Goal: Entertainment & Leisure: Browse casually

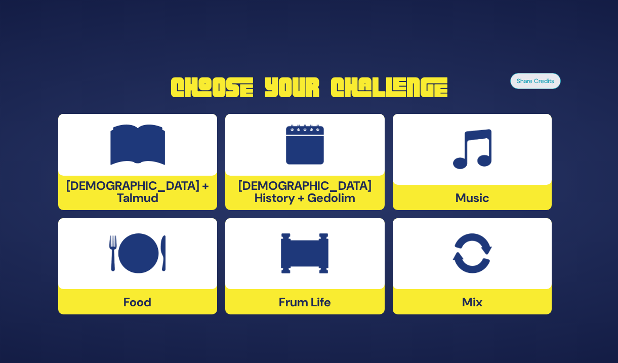
click at [131, 257] on img at bounding box center [137, 253] width 56 height 40
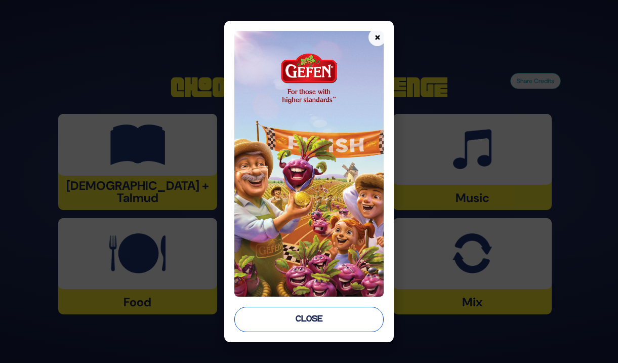
click at [346, 321] on button "Close" at bounding box center [308, 319] width 149 height 25
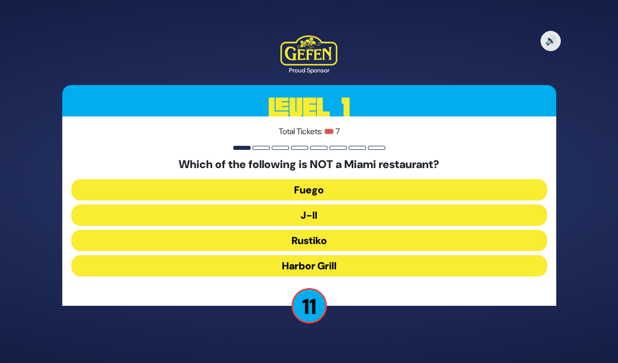
click at [359, 218] on button "J-II" at bounding box center [309, 215] width 476 height 21
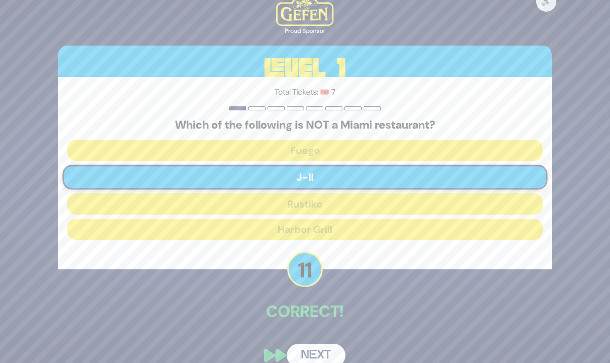
click at [328, 353] on button "Next" at bounding box center [316, 355] width 59 height 23
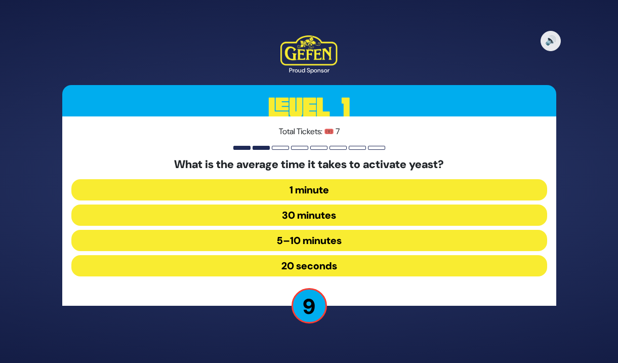
click at [369, 240] on button "5–10 minutes" at bounding box center [309, 240] width 476 height 21
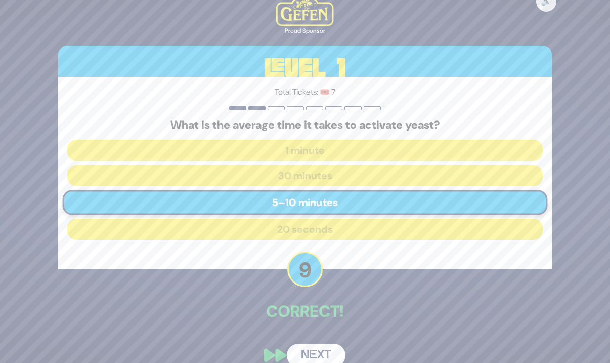
click at [324, 353] on button "Next" at bounding box center [316, 355] width 59 height 23
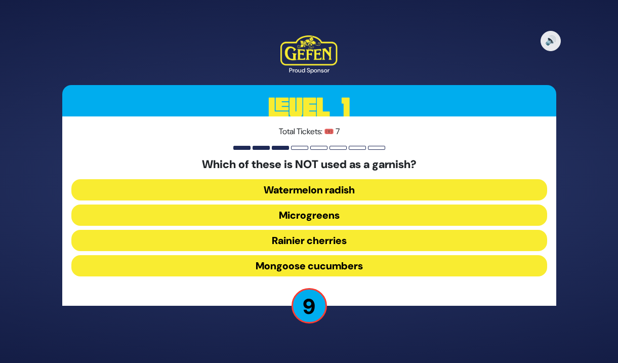
click at [392, 262] on button "Mongoose cucumbers" at bounding box center [309, 265] width 476 height 21
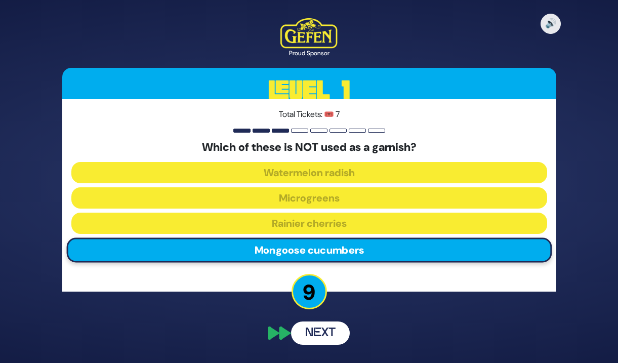
click at [392, 262] on div "Which of these is NOT used as a garnish? Watermelon radish Microgreens Rainier …" at bounding box center [309, 204] width 476 height 126
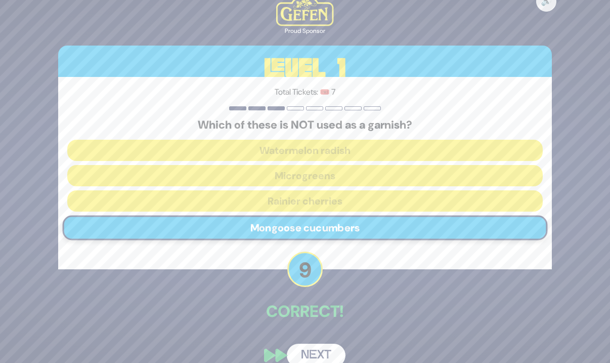
click at [324, 351] on button "Next" at bounding box center [316, 355] width 59 height 23
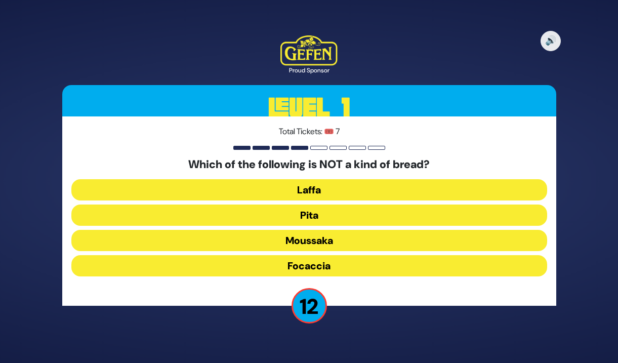
click at [351, 240] on button "Moussaka" at bounding box center [309, 240] width 476 height 21
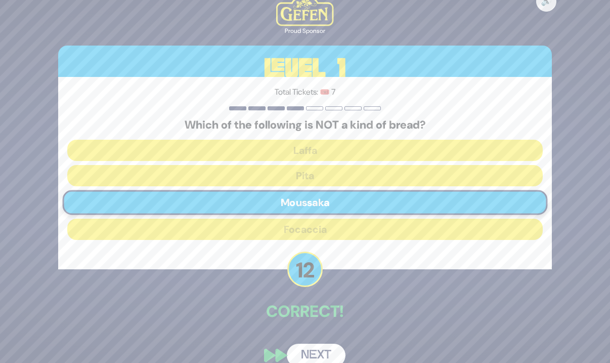
click at [325, 355] on button "Next" at bounding box center [316, 355] width 59 height 23
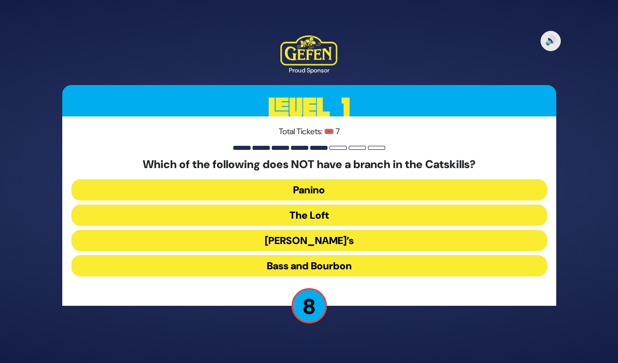
click at [355, 213] on button "The Loft" at bounding box center [309, 215] width 476 height 21
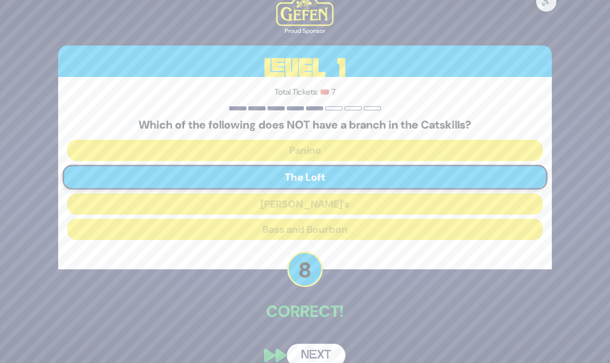
click at [429, 305] on p "Correct!" at bounding box center [305, 311] width 494 height 24
click at [341, 352] on button "Next" at bounding box center [316, 355] width 59 height 23
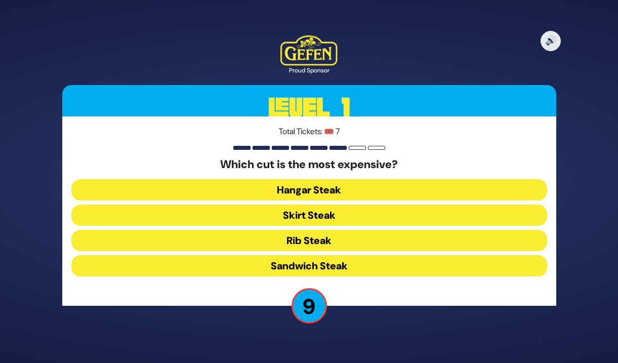
click at [370, 189] on button "Hangar Steak" at bounding box center [309, 189] width 476 height 21
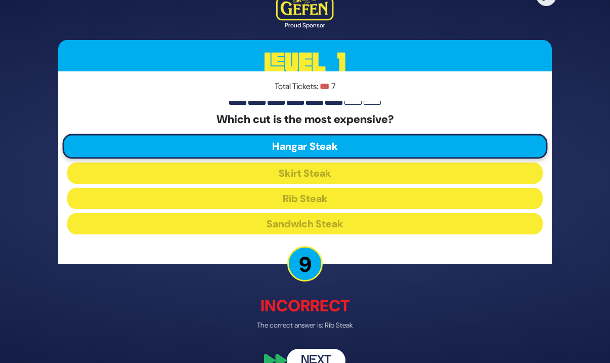
click at [326, 353] on button "Next" at bounding box center [316, 360] width 59 height 23
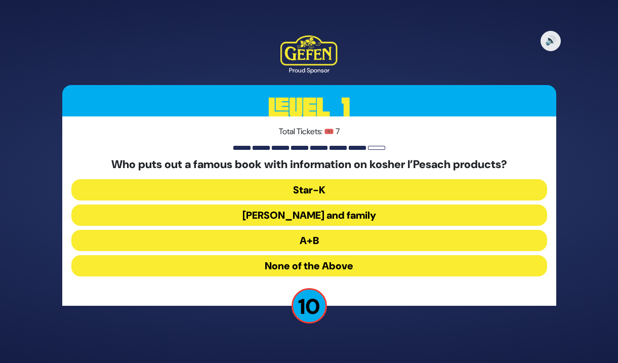
click at [355, 216] on button "Rabbi Blumenkrantz and family" at bounding box center [309, 215] width 476 height 21
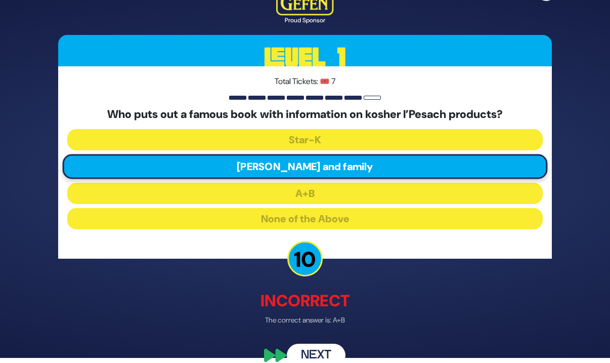
scroll to position [22, 0]
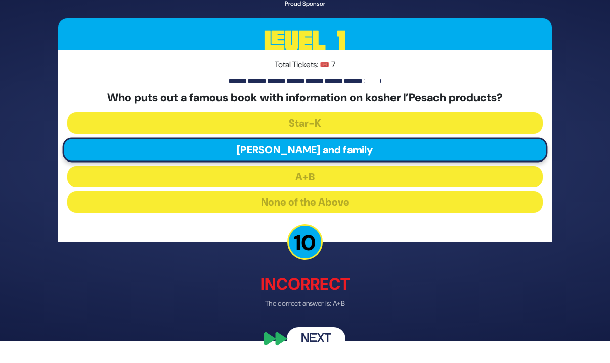
click at [332, 339] on button "Next" at bounding box center [316, 339] width 59 height 23
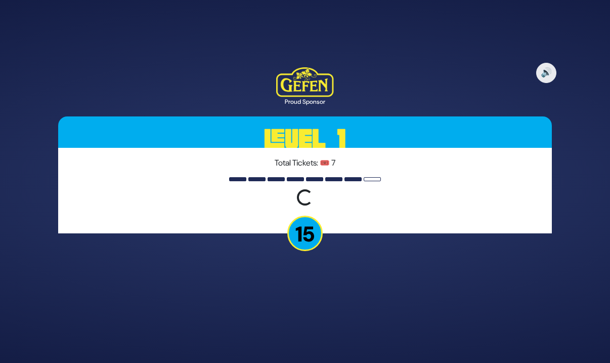
scroll to position [0, 0]
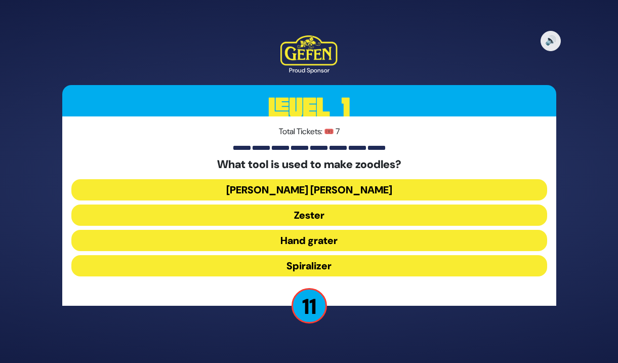
click at [358, 264] on button "Spiralizer" at bounding box center [309, 265] width 476 height 21
click at [358, 264] on div "What tool is used to make zoodles? Julienne peeler Zester Hand grater Spiralizer" at bounding box center [309, 219] width 476 height 123
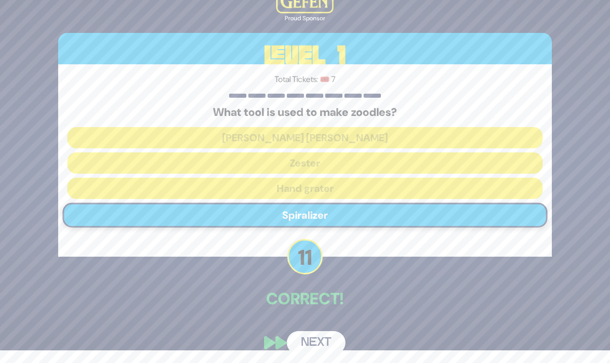
scroll to position [16, 0]
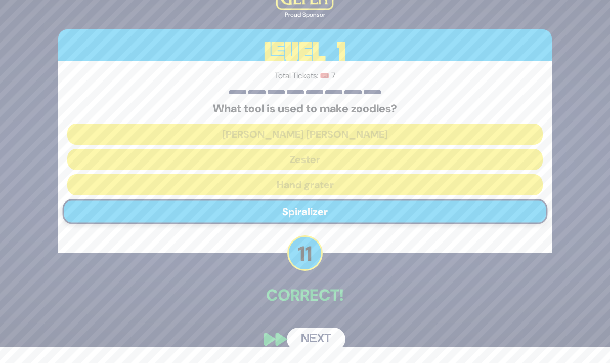
click at [311, 334] on button "Next" at bounding box center [316, 339] width 59 height 23
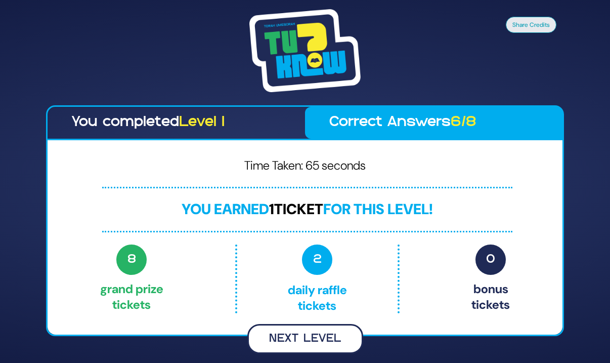
scroll to position [0, 0]
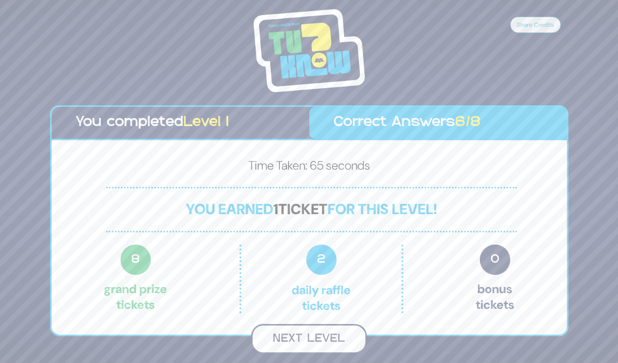
click at [341, 343] on button "Next Level" at bounding box center [309, 339] width 116 height 30
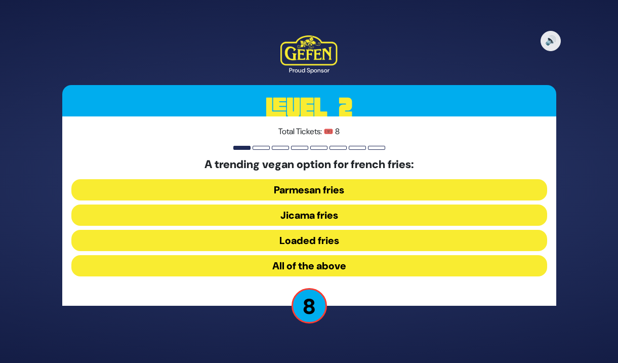
click at [349, 215] on button "Jicama fries" at bounding box center [309, 215] width 476 height 21
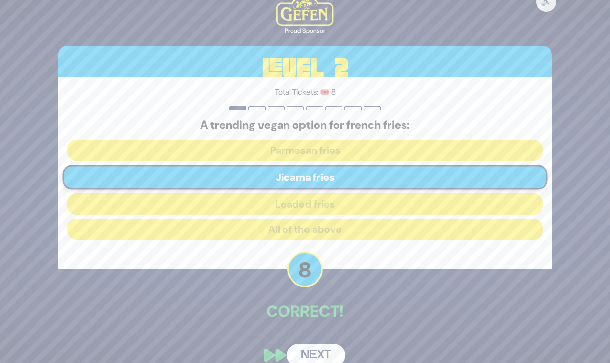
click at [319, 355] on button "Next" at bounding box center [316, 355] width 59 height 23
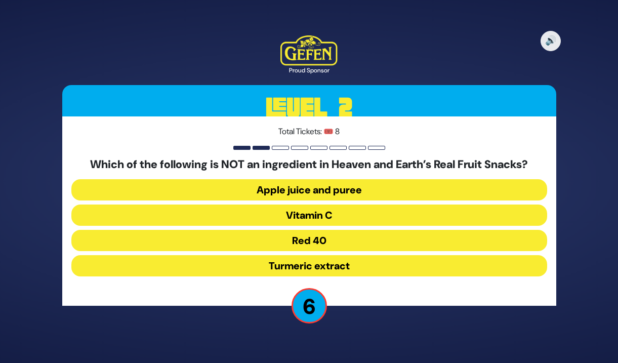
click at [362, 240] on button "Red 40" at bounding box center [309, 240] width 476 height 21
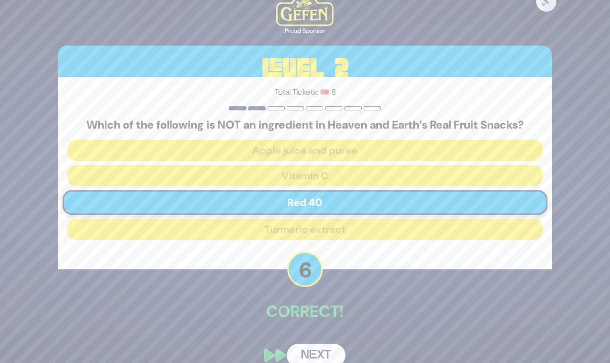
click at [333, 351] on button "Next" at bounding box center [316, 355] width 59 height 23
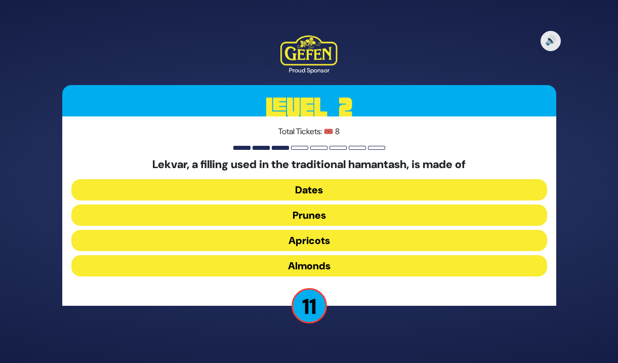
click at [336, 219] on button "Prunes" at bounding box center [309, 215] width 476 height 21
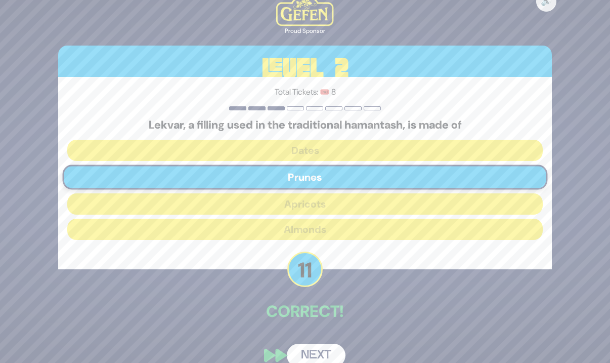
click at [330, 352] on button "Next" at bounding box center [316, 355] width 59 height 23
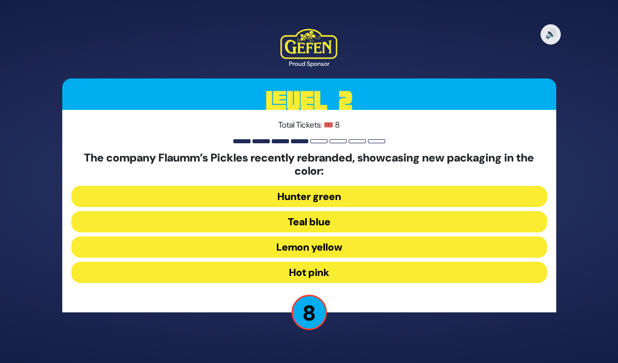
click at [386, 197] on button "Hunter green" at bounding box center [309, 196] width 476 height 21
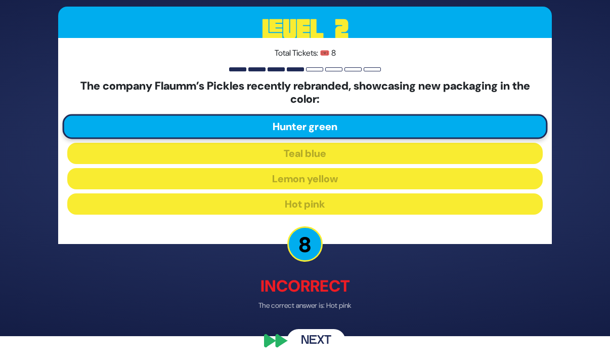
scroll to position [28, 0]
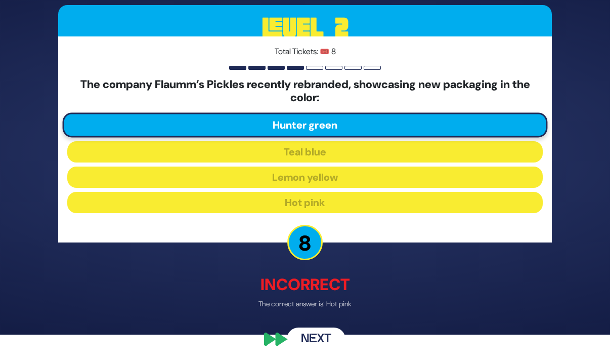
click at [336, 338] on button "Next" at bounding box center [316, 339] width 59 height 23
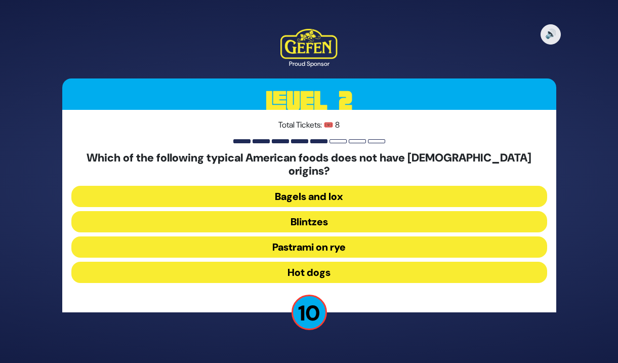
click at [357, 269] on button "Hot dogs" at bounding box center [309, 272] width 476 height 21
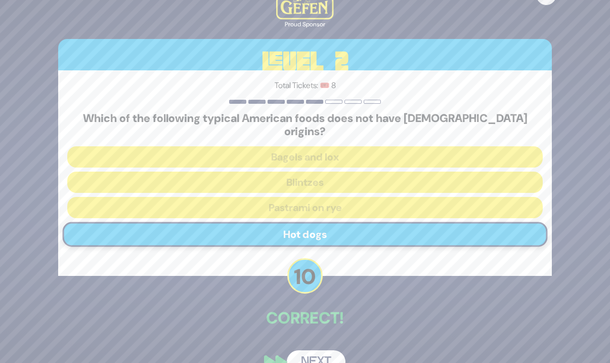
click at [332, 350] on button "Next" at bounding box center [316, 361] width 59 height 23
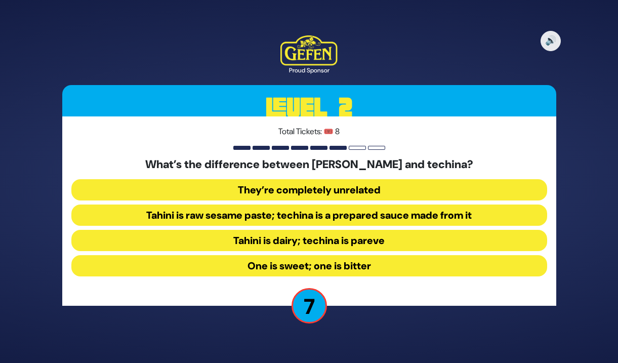
click at [425, 216] on button "Tahini is raw sesame paste; techina is a prepared sauce made from it" at bounding box center [309, 215] width 476 height 21
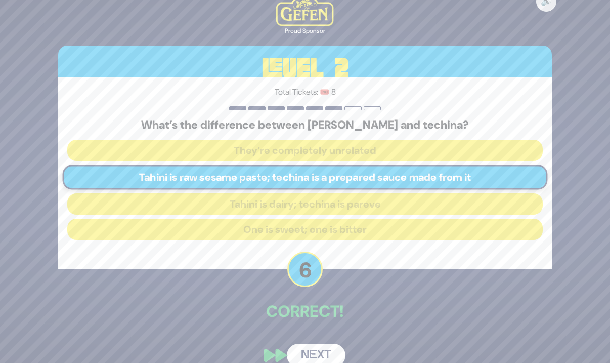
click at [334, 354] on button "Next" at bounding box center [316, 355] width 59 height 23
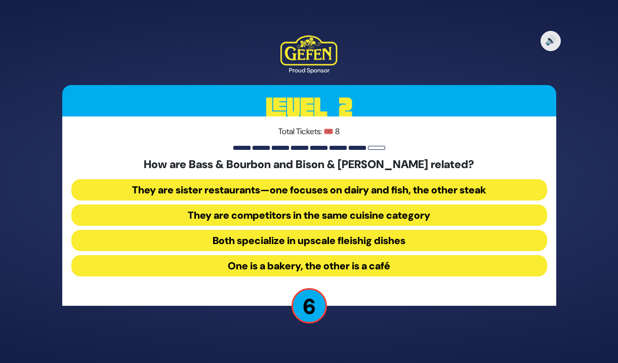
click at [365, 187] on button "They are sister restaurants—one focuses on dairy and fish, the other steak" at bounding box center [309, 189] width 476 height 21
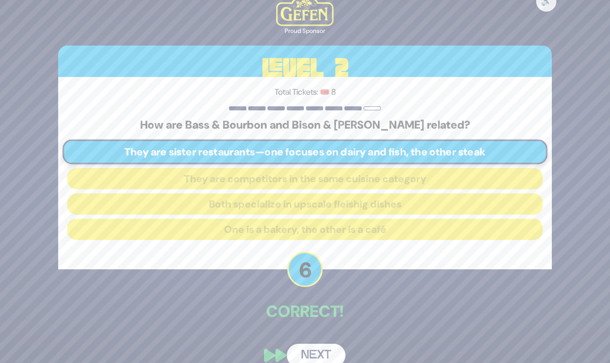
click at [336, 351] on button "Next" at bounding box center [316, 355] width 59 height 23
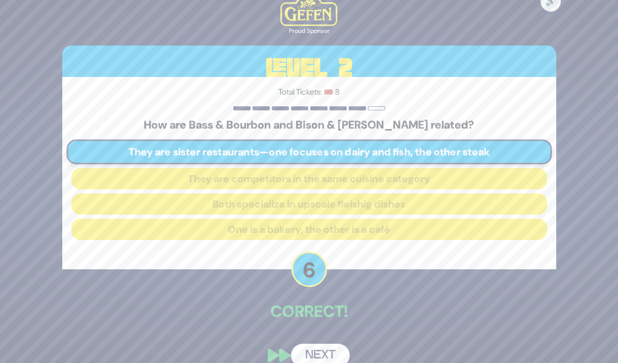
click at [336, 351] on div "🔊 Proud Sponsor Level 2 Total Tickets: 🎟️ 8 How are Bass & Bourbon and Bison & …" at bounding box center [309, 181] width 618 height 363
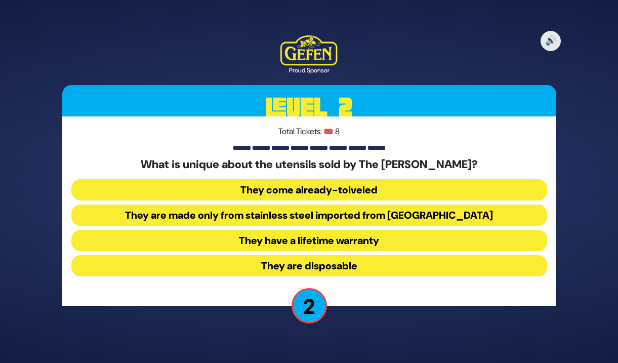
click at [408, 187] on button "They come already-toiveled" at bounding box center [309, 189] width 476 height 21
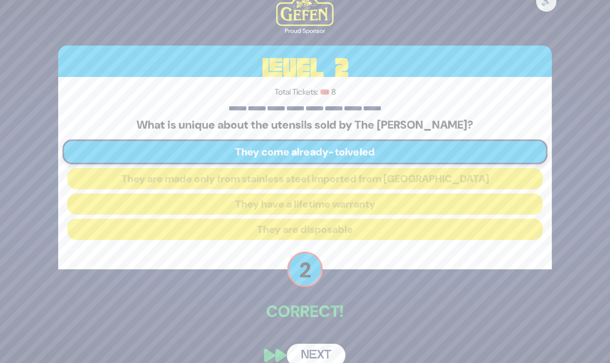
click at [334, 335] on div "🔊 Proud Sponsor Level 2 Total Tickets: 🎟️ 8 What is unique about the utensils s…" at bounding box center [305, 181] width 518 height 395
click at [331, 351] on button "Next" at bounding box center [316, 355] width 59 height 23
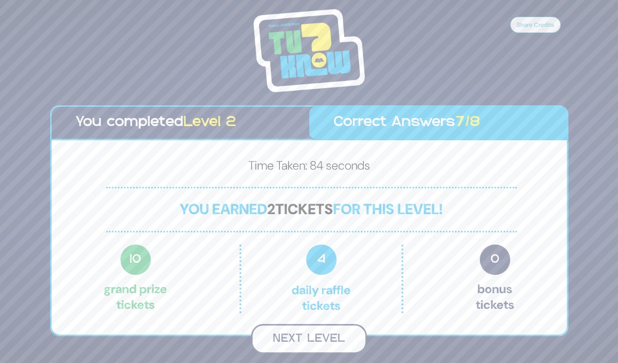
click at [333, 339] on button "Next Level" at bounding box center [309, 339] width 116 height 30
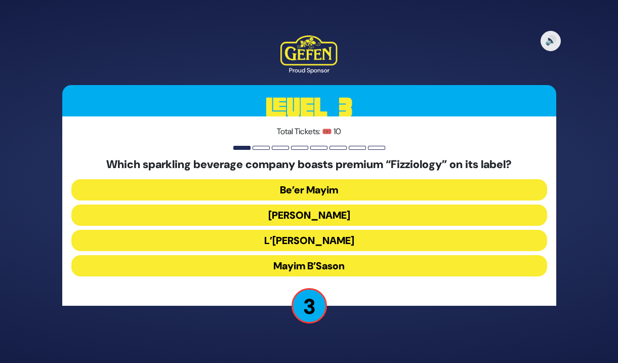
click at [361, 269] on button "Mayim B’Sason" at bounding box center [309, 265] width 476 height 21
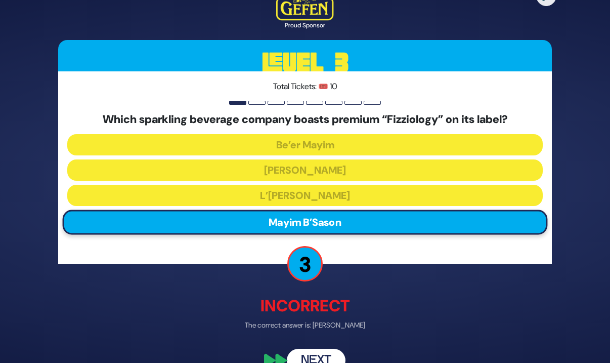
scroll to position [22, 0]
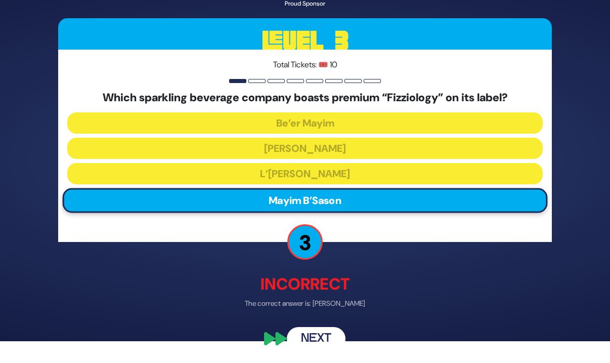
click at [331, 334] on button "Next" at bounding box center [316, 339] width 59 height 23
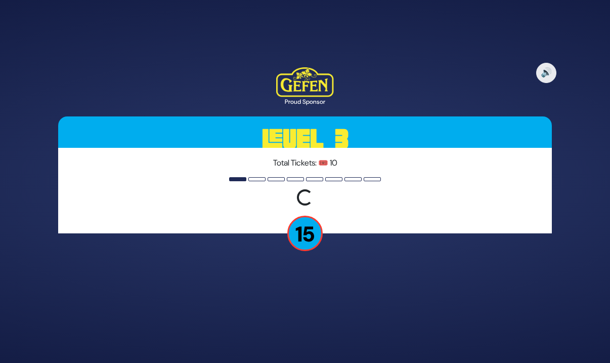
scroll to position [0, 0]
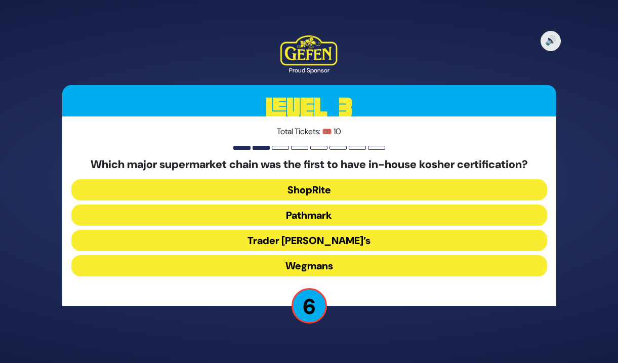
click at [354, 187] on button "ShopRite" at bounding box center [309, 189] width 476 height 21
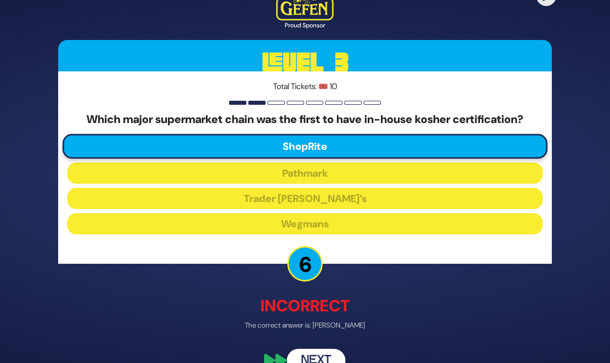
click at [326, 354] on button "Next" at bounding box center [316, 360] width 59 height 23
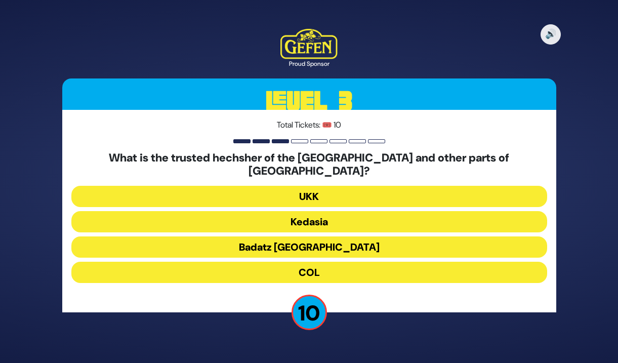
click at [368, 214] on button "Kedasia" at bounding box center [309, 221] width 476 height 21
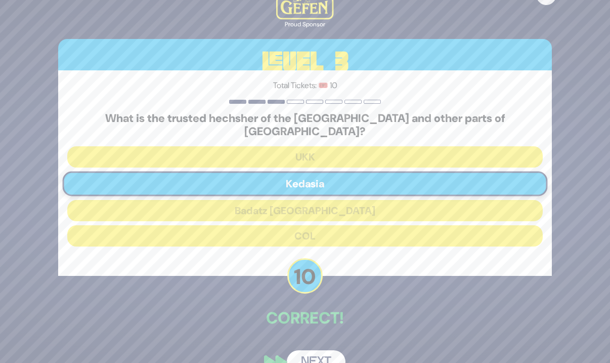
click at [332, 354] on button "Next" at bounding box center [316, 361] width 59 height 23
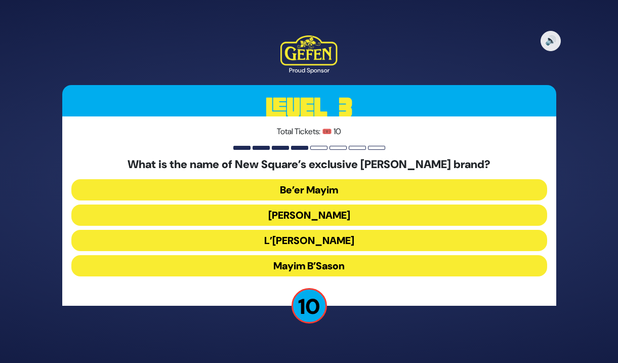
click at [363, 264] on button "Mayim B’Sason" at bounding box center [309, 265] width 476 height 21
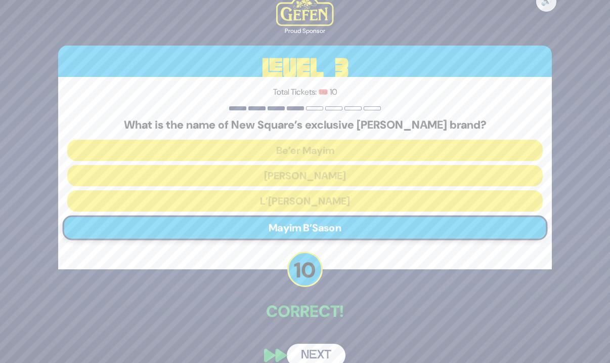
click at [324, 351] on button "Next" at bounding box center [316, 355] width 59 height 23
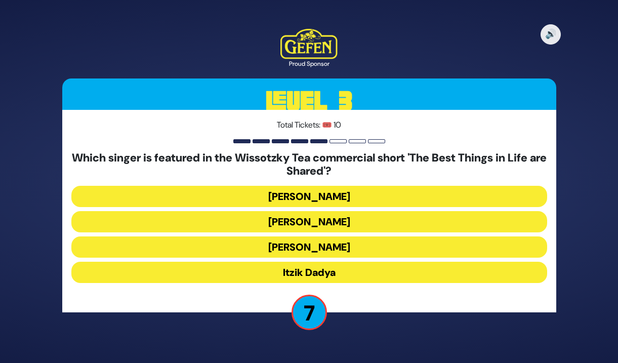
click at [371, 197] on button "Eli Marcus" at bounding box center [309, 196] width 476 height 21
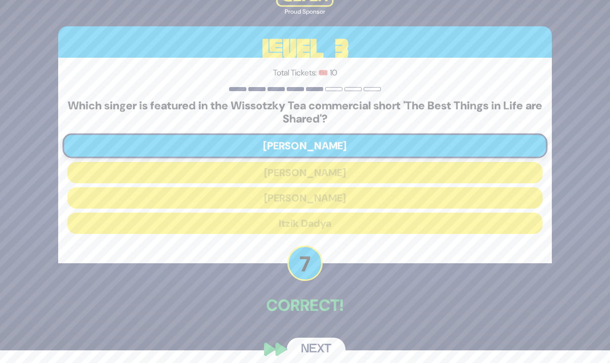
scroll to position [23, 0]
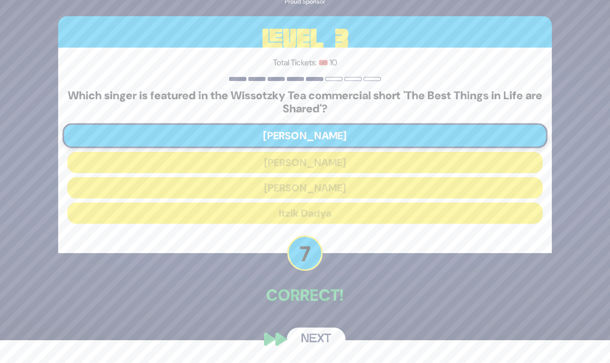
click at [316, 341] on button "Next" at bounding box center [316, 339] width 59 height 23
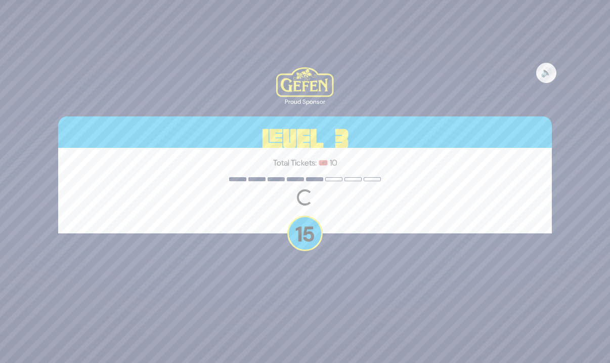
scroll to position [0, 0]
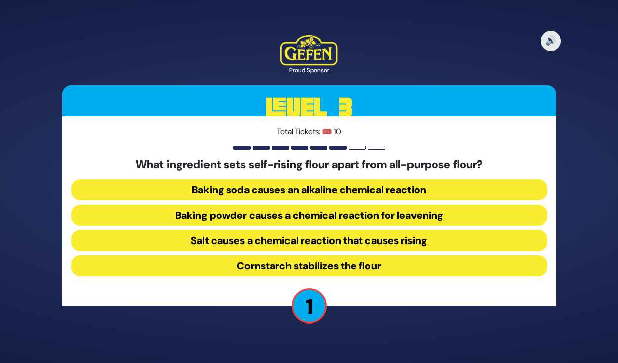
click at [318, 209] on button "Baking powder causes a chemical reaction for leavening" at bounding box center [309, 215] width 476 height 21
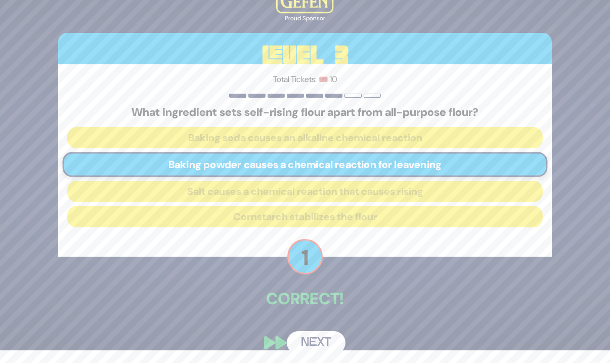
scroll to position [16, 0]
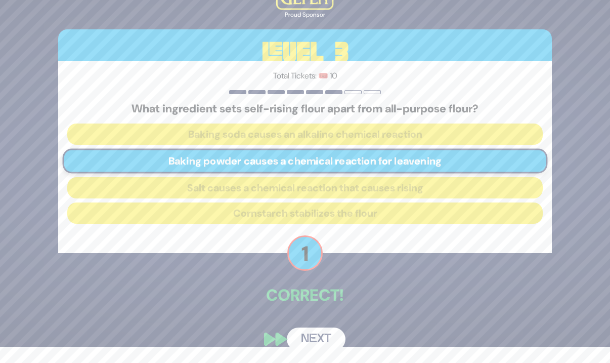
click at [330, 340] on button "Next" at bounding box center [316, 339] width 59 height 23
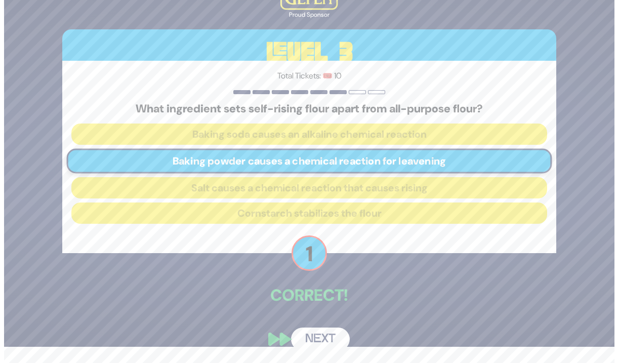
scroll to position [0, 0]
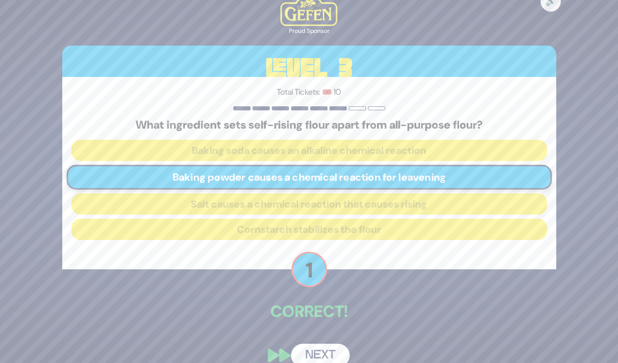
click at [330, 340] on div "🔊 Proud Sponsor Level 3 Total Tickets: 🎟️ 10 What ingredient sets self-rising f…" at bounding box center [309, 181] width 618 height 363
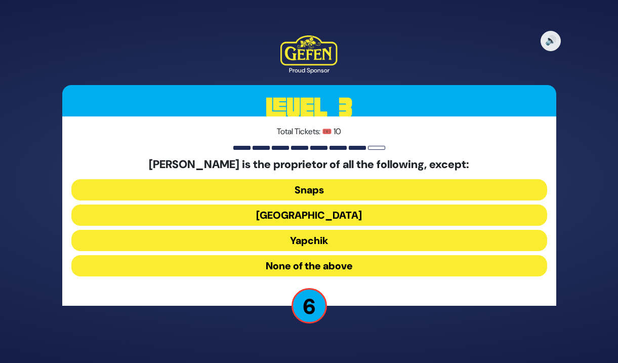
click at [362, 239] on button "Yapchik" at bounding box center [309, 240] width 476 height 21
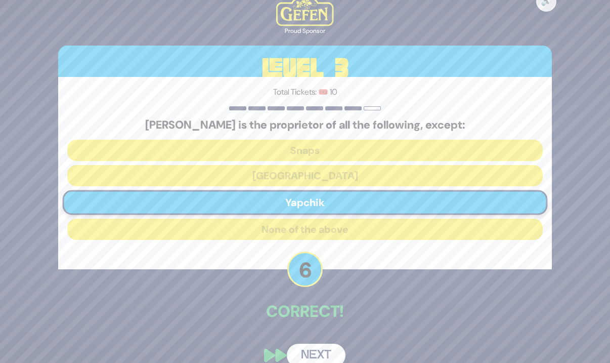
click at [320, 354] on button "Next" at bounding box center [316, 355] width 59 height 23
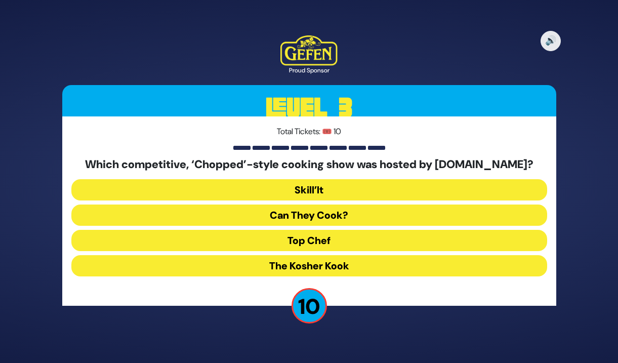
click at [360, 189] on button "Skill’It" at bounding box center [309, 189] width 476 height 21
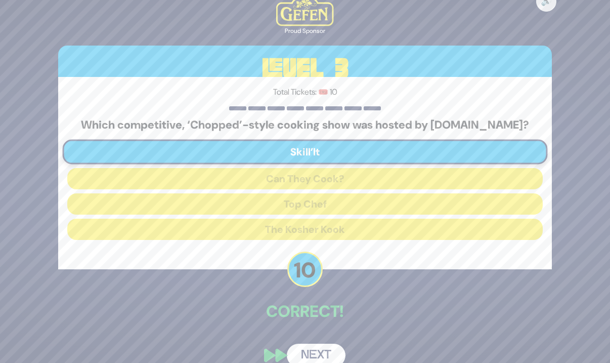
click at [330, 350] on button "Next" at bounding box center [316, 355] width 59 height 23
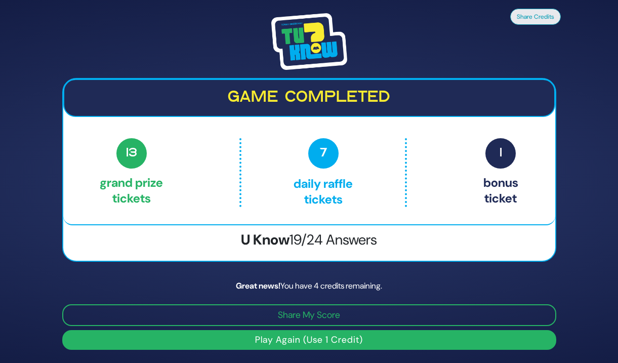
click at [372, 345] on button "Play Again (Use 1 Credit)" at bounding box center [309, 340] width 494 height 20
click at [372, 341] on button "Play Again (Use 1 Credit)" at bounding box center [309, 340] width 494 height 20
click at [419, 45] on div at bounding box center [309, 41] width 494 height 57
click at [341, 345] on button "Play Again (Use 1 Credit)" at bounding box center [309, 340] width 494 height 20
click at [340, 345] on button "Play Again (Use 1 Credit)" at bounding box center [309, 340] width 494 height 20
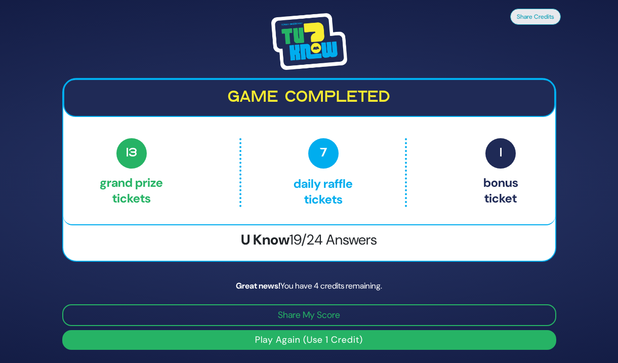
click at [340, 345] on button "Play Again (Use 1 Credit)" at bounding box center [309, 340] width 494 height 20
click at [340, 346] on button "Play Again (Use 1 Credit)" at bounding box center [309, 340] width 494 height 20
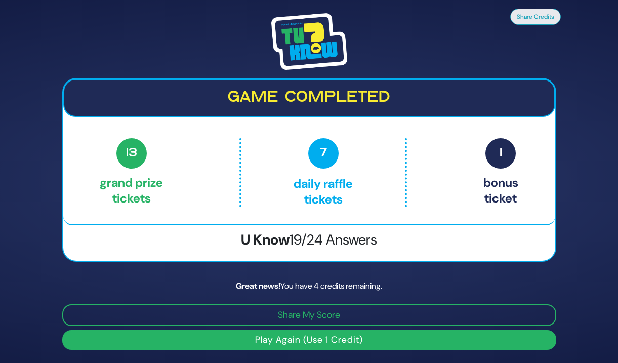
click at [343, 283] on div "Great news! You have 4 credits remaining." at bounding box center [309, 286] width 494 height 12
click at [334, 342] on button "Play Again (Use 1 Credit)" at bounding box center [309, 340] width 494 height 20
click at [331, 342] on button "Play Again (Use 1 Credit)" at bounding box center [309, 340] width 494 height 20
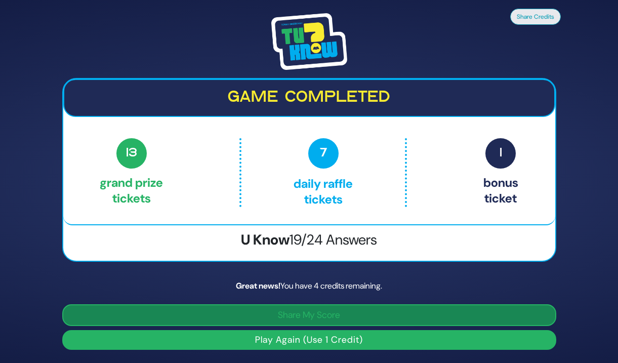
click at [269, 317] on button "Share My Score" at bounding box center [309, 315] width 494 height 22
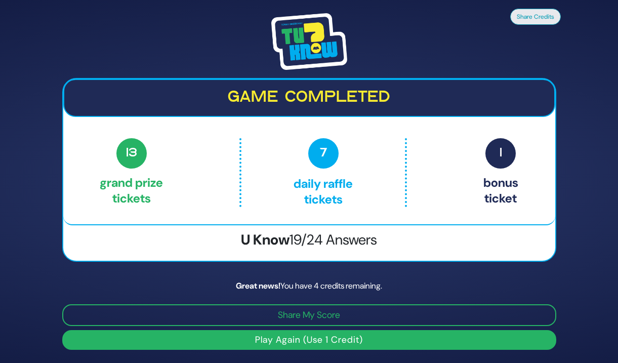
click at [289, 340] on button "Play Again (Use 1 Credit)" at bounding box center [309, 340] width 494 height 20
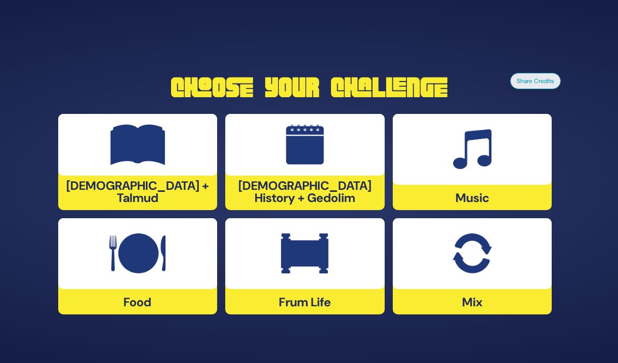
click at [149, 270] on img at bounding box center [137, 253] width 56 height 40
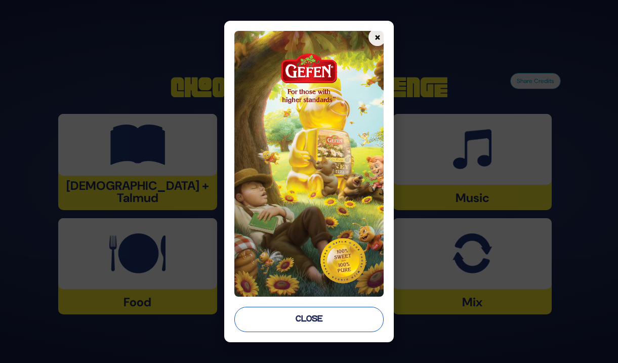
click at [344, 321] on button "Close" at bounding box center [308, 319] width 149 height 25
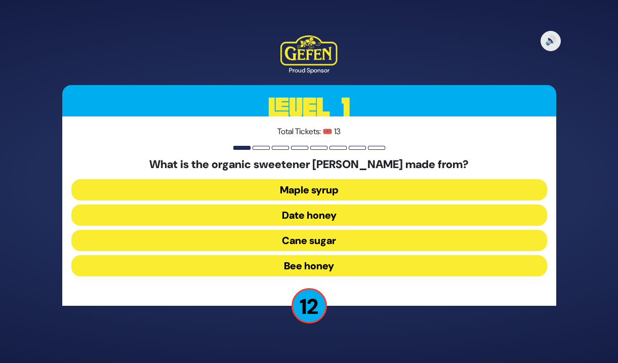
click at [365, 216] on button "Date honey" at bounding box center [309, 215] width 476 height 21
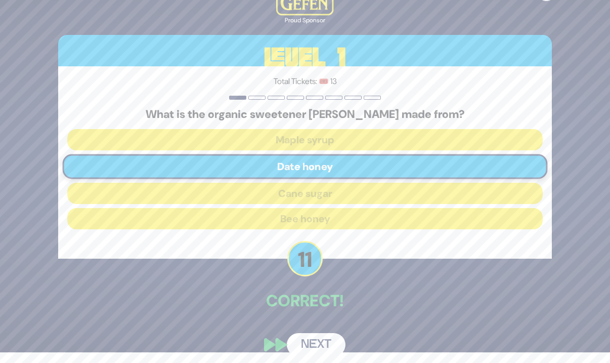
scroll to position [16, 0]
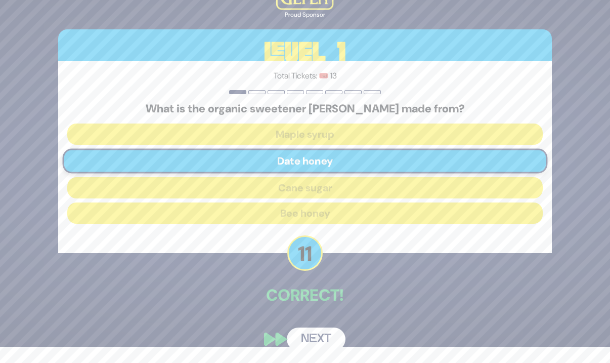
click at [324, 334] on button "Next" at bounding box center [316, 339] width 59 height 23
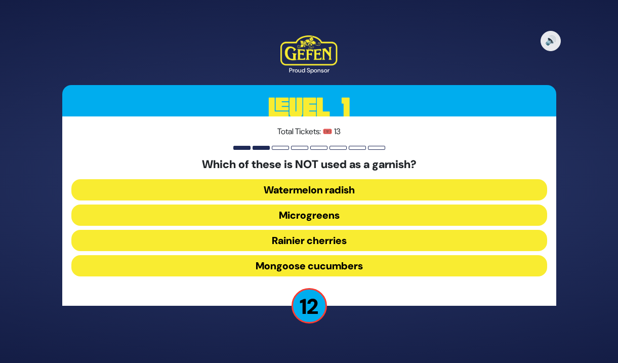
click at [369, 266] on button "Mongoose cucumbers" at bounding box center [309, 265] width 476 height 21
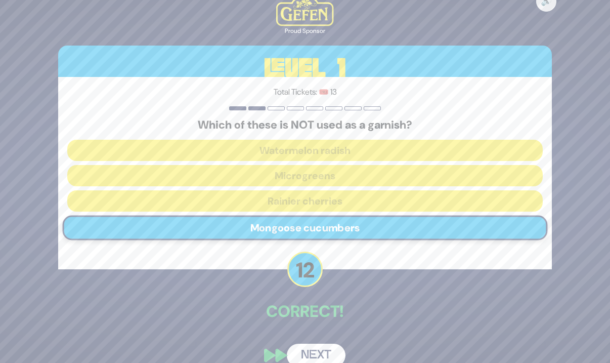
click at [321, 351] on button "Next" at bounding box center [316, 355] width 59 height 23
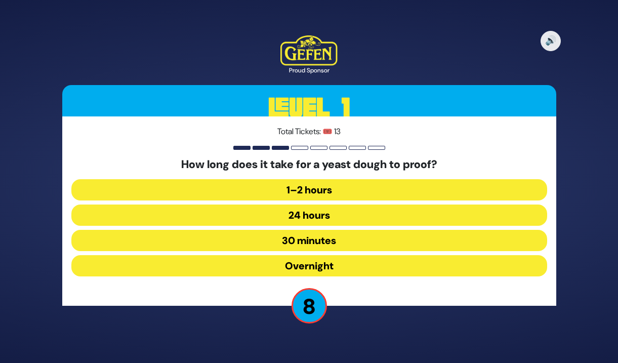
click at [354, 188] on button "1–2 hours" at bounding box center [309, 189] width 476 height 21
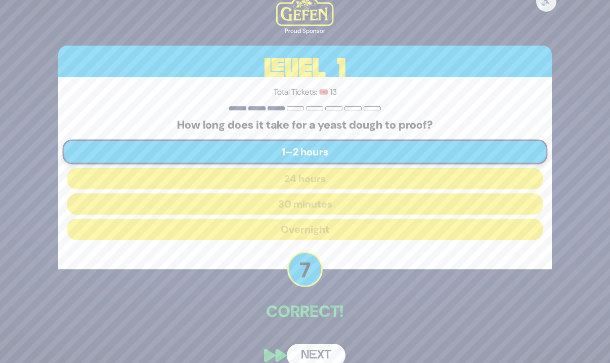
click at [323, 353] on button "Next" at bounding box center [316, 355] width 59 height 23
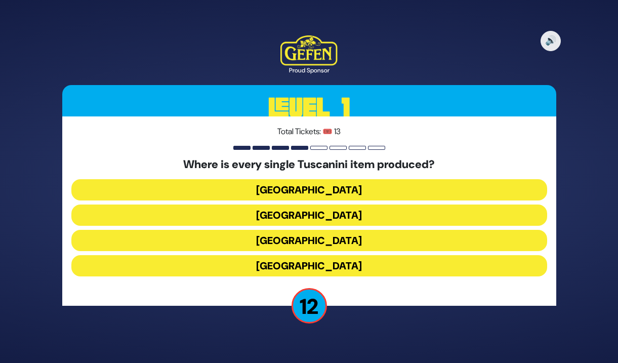
click at [372, 242] on button "Italy" at bounding box center [309, 240] width 476 height 21
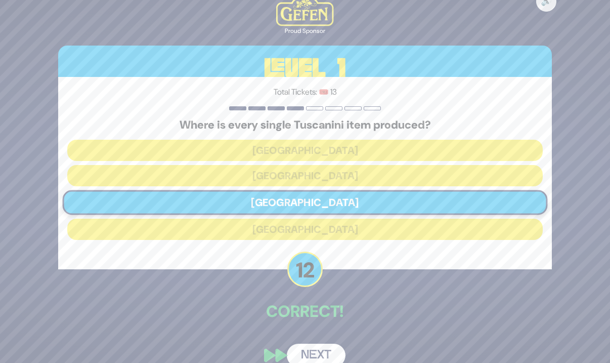
click at [310, 350] on button "Next" at bounding box center [316, 355] width 59 height 23
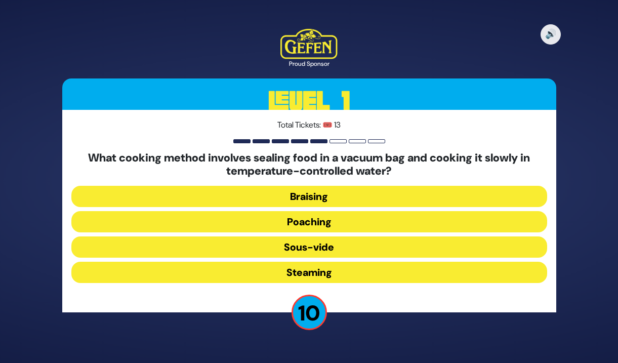
click at [350, 246] on button "Sous-vide" at bounding box center [309, 246] width 476 height 21
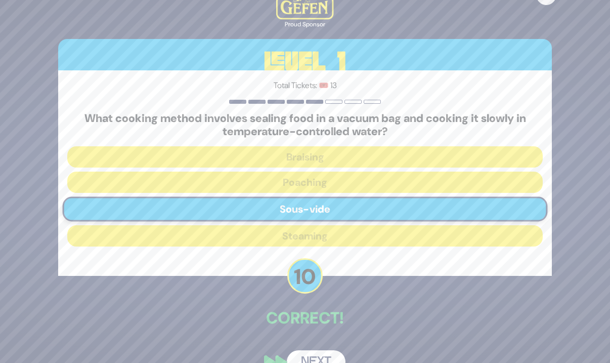
click at [323, 356] on button "Next" at bounding box center [316, 361] width 59 height 23
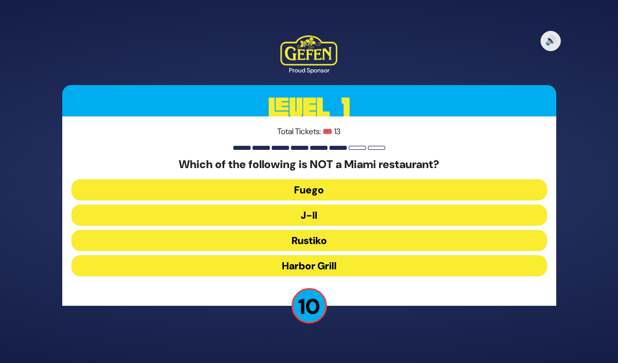
click at [349, 211] on button "J-II" at bounding box center [309, 215] width 476 height 21
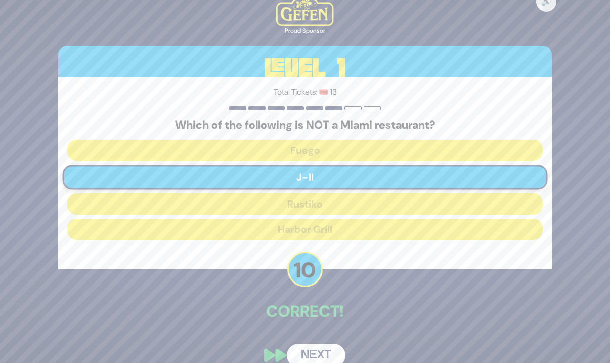
click at [301, 351] on button "Next" at bounding box center [316, 355] width 59 height 23
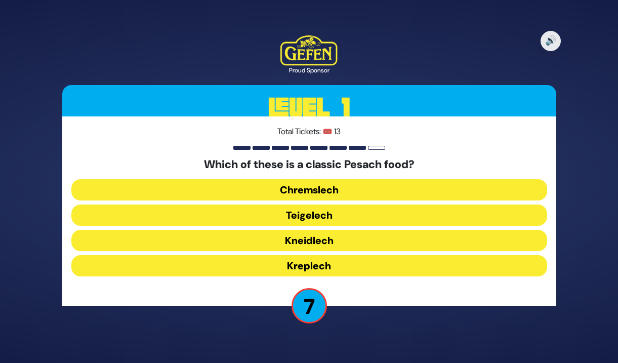
click at [343, 239] on button "Kneidlech" at bounding box center [309, 240] width 476 height 21
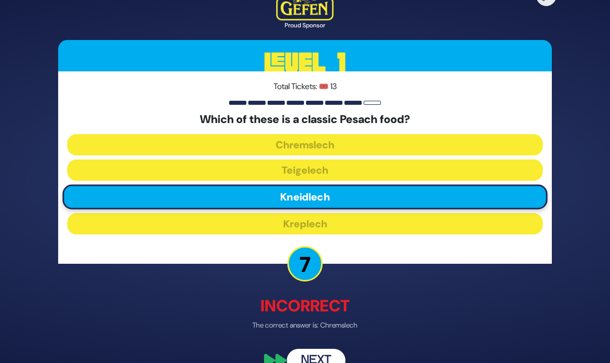
click at [331, 353] on button "Next" at bounding box center [316, 360] width 59 height 23
click at [331, 353] on div "🔊 Proud Sponsor Level 1 Total Tickets: 🎟️ 13 Which of these is a classic Pesach…" at bounding box center [305, 181] width 610 height 363
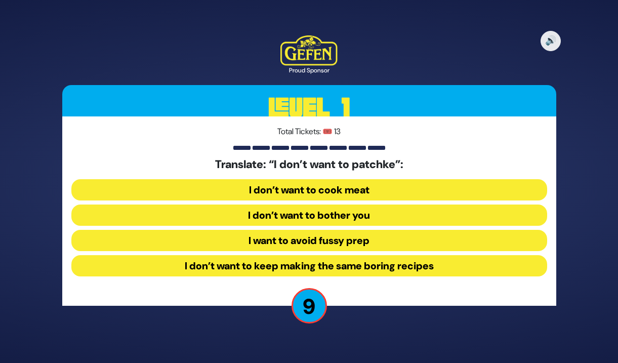
click at [382, 237] on button "I want to avoid fussy prep" at bounding box center [309, 240] width 476 height 21
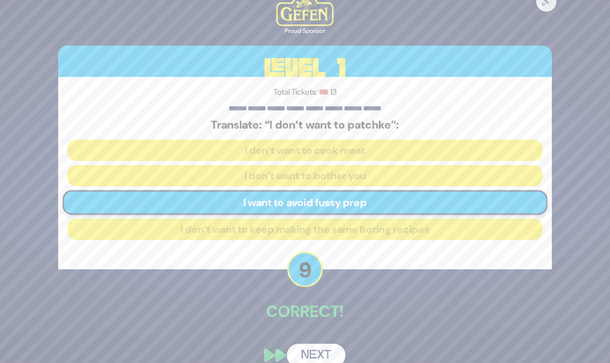
click at [323, 349] on button "Next" at bounding box center [316, 355] width 59 height 23
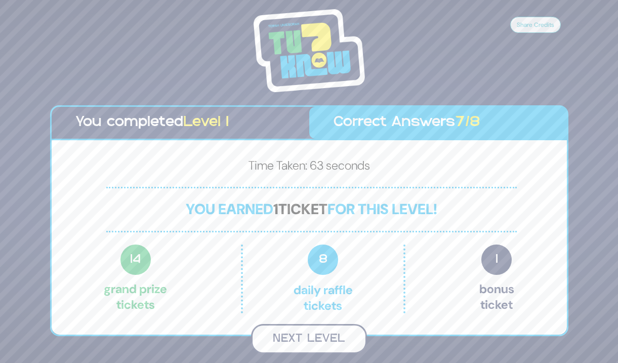
click at [340, 338] on button "Next Level" at bounding box center [309, 339] width 116 height 30
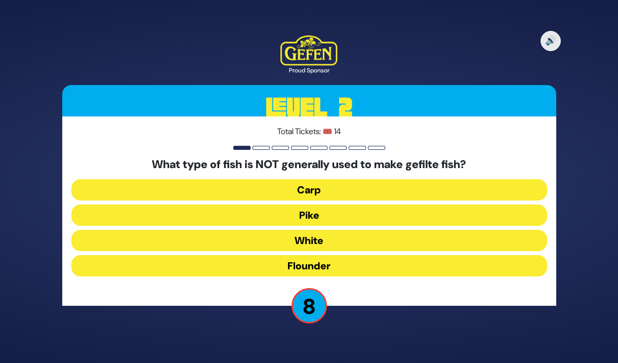
click at [335, 268] on button "Flounder" at bounding box center [309, 265] width 476 height 21
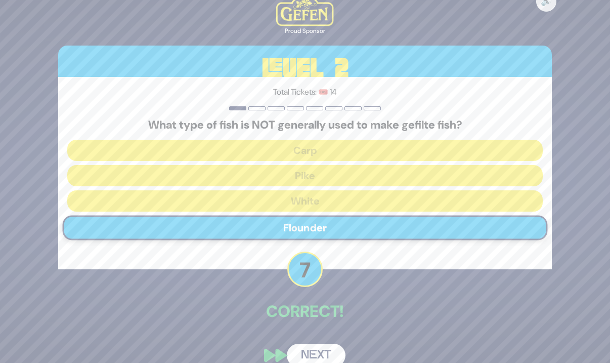
click at [319, 350] on button "Next" at bounding box center [316, 355] width 59 height 23
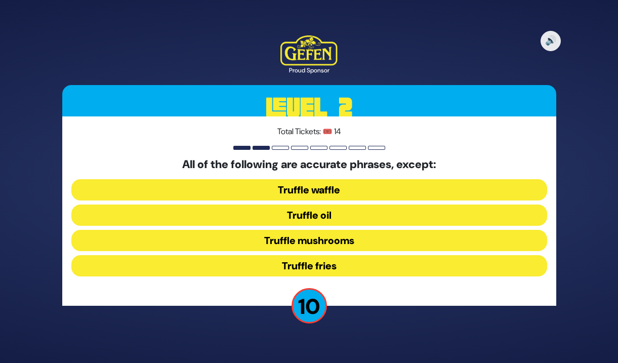
click at [388, 189] on button "Truffle waffle" at bounding box center [309, 189] width 476 height 21
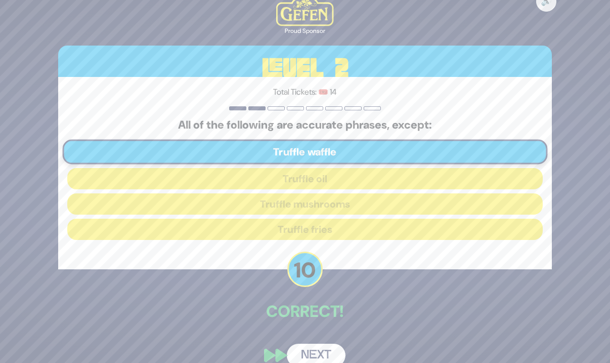
click at [336, 352] on button "Next" at bounding box center [316, 355] width 59 height 23
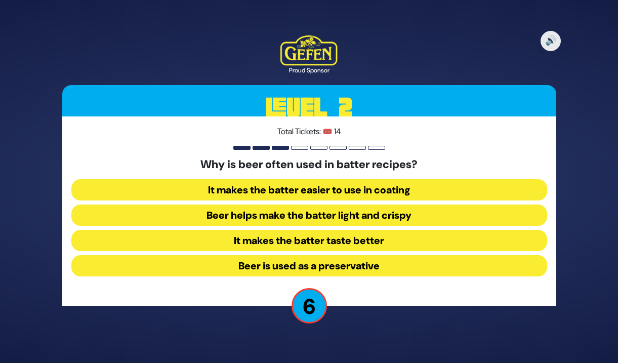
click at [382, 217] on button "Beer helps make the batter light and crispy" at bounding box center [309, 215] width 476 height 21
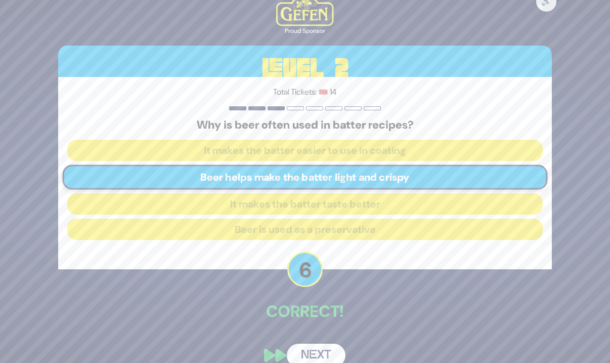
click at [324, 351] on button "Next" at bounding box center [316, 355] width 59 height 23
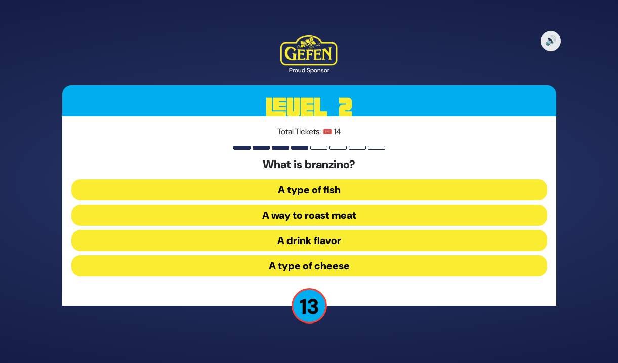
click at [329, 189] on button "A type of fish" at bounding box center [309, 189] width 476 height 21
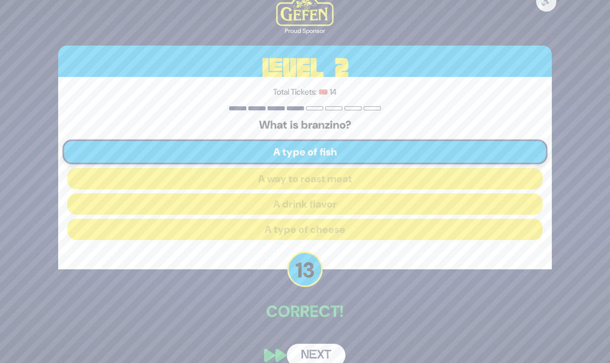
click at [317, 352] on button "Next" at bounding box center [316, 355] width 59 height 23
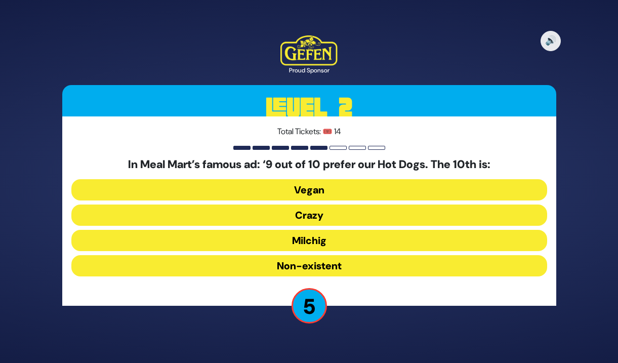
click at [343, 212] on button "Crazy" at bounding box center [309, 215] width 476 height 21
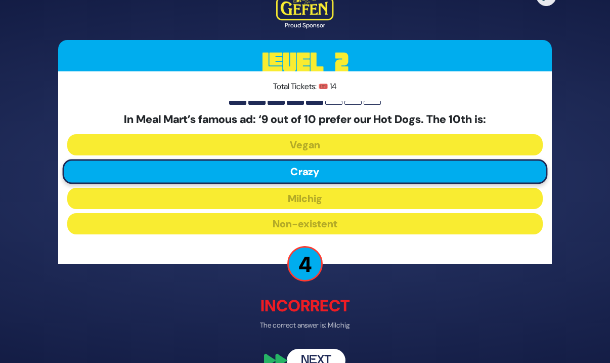
click at [330, 356] on button "Next" at bounding box center [316, 360] width 59 height 23
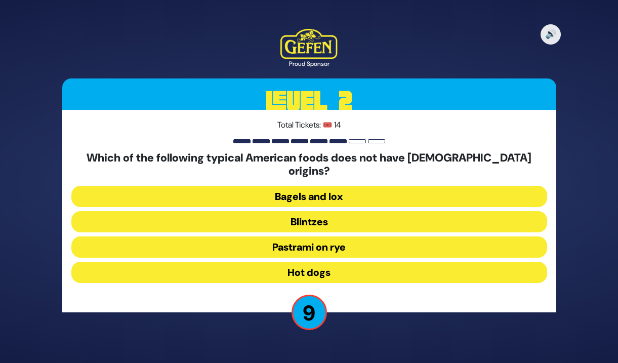
click at [346, 264] on button "Hot dogs" at bounding box center [309, 272] width 476 height 21
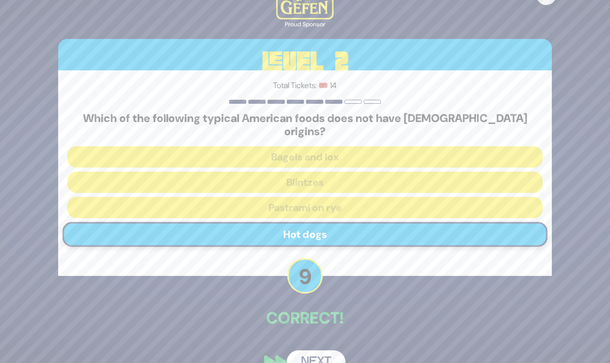
click at [330, 350] on button "Next" at bounding box center [316, 361] width 59 height 23
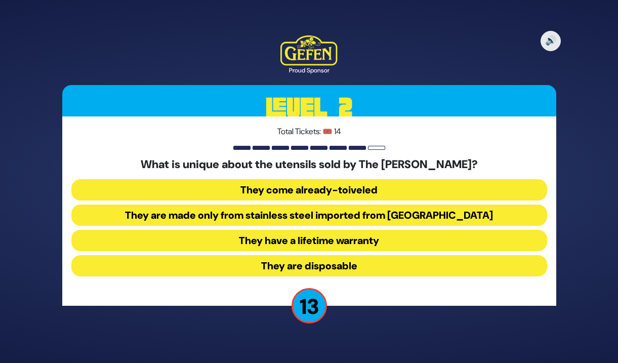
click at [394, 185] on button "They come already-toiveled" at bounding box center [309, 189] width 476 height 21
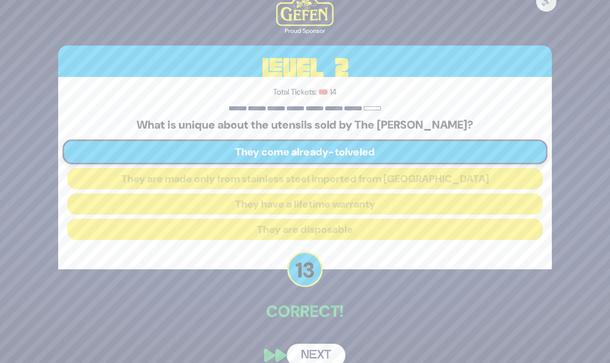
click at [327, 350] on button "Next" at bounding box center [316, 355] width 59 height 23
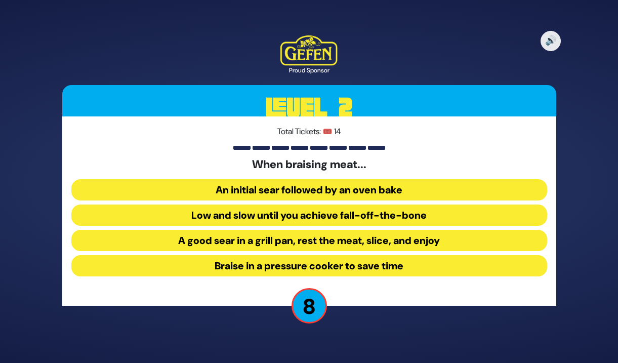
click at [298, 215] on button "Low and slow until you achieve fall-off-the-bone" at bounding box center [309, 215] width 476 height 21
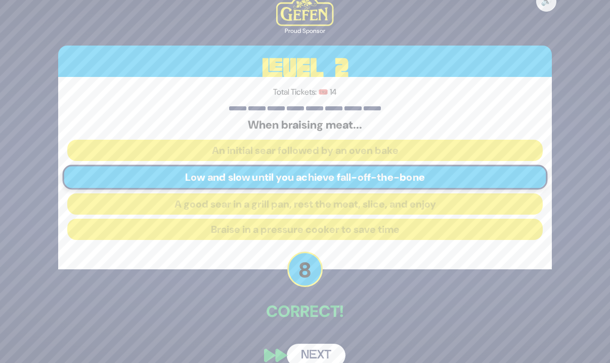
click at [330, 349] on button "Next" at bounding box center [316, 355] width 59 height 23
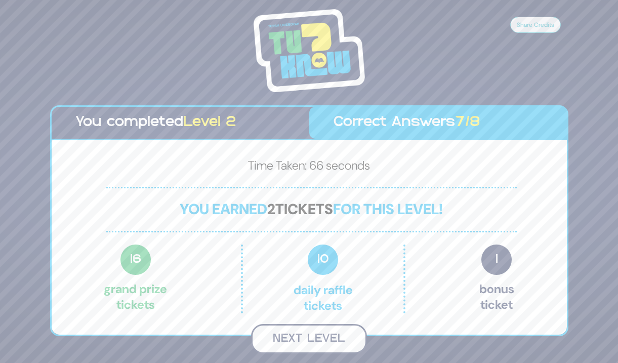
click at [339, 340] on button "Next Level" at bounding box center [309, 339] width 116 height 30
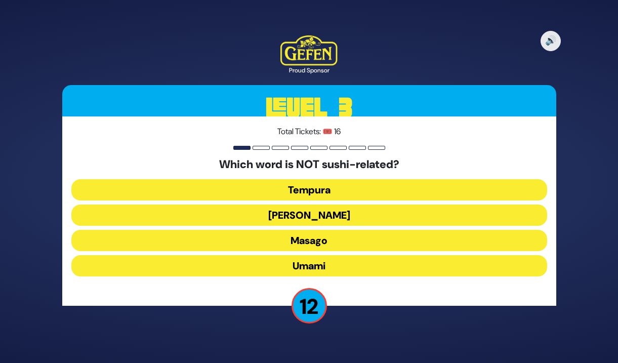
click at [345, 266] on button "Umami" at bounding box center [309, 265] width 476 height 21
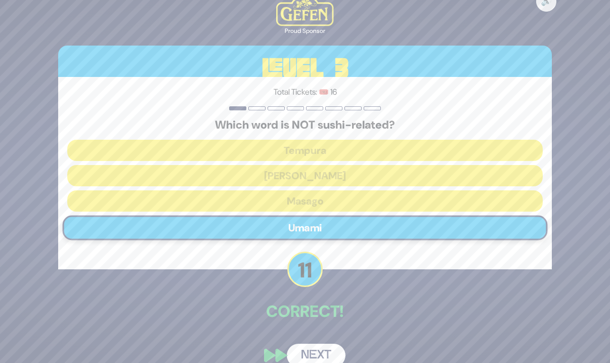
click at [319, 353] on button "Next" at bounding box center [316, 355] width 59 height 23
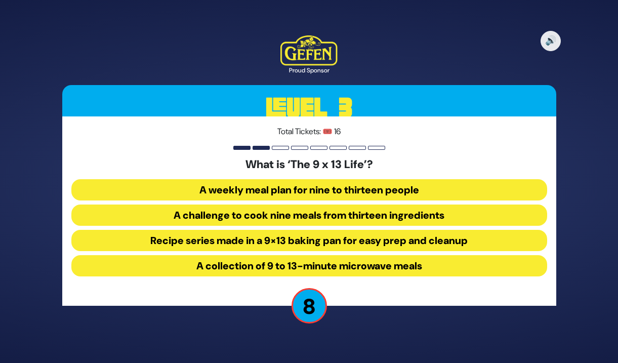
click at [321, 242] on button "Recipe series made in a 9×13 baking pan for easy prep and cleanup" at bounding box center [309, 240] width 476 height 21
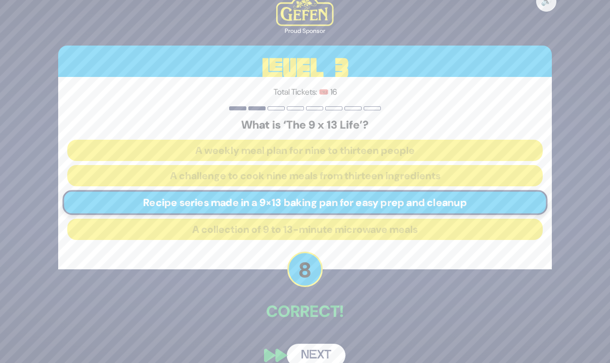
click at [313, 345] on button "Next" at bounding box center [316, 355] width 59 height 23
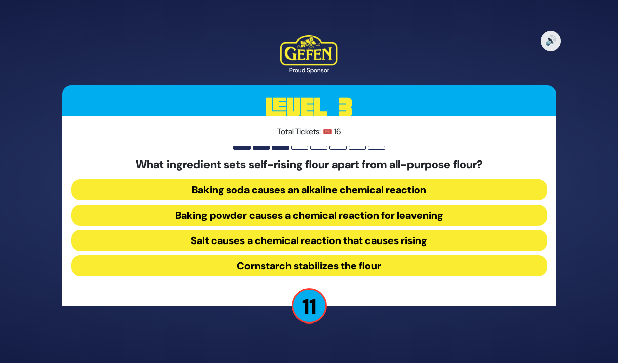
click at [365, 214] on button "Baking powder causes a chemical reaction for leavening" at bounding box center [309, 215] width 476 height 21
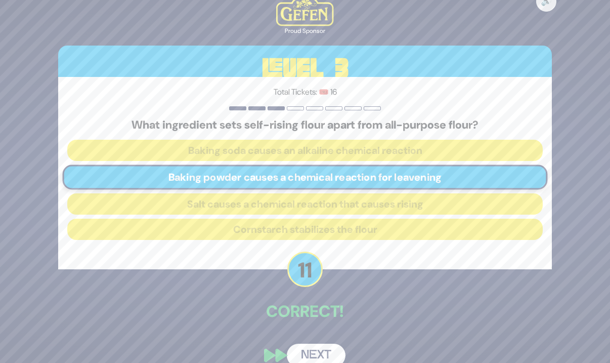
click at [321, 354] on button "Next" at bounding box center [316, 355] width 59 height 23
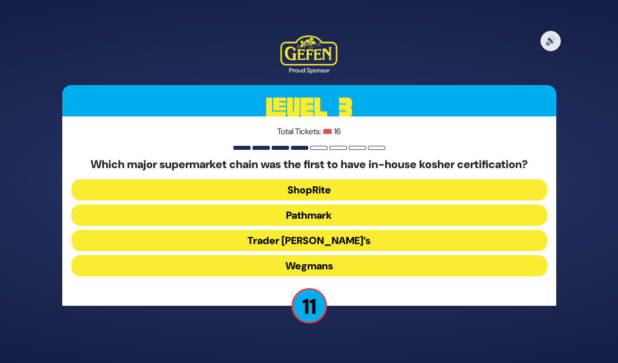
click at [342, 270] on button "Wegmans" at bounding box center [309, 265] width 476 height 21
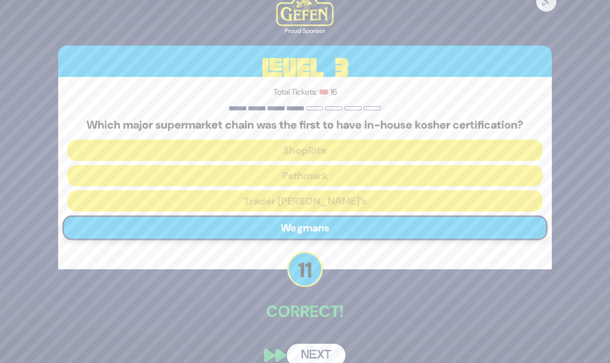
click at [328, 350] on button "Next" at bounding box center [316, 355] width 59 height 23
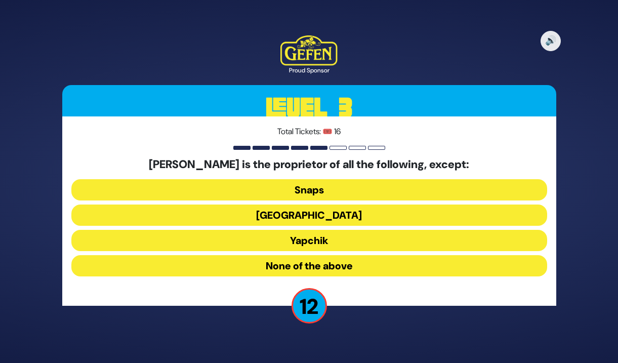
click at [339, 237] on button "Yapchik" at bounding box center [309, 240] width 476 height 21
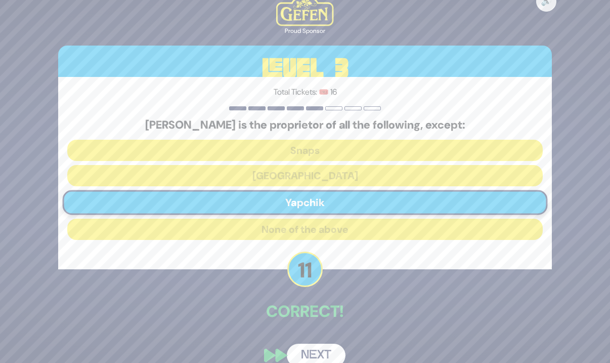
click at [320, 351] on button "Next" at bounding box center [316, 355] width 59 height 23
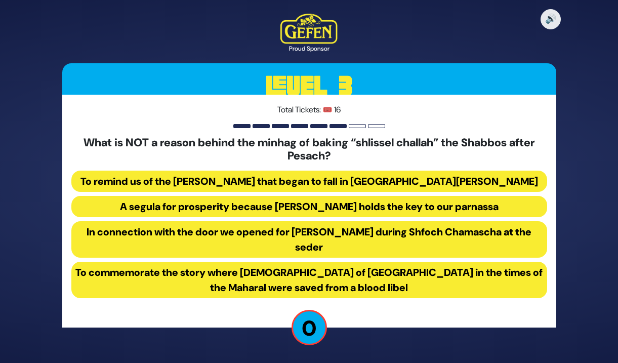
click at [335, 180] on button "To remind us of the mann that began to fall in Chodesh Iyar" at bounding box center [309, 181] width 476 height 21
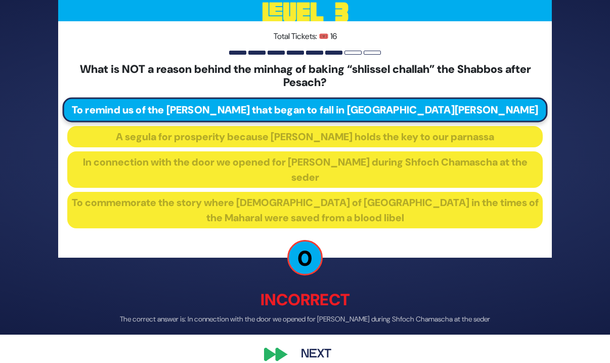
scroll to position [44, 0]
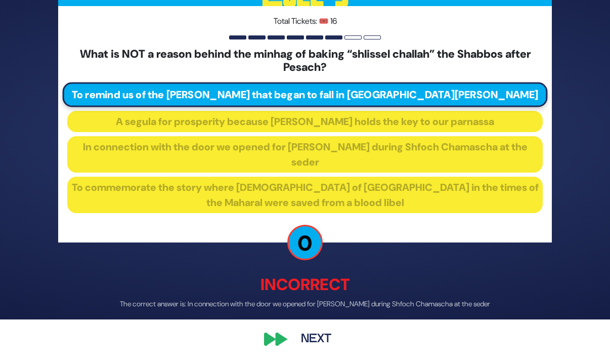
click at [309, 341] on button "Next" at bounding box center [316, 339] width 59 height 23
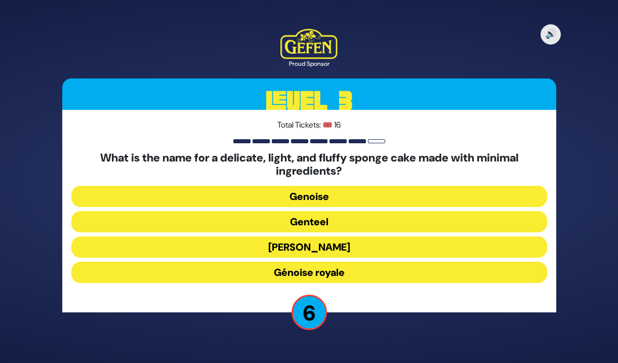
click at [353, 273] on button "Génoise royale" at bounding box center [309, 272] width 476 height 21
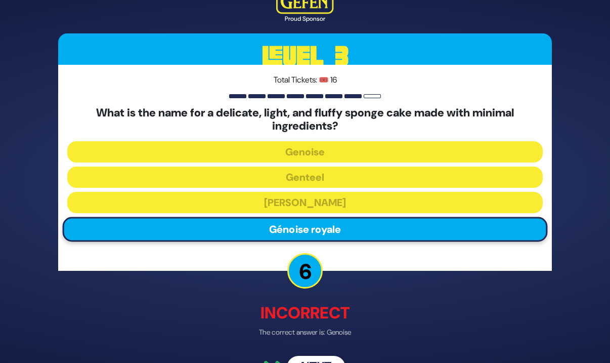
click at [325, 359] on button "Next" at bounding box center [316, 367] width 59 height 23
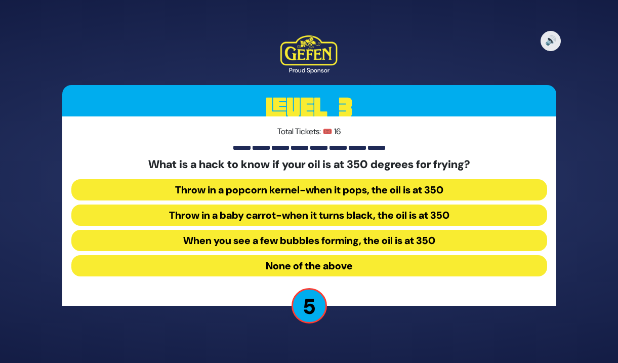
click at [371, 267] on button "None of the above" at bounding box center [309, 265] width 476 height 21
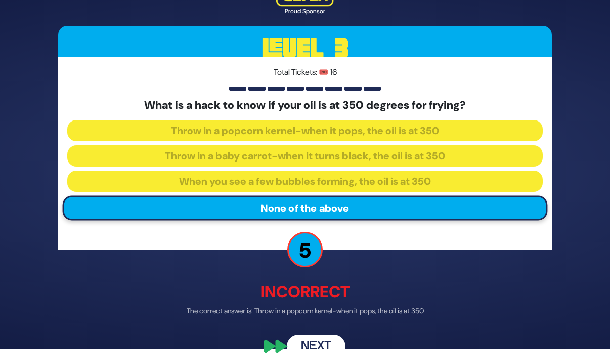
scroll to position [22, 0]
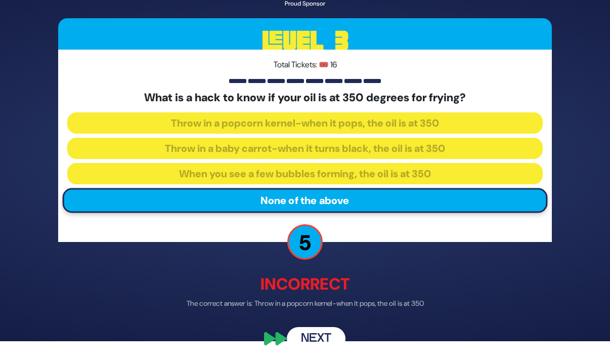
click at [328, 332] on button "Next" at bounding box center [316, 339] width 59 height 23
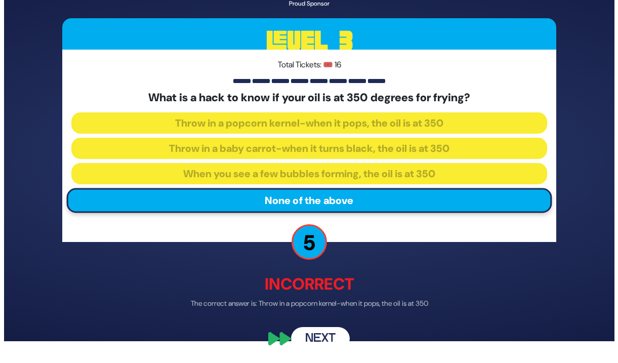
scroll to position [0, 0]
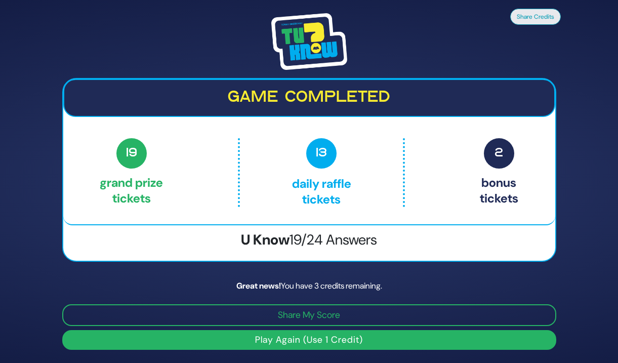
click at [340, 342] on button "Play Again (Use 1 Credit)" at bounding box center [309, 340] width 494 height 20
click at [337, 343] on button "Play Again (Use 1 Credit)" at bounding box center [309, 340] width 494 height 20
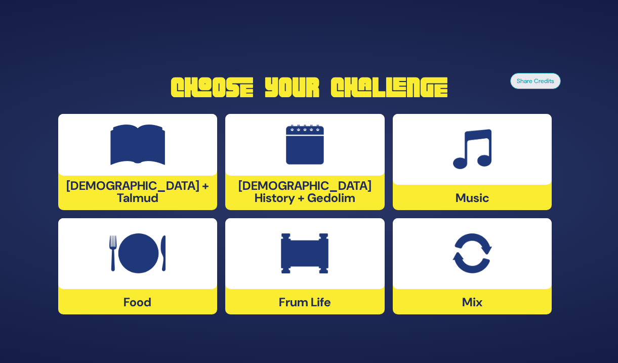
click at [325, 263] on img at bounding box center [305, 253] width 48 height 40
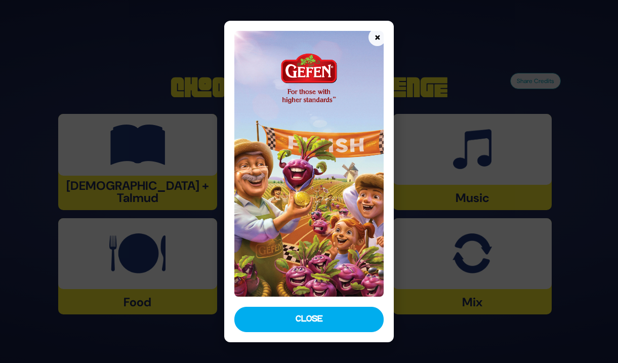
click at [312, 317] on button "Close" at bounding box center [308, 319] width 149 height 25
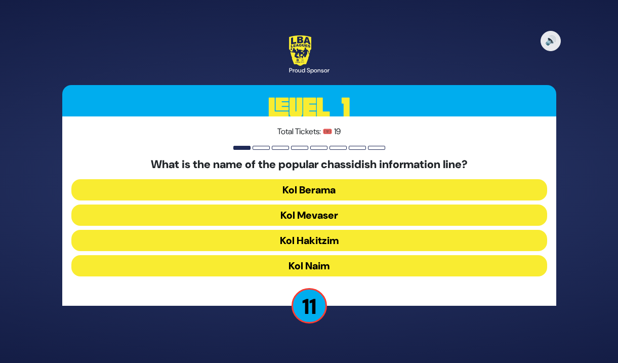
click at [268, 212] on button "Kol Mevaser" at bounding box center [309, 215] width 476 height 21
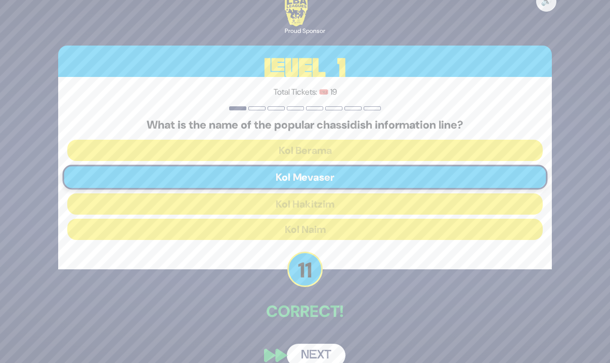
click at [324, 353] on button "Next" at bounding box center [316, 355] width 59 height 23
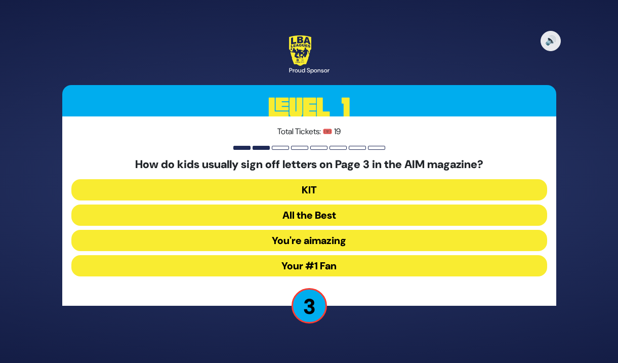
click at [360, 216] on button "All the Best" at bounding box center [309, 215] width 476 height 21
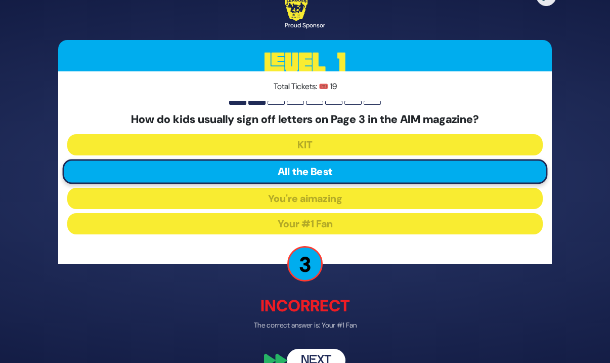
click at [326, 356] on button "Next" at bounding box center [316, 360] width 59 height 23
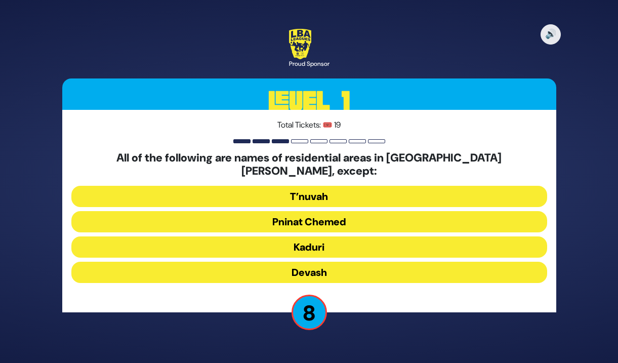
click at [349, 240] on button "Kaduri" at bounding box center [309, 246] width 476 height 21
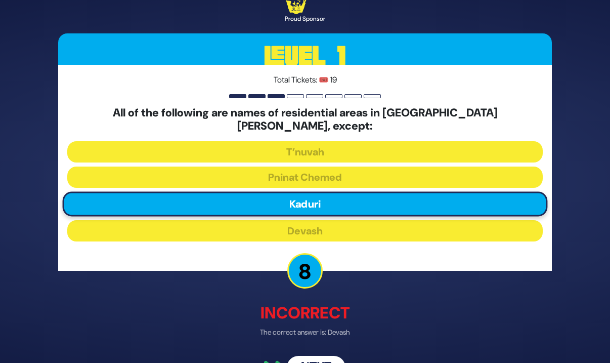
click at [310, 358] on button "Next" at bounding box center [316, 367] width 59 height 23
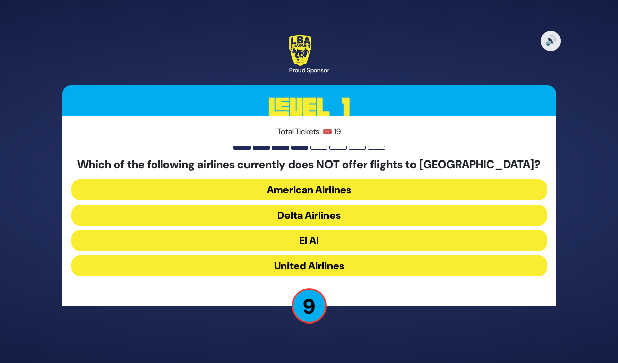
click at [370, 188] on button "American Airlines" at bounding box center [309, 189] width 476 height 21
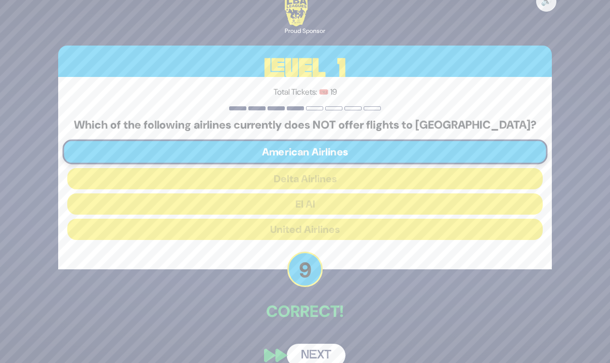
click at [329, 349] on button "Next" at bounding box center [316, 355] width 59 height 23
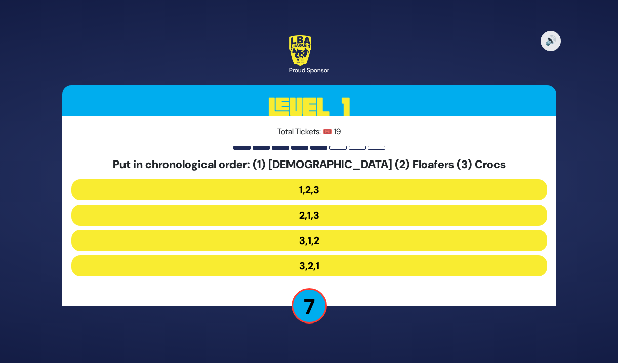
click at [343, 242] on button "3,1,2" at bounding box center [309, 240] width 476 height 21
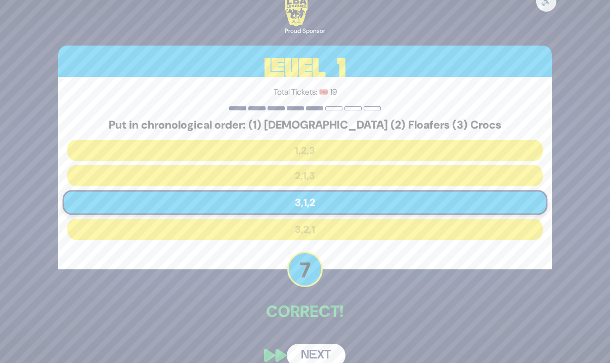
click at [324, 352] on button "Next" at bounding box center [316, 355] width 59 height 23
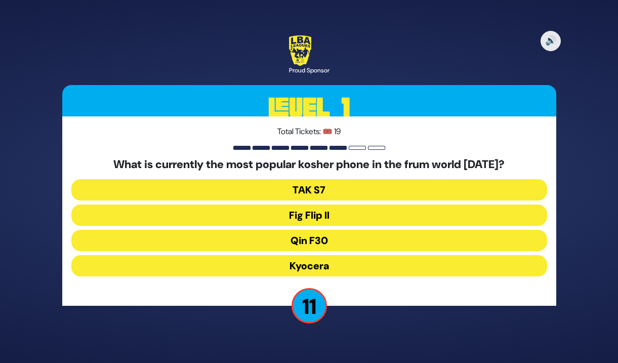
click at [342, 218] on button "Fig Flip II" at bounding box center [309, 215] width 476 height 21
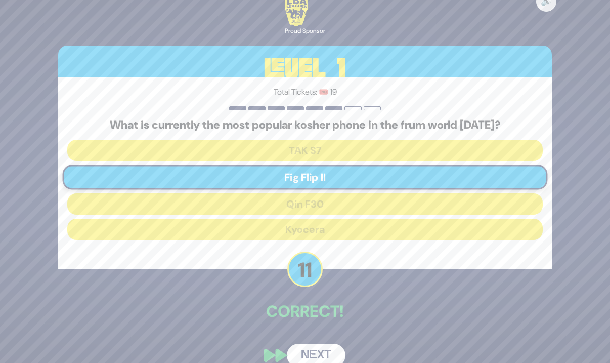
click at [318, 351] on button "Next" at bounding box center [316, 355] width 59 height 23
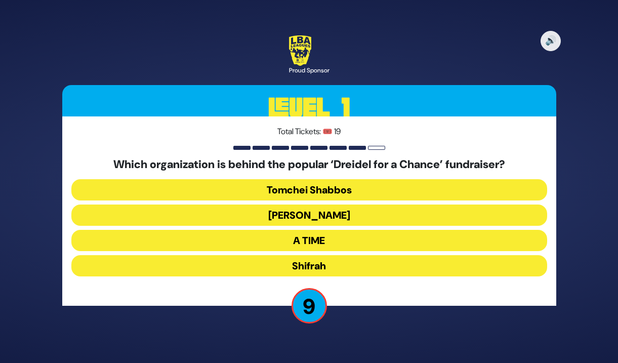
click at [343, 217] on button "Bonei Olam" at bounding box center [309, 215] width 476 height 21
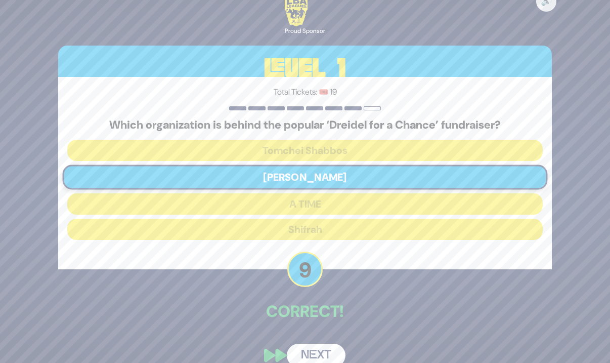
scroll to position [16, 0]
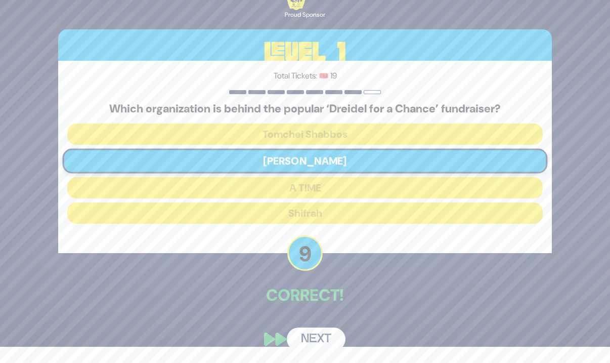
click at [320, 339] on button "Next" at bounding box center [316, 339] width 59 height 23
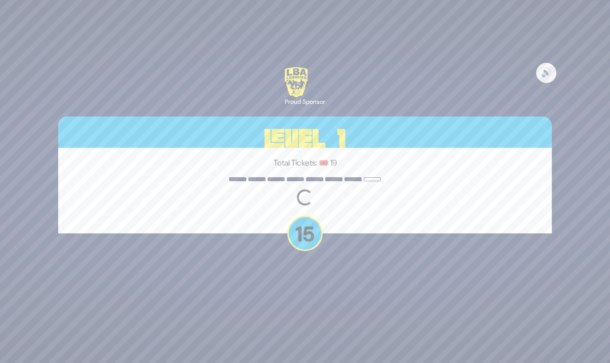
scroll to position [0, 0]
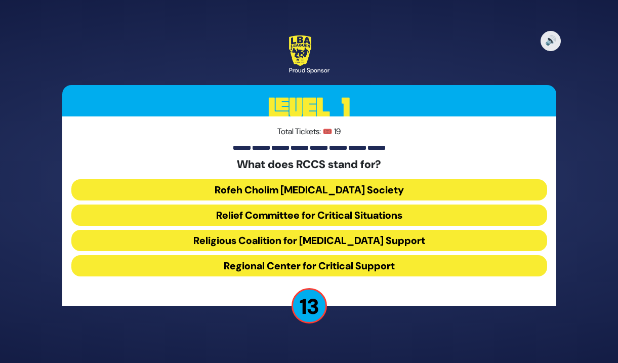
click at [329, 195] on button "Rofeh Cholim Cancer Society" at bounding box center [309, 189] width 476 height 21
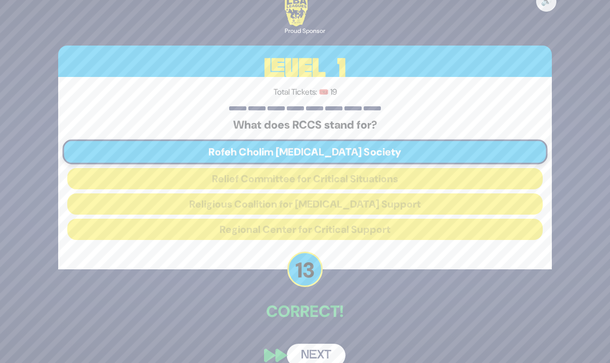
click at [328, 355] on button "Next" at bounding box center [316, 355] width 59 height 23
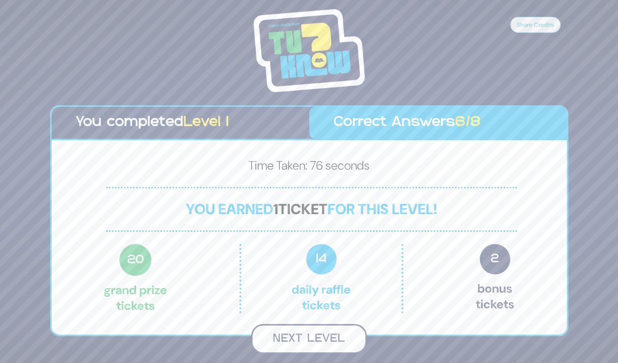
click at [314, 335] on button "Next Level" at bounding box center [309, 339] width 116 height 30
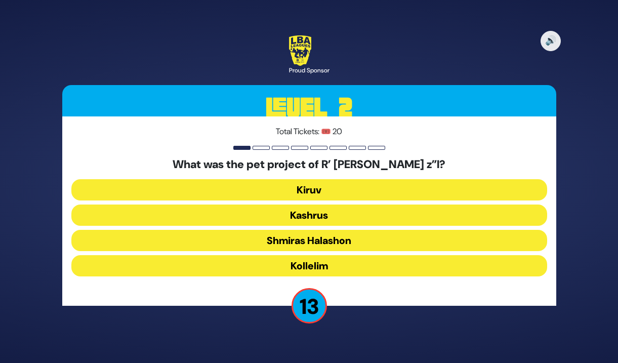
click at [311, 238] on button "Shmiras Halashon" at bounding box center [309, 240] width 476 height 21
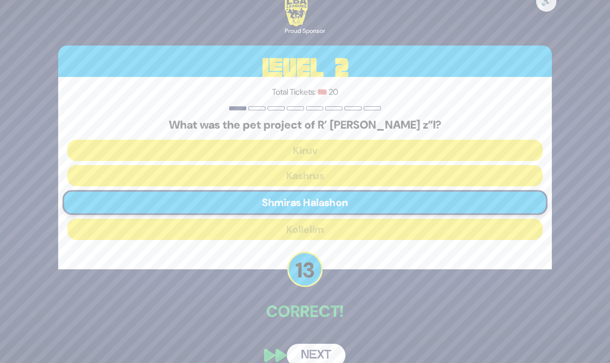
click at [311, 327] on div "🔊 Proud Sponsor Level 2 Total Tickets: 🎟️ 20 What was the pet project of R’ Avr…" at bounding box center [305, 181] width 518 height 395
click at [314, 349] on button "Next" at bounding box center [316, 355] width 59 height 23
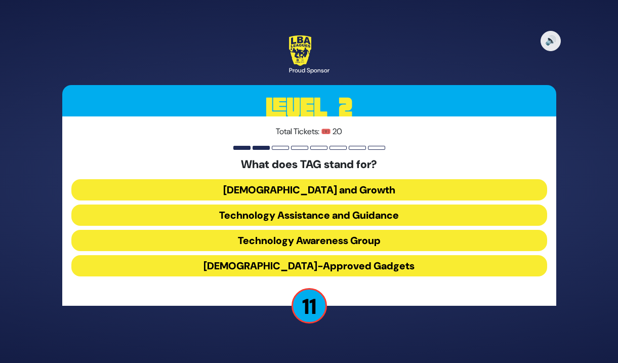
click at [385, 238] on button "Technology Awareness Group" at bounding box center [309, 240] width 476 height 21
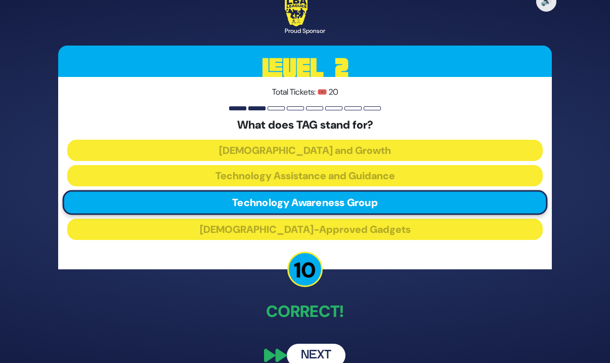
click at [315, 350] on button "Next" at bounding box center [316, 355] width 59 height 23
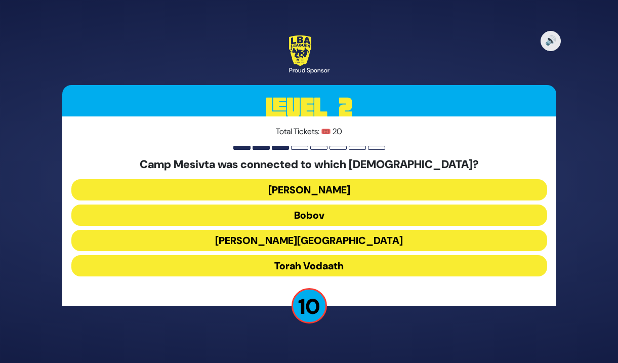
click at [354, 192] on button "Bais Shraga" at bounding box center [309, 189] width 476 height 21
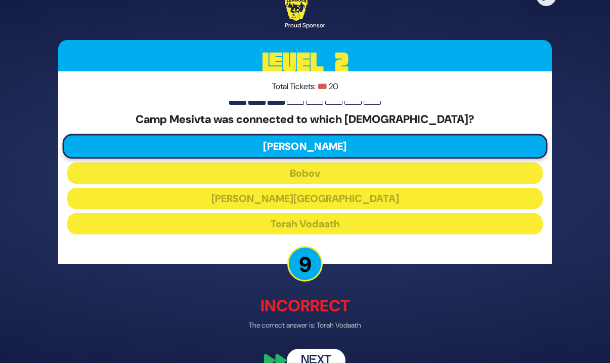
click at [322, 351] on button "Next" at bounding box center [316, 360] width 59 height 23
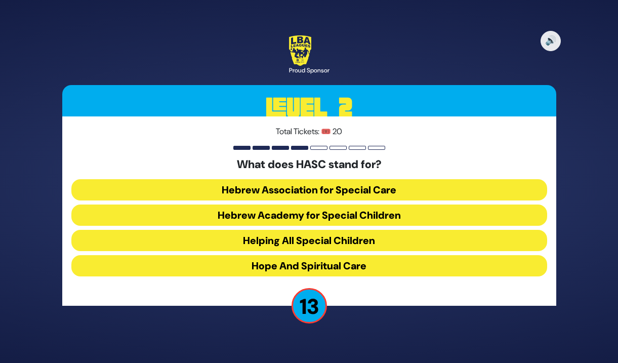
click at [310, 217] on button "Hebrew Academy for Special Children" at bounding box center [309, 215] width 476 height 21
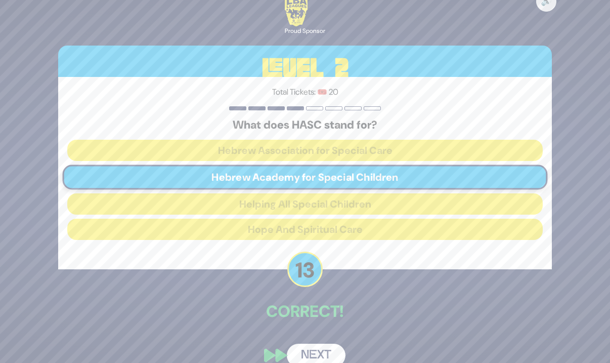
click at [324, 350] on button "Next" at bounding box center [316, 355] width 59 height 23
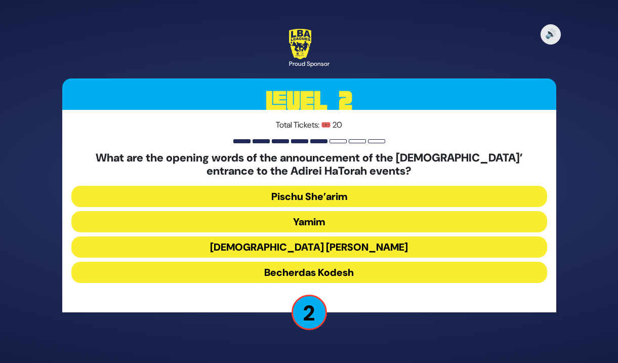
click at [347, 218] on button "Yamim" at bounding box center [309, 221] width 476 height 21
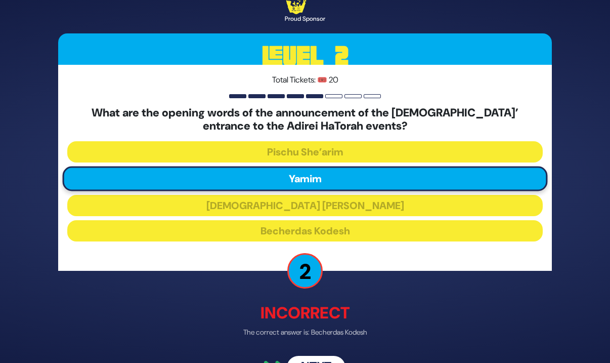
scroll to position [28, 0]
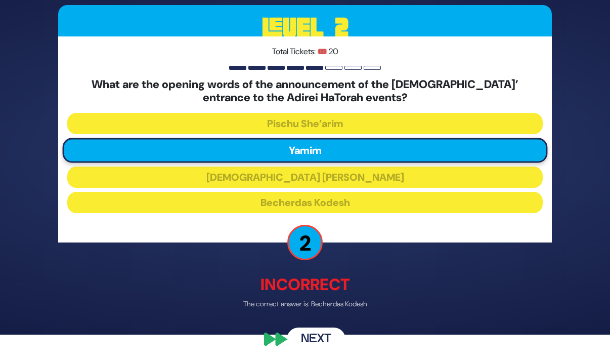
click at [311, 334] on button "Next" at bounding box center [316, 339] width 59 height 23
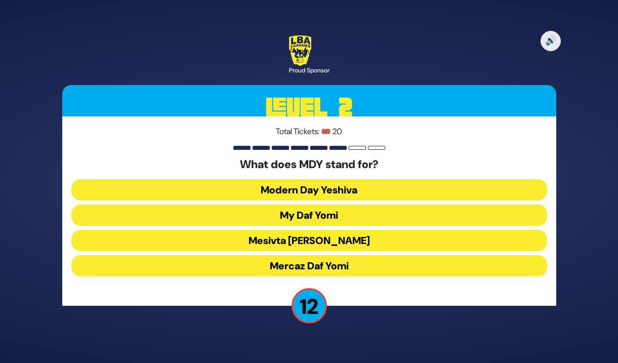
click at [375, 271] on button "Mercaz Daf Yomi" at bounding box center [309, 265] width 476 height 21
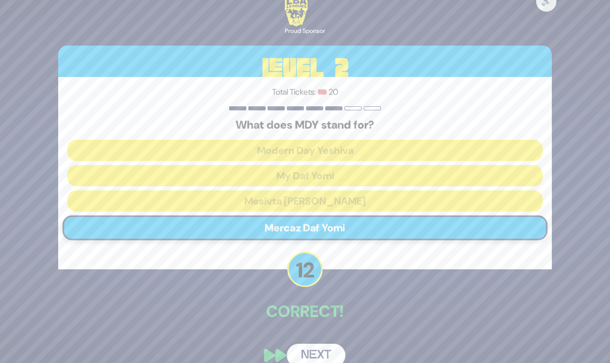
click at [325, 353] on button "Next" at bounding box center [316, 355] width 59 height 23
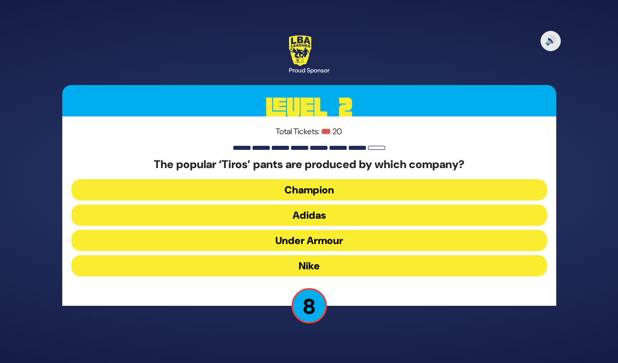
click at [340, 187] on button "Champion" at bounding box center [309, 189] width 476 height 21
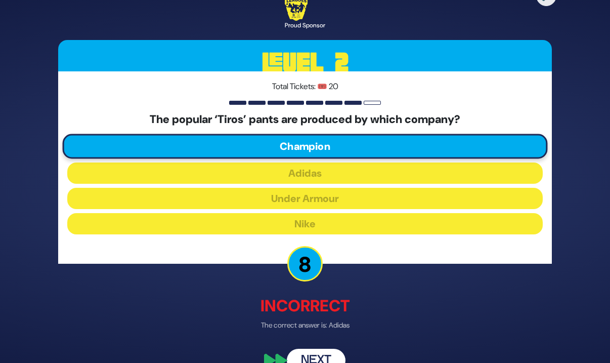
click at [321, 350] on button "Next" at bounding box center [316, 360] width 59 height 23
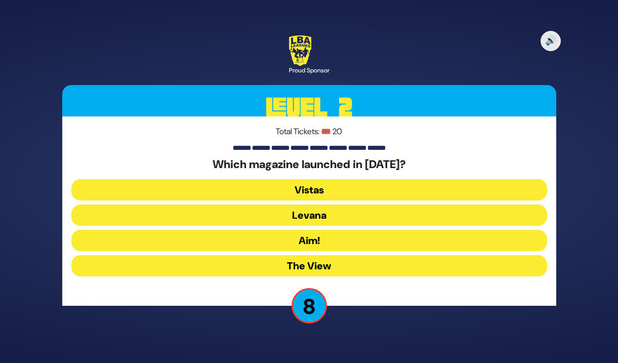
click at [336, 192] on button "Vistas" at bounding box center [309, 189] width 476 height 21
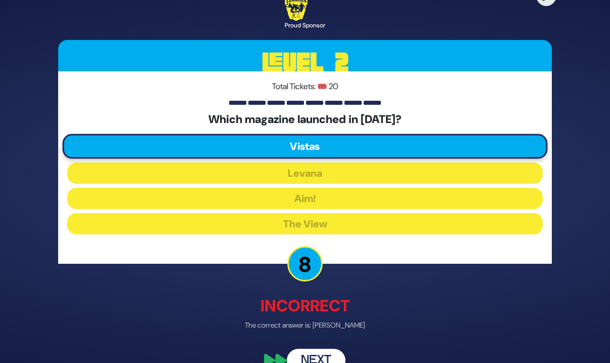
click at [322, 355] on button "Next" at bounding box center [316, 360] width 59 height 23
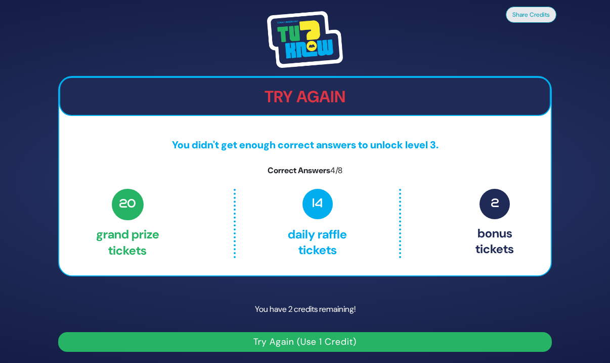
scroll to position [1, 0]
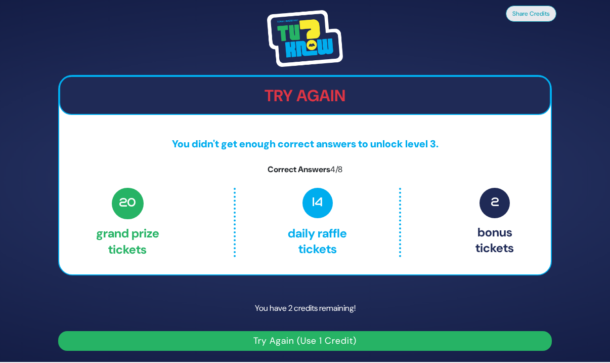
click at [334, 343] on button "Try Again (Use 1 Credit)" at bounding box center [305, 341] width 494 height 20
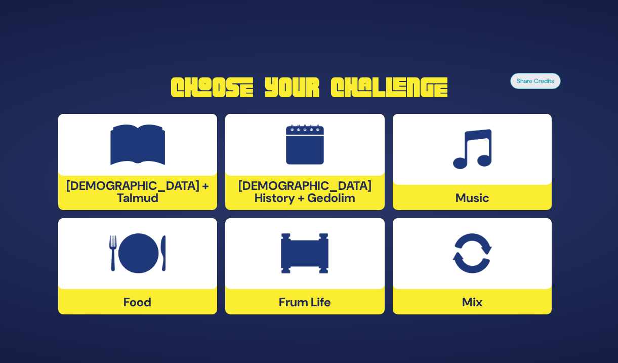
click at [176, 273] on div at bounding box center [137, 253] width 159 height 71
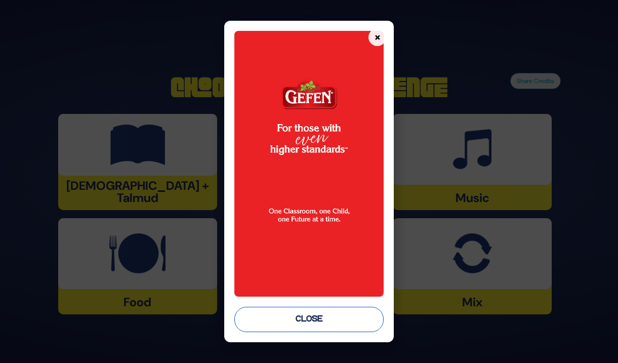
click at [281, 321] on button "Close" at bounding box center [308, 319] width 149 height 25
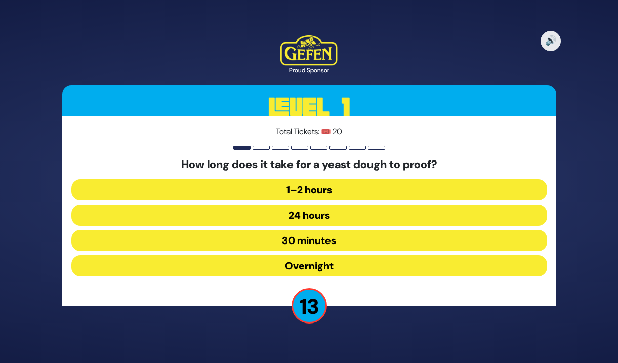
click at [359, 190] on button "1–2 hours" at bounding box center [309, 189] width 476 height 21
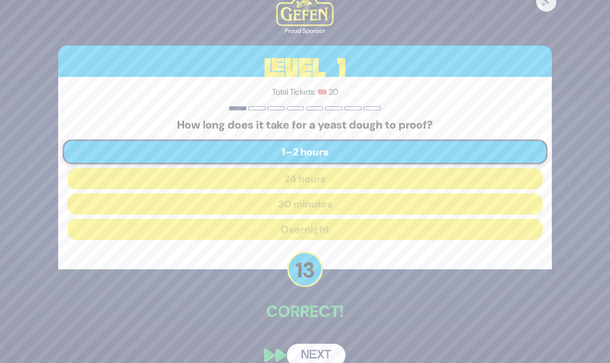
click at [314, 350] on button "Next" at bounding box center [316, 355] width 59 height 23
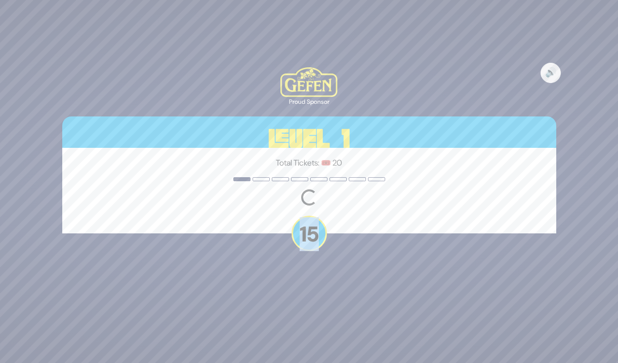
click at [314, 350] on div "🔊 Proud Sponsor Level 1 Total Tickets: 🎟️ 20 Loading question... 15" at bounding box center [309, 181] width 618 height 363
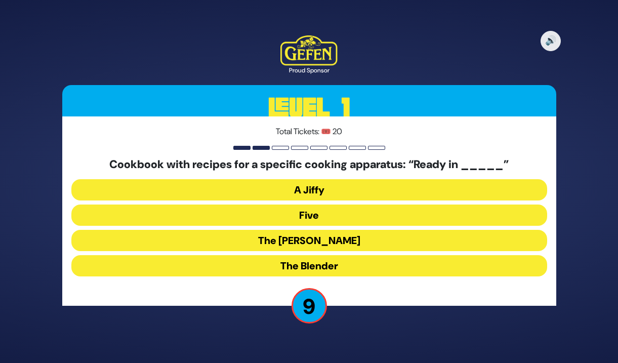
click at [339, 242] on button "The [PERSON_NAME]" at bounding box center [309, 240] width 476 height 21
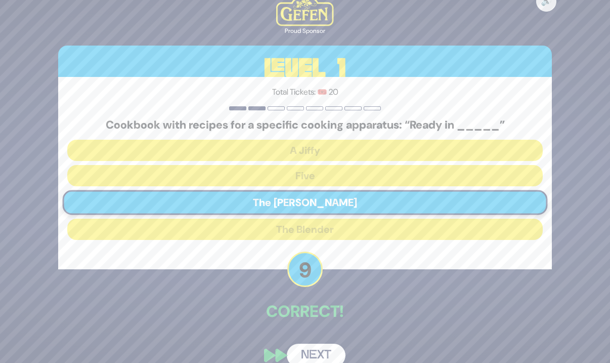
click at [324, 356] on button "Next" at bounding box center [316, 355] width 59 height 23
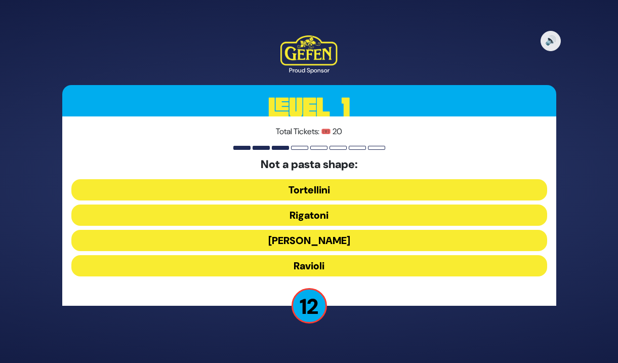
click at [354, 238] on button "[PERSON_NAME]" at bounding box center [309, 240] width 476 height 21
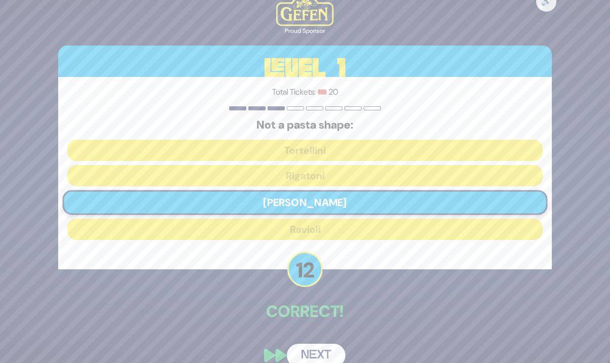
click at [332, 355] on button "Next" at bounding box center [316, 355] width 59 height 23
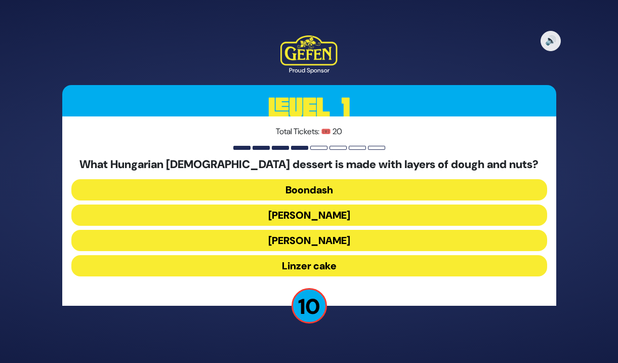
click at [354, 215] on button "[PERSON_NAME]" at bounding box center [309, 215] width 476 height 21
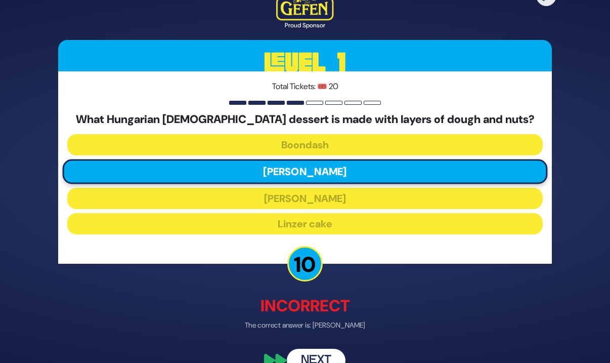
click at [330, 355] on button "Next" at bounding box center [316, 360] width 59 height 23
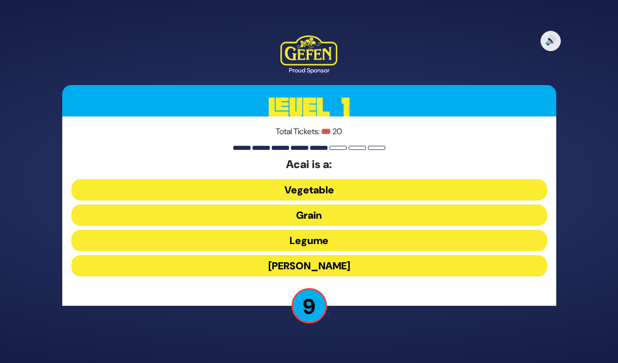
click at [334, 265] on button "Berry" at bounding box center [309, 265] width 476 height 21
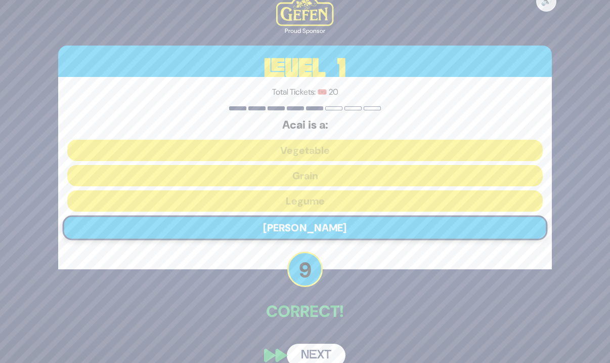
click at [326, 349] on button "Next" at bounding box center [316, 355] width 59 height 23
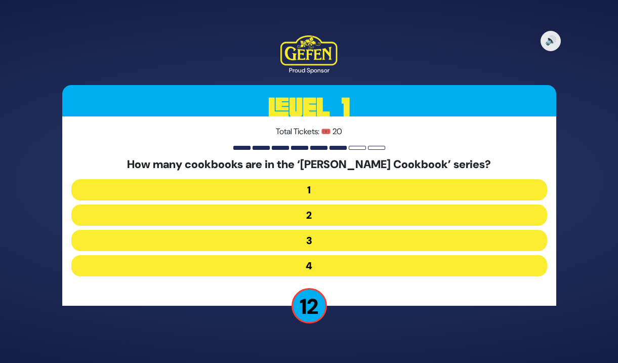
click at [319, 244] on button "3" at bounding box center [309, 240] width 476 height 21
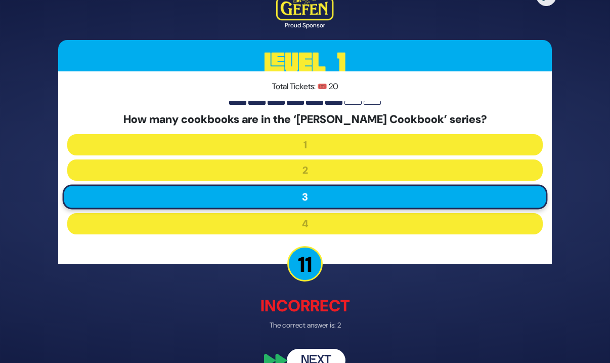
click at [333, 352] on button "Next" at bounding box center [316, 360] width 59 height 23
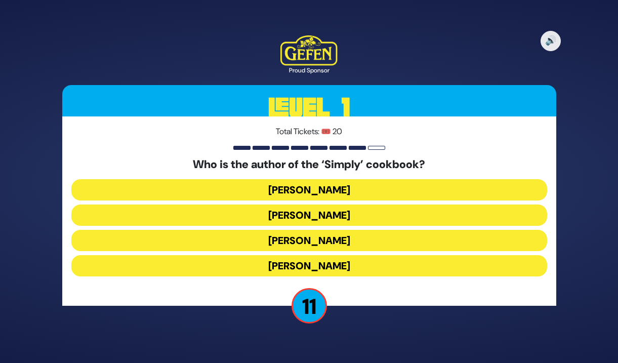
click at [364, 191] on button "Leah Schapira" at bounding box center [309, 189] width 476 height 21
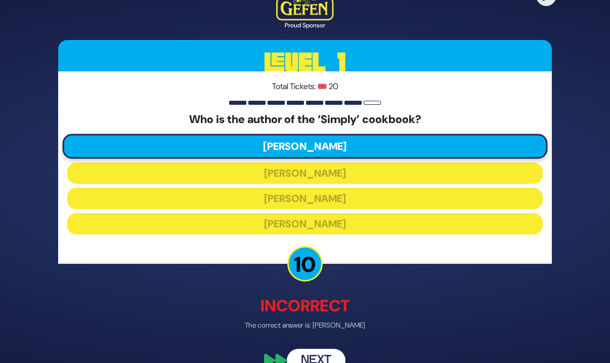
click at [330, 351] on button "Next" at bounding box center [316, 360] width 59 height 23
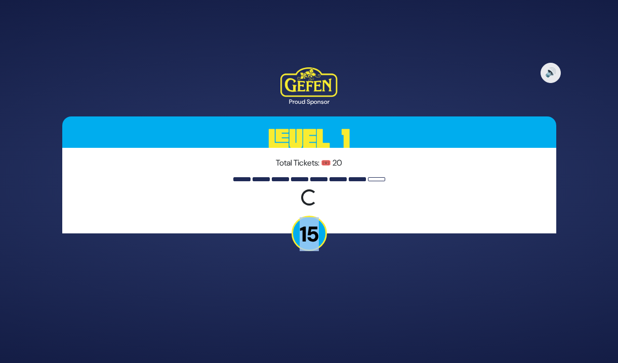
click at [330, 351] on div "🔊 Proud Sponsor Level 1 Total Tickets: 🎟️ 20 Loading question... 15" at bounding box center [309, 181] width 618 height 363
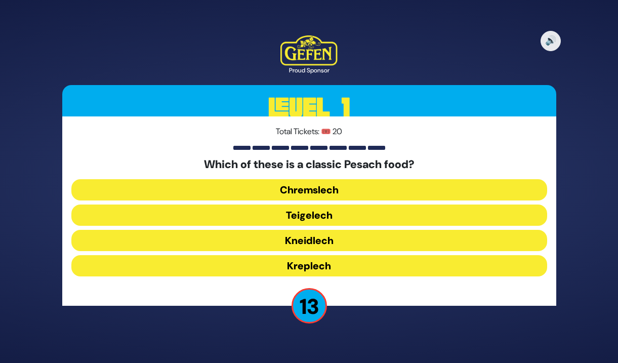
click at [374, 188] on button "Chremslech" at bounding box center [309, 189] width 476 height 21
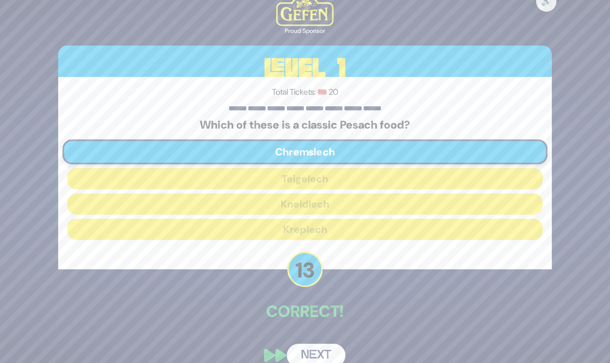
click at [322, 348] on button "Next" at bounding box center [316, 355] width 59 height 23
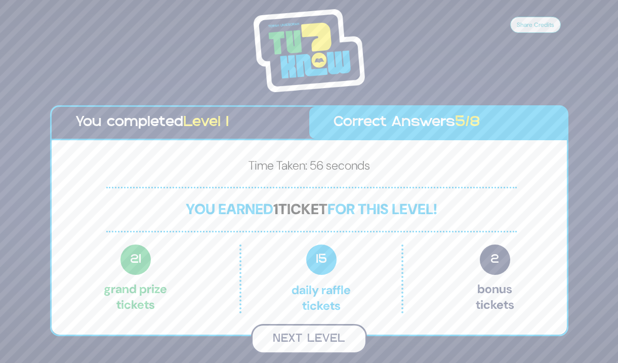
click at [332, 338] on button "Next Level" at bounding box center [309, 339] width 116 height 30
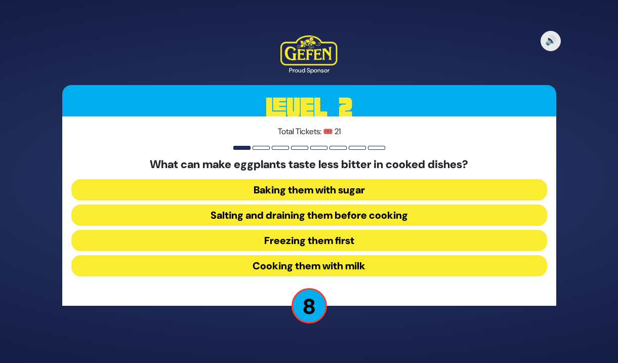
click at [415, 212] on button "Salting and draining them before cooking" at bounding box center [309, 215] width 476 height 21
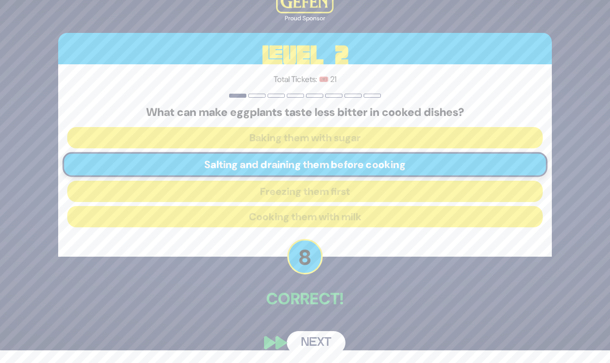
scroll to position [16, 0]
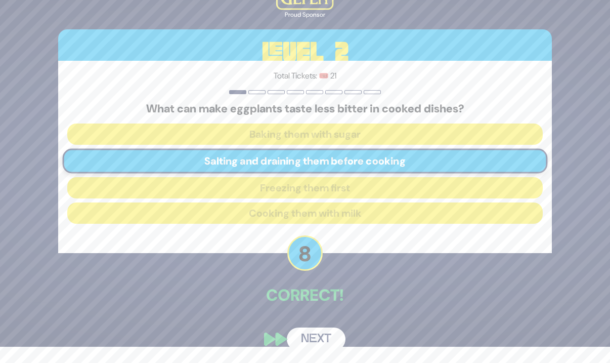
click at [316, 336] on button "Next" at bounding box center [316, 339] width 59 height 23
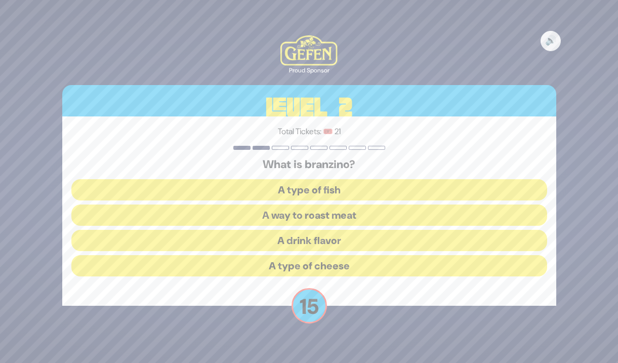
click at [301, 192] on button "A type of fish" at bounding box center [309, 189] width 476 height 21
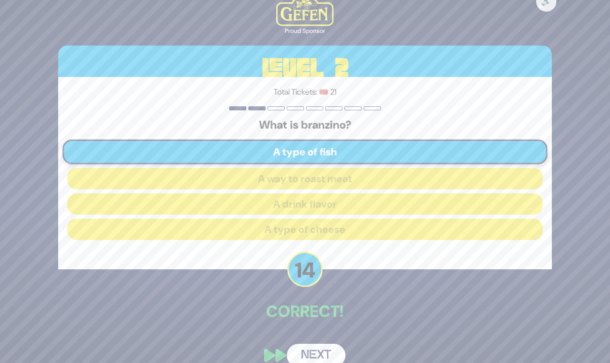
click at [304, 349] on button "Next" at bounding box center [316, 355] width 59 height 23
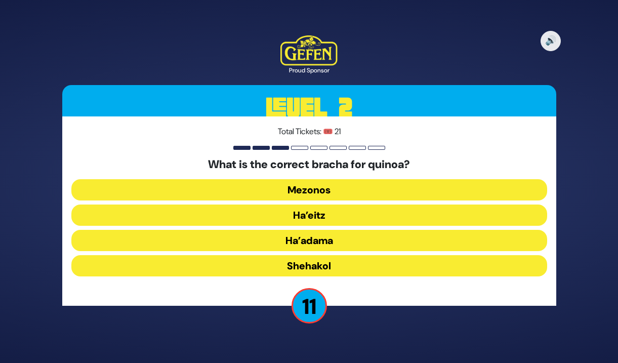
click at [340, 270] on button "Shehakol" at bounding box center [309, 265] width 476 height 21
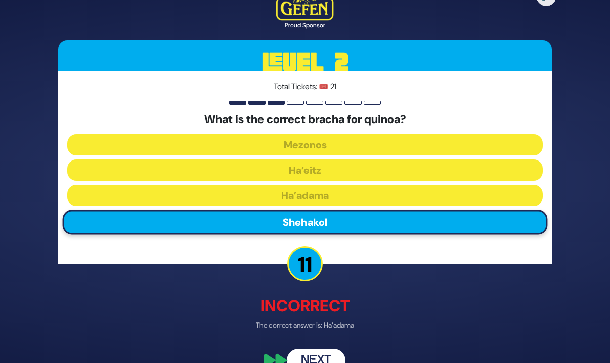
click at [329, 349] on button "Next" at bounding box center [316, 360] width 59 height 23
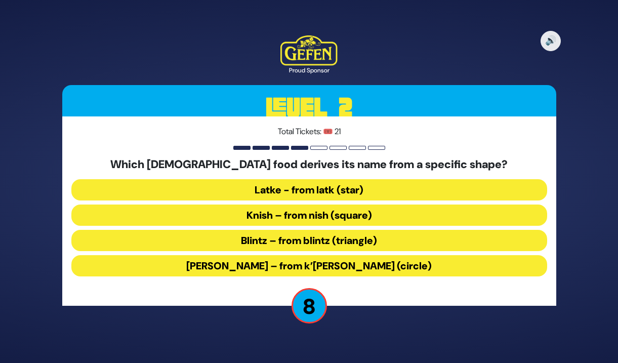
click at [382, 262] on button "Kugel – from k’igel (circle)" at bounding box center [309, 265] width 476 height 21
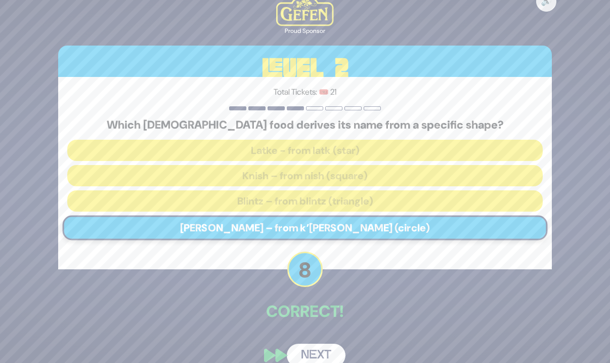
click at [328, 355] on button "Next" at bounding box center [316, 355] width 59 height 23
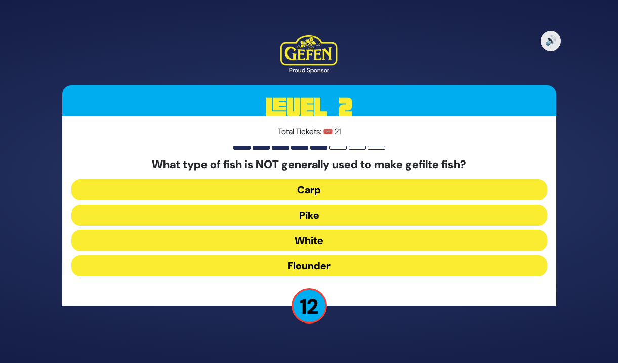
click at [323, 270] on button "Flounder" at bounding box center [309, 265] width 476 height 21
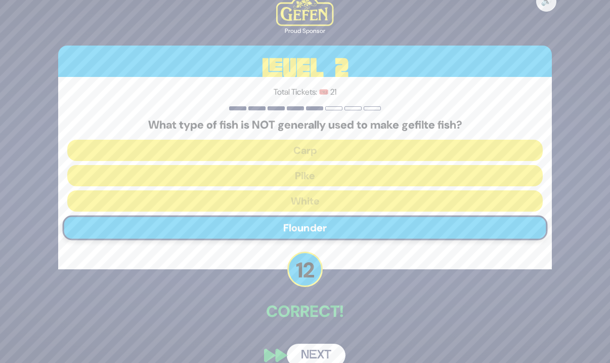
click at [325, 354] on button "Next" at bounding box center [316, 355] width 59 height 23
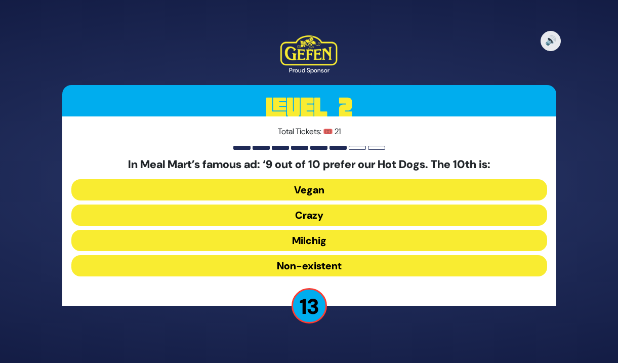
click at [323, 239] on button "Milchig" at bounding box center [309, 240] width 476 height 21
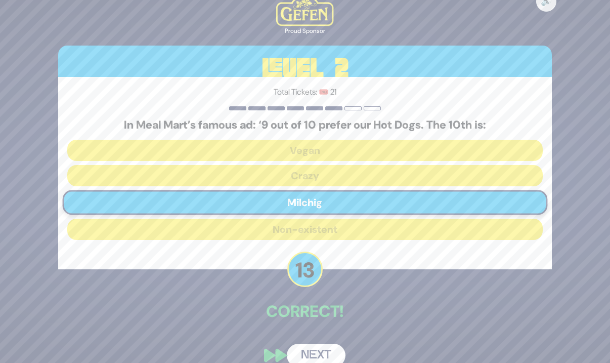
click at [321, 331] on div "🔊 Proud Sponsor Level 2 Total Tickets: 🎟️ 21 In Meal Mart’s famous ad: ‘9 out o…" at bounding box center [305, 181] width 518 height 395
click at [321, 350] on button "Next" at bounding box center [316, 355] width 59 height 23
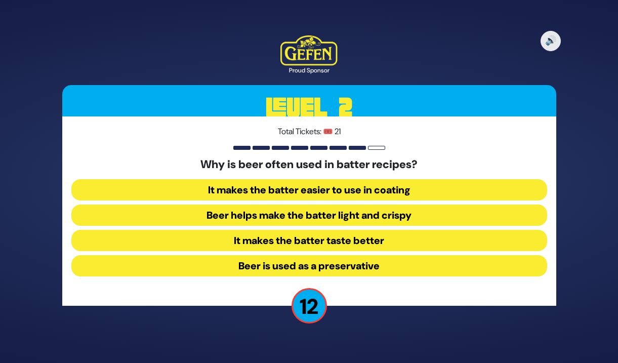
click at [374, 213] on button "Beer helps make the batter light and crispy" at bounding box center [309, 215] width 476 height 21
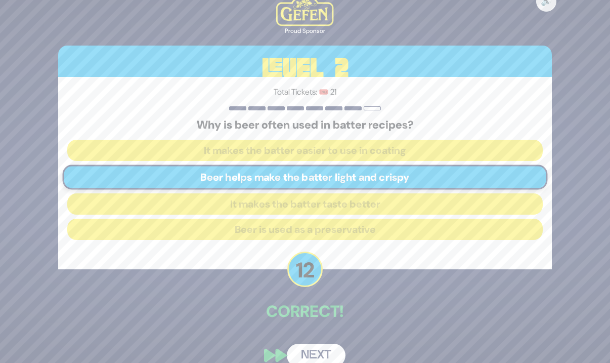
click at [320, 352] on button "Next" at bounding box center [316, 355] width 59 height 23
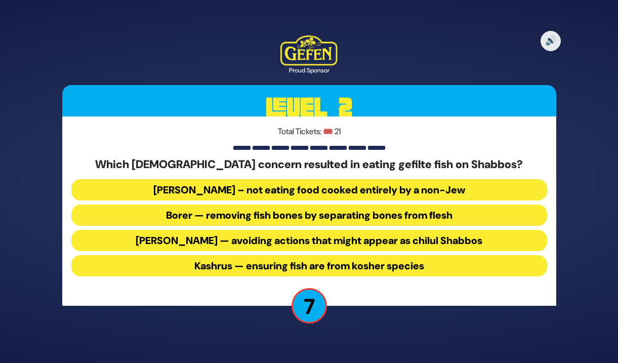
click at [396, 212] on button "Borer — removing fish bones by separating bones from flesh" at bounding box center [309, 215] width 476 height 21
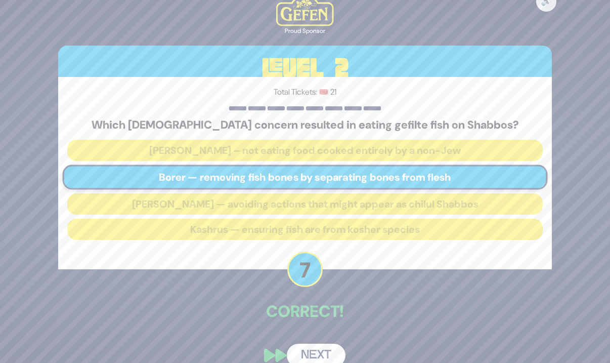
click at [315, 361] on button "Next" at bounding box center [316, 355] width 59 height 23
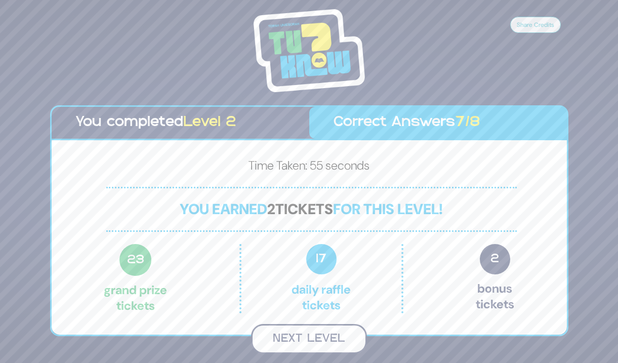
click at [319, 342] on button "Next Level" at bounding box center [309, 339] width 116 height 30
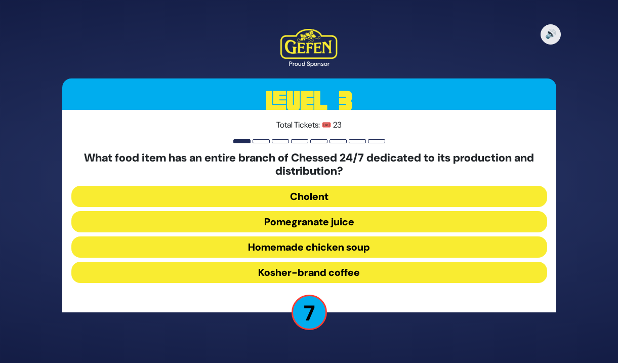
click at [308, 246] on button "Homemade chicken soup" at bounding box center [309, 246] width 476 height 21
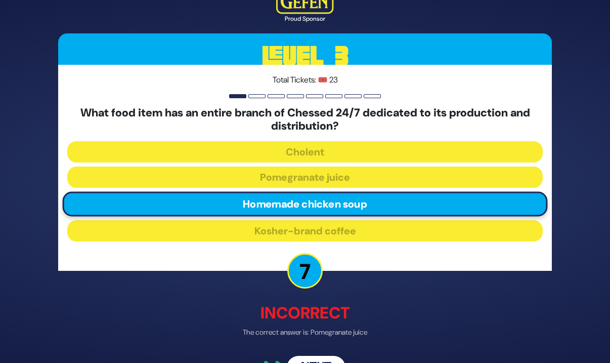
scroll to position [28, 0]
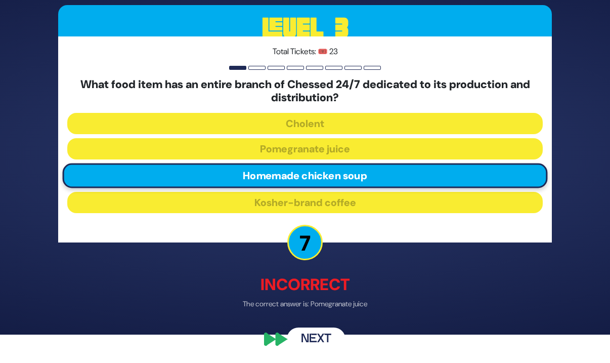
click at [324, 332] on button "Next" at bounding box center [316, 339] width 59 height 23
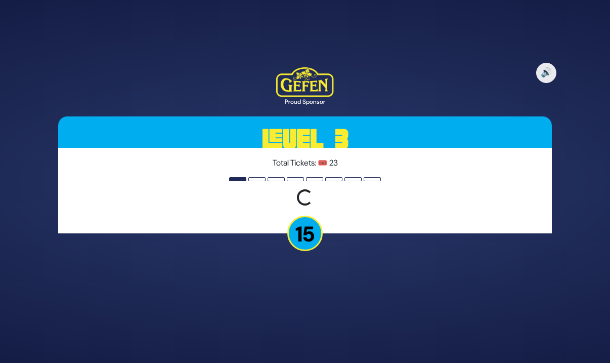
scroll to position [0, 0]
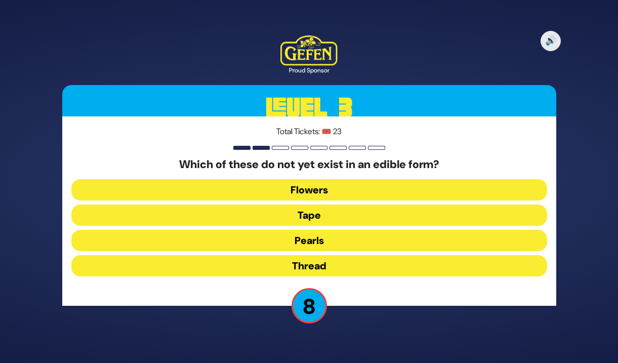
click at [355, 215] on button "Tape" at bounding box center [309, 215] width 476 height 21
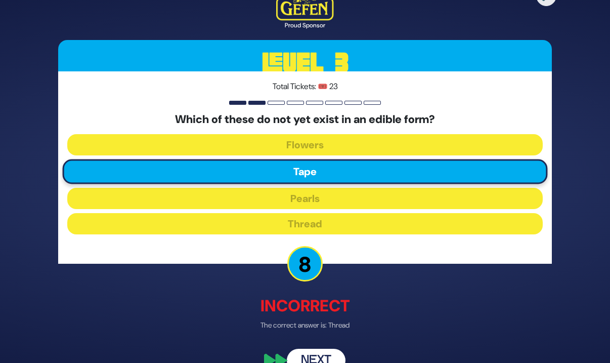
click at [321, 352] on button "Next" at bounding box center [316, 360] width 59 height 23
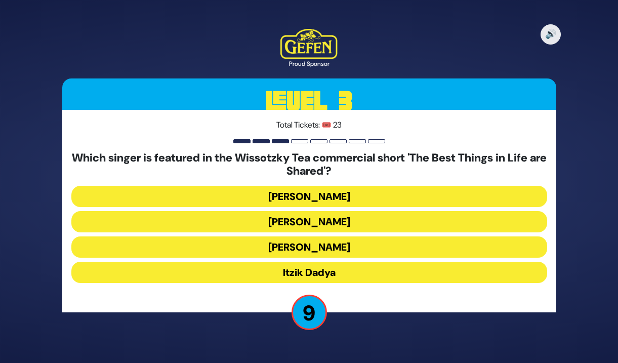
click at [313, 194] on button "[PERSON_NAME]" at bounding box center [309, 196] width 476 height 21
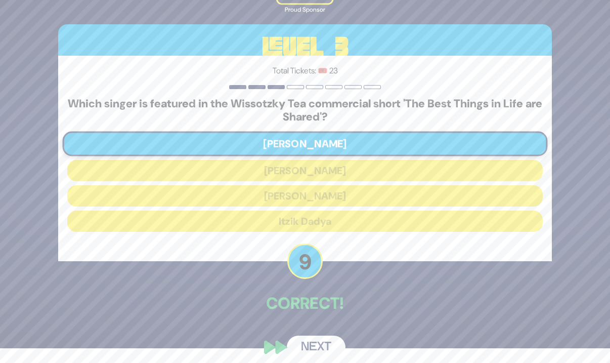
scroll to position [23, 0]
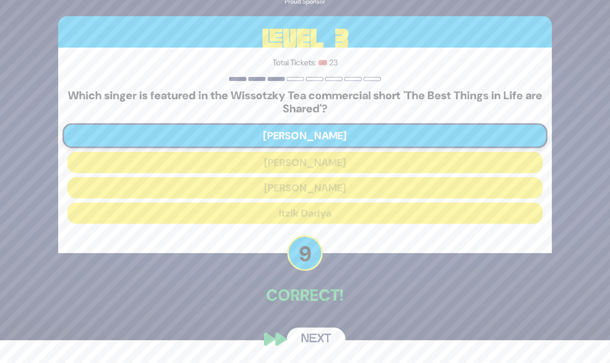
click at [316, 344] on button "Next" at bounding box center [316, 339] width 59 height 23
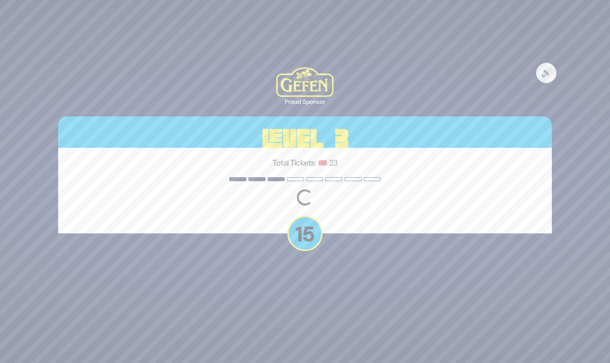
scroll to position [0, 0]
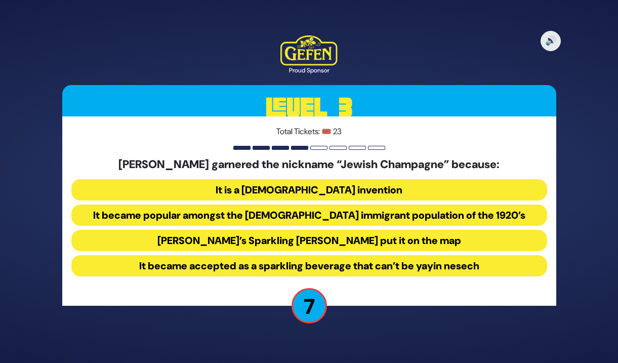
click at [433, 214] on button "It became popular amongst the Jewish immigrant population of the 1920’s" at bounding box center [309, 215] width 476 height 21
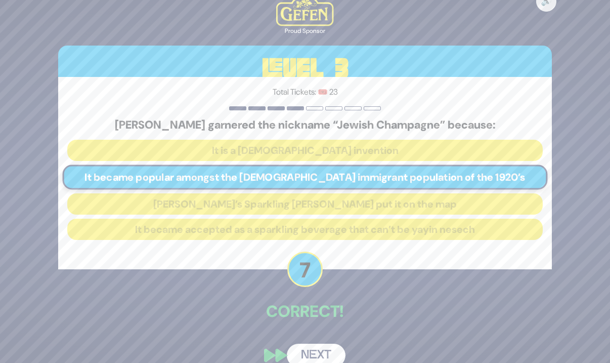
click at [304, 359] on button "Next" at bounding box center [316, 355] width 59 height 23
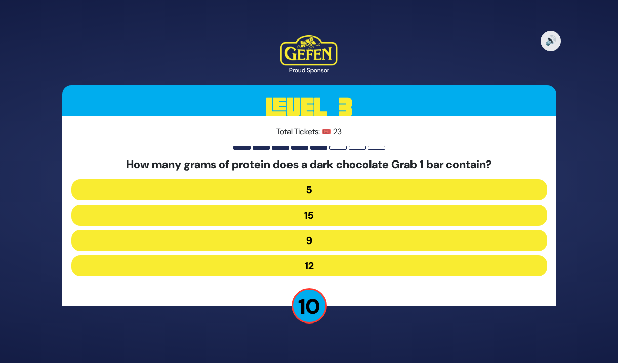
click at [371, 243] on button "9" at bounding box center [309, 240] width 476 height 21
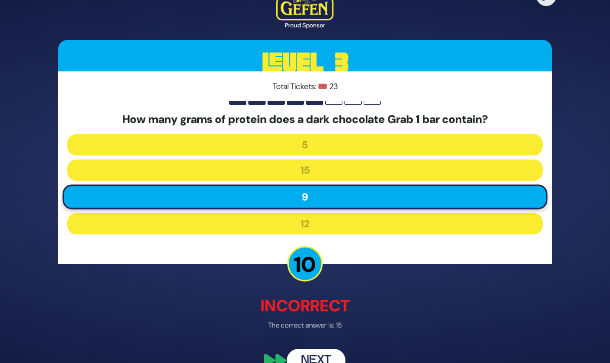
click at [334, 350] on button "Next" at bounding box center [316, 360] width 59 height 23
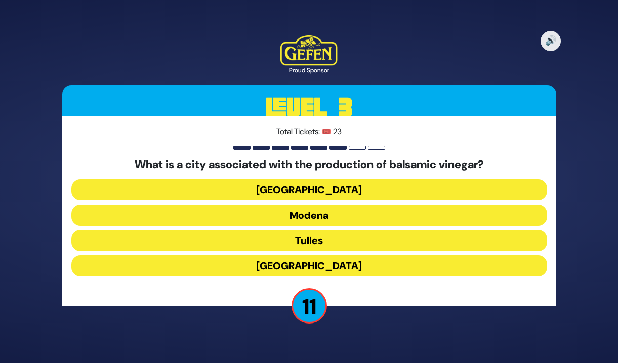
click at [324, 221] on button "Modena" at bounding box center [309, 215] width 476 height 21
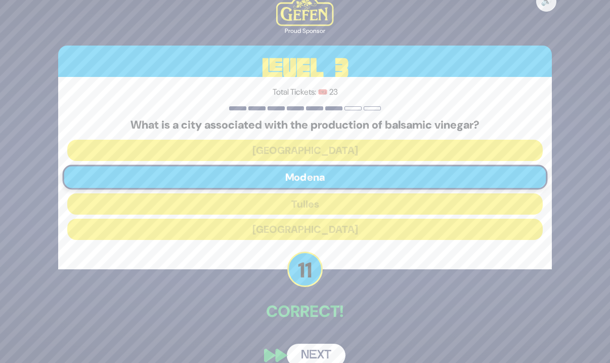
click at [319, 353] on button "Next" at bounding box center [316, 355] width 59 height 23
click at [319, 353] on div "🔊 Proud Sponsor Level 3 Total Tickets: 🎟️ 23 What is a city associated with the…" at bounding box center [305, 181] width 610 height 363
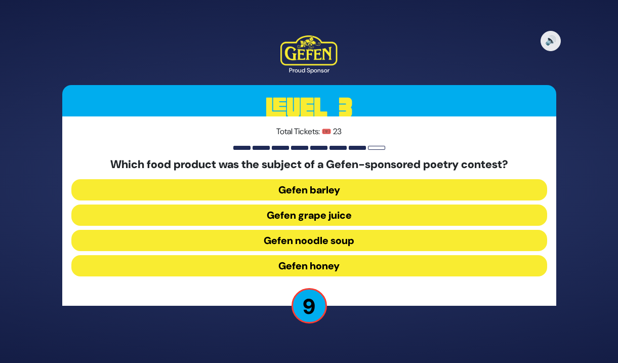
click at [365, 244] on button "Gefen noodle soup" at bounding box center [309, 240] width 476 height 21
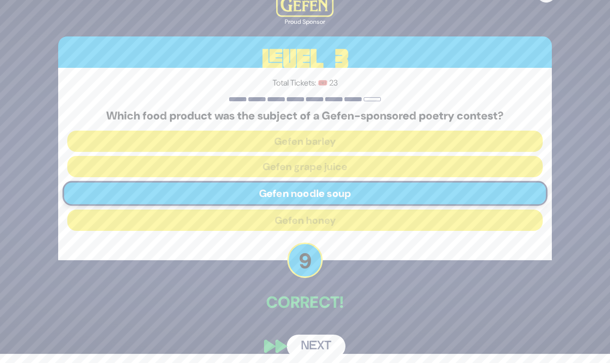
scroll to position [16, 0]
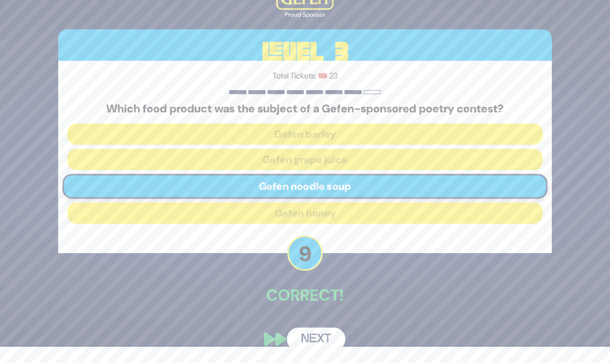
click at [322, 334] on button "Next" at bounding box center [316, 339] width 59 height 23
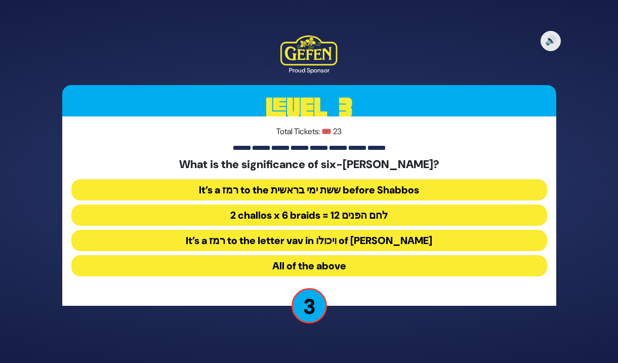
click at [369, 266] on button "All of the above" at bounding box center [309, 265] width 476 height 21
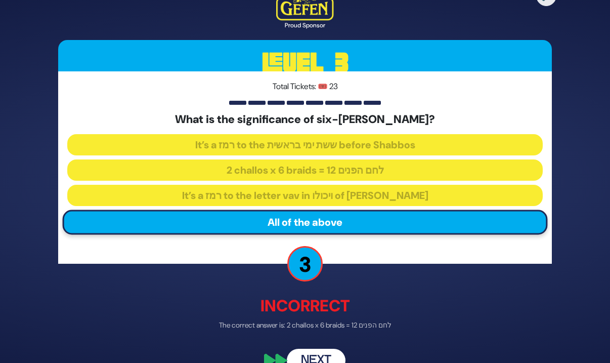
click at [325, 358] on button "Next" at bounding box center [316, 360] width 59 height 23
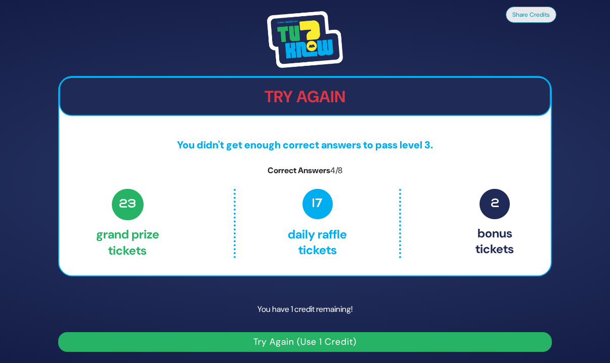
click at [366, 342] on button "Try Again (Use 1 Credit)" at bounding box center [305, 342] width 494 height 20
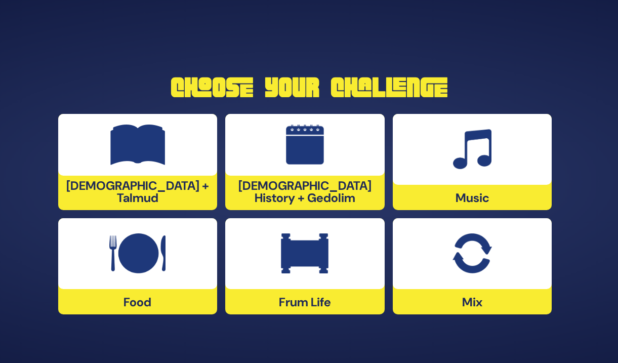
click at [182, 259] on div at bounding box center [137, 253] width 159 height 71
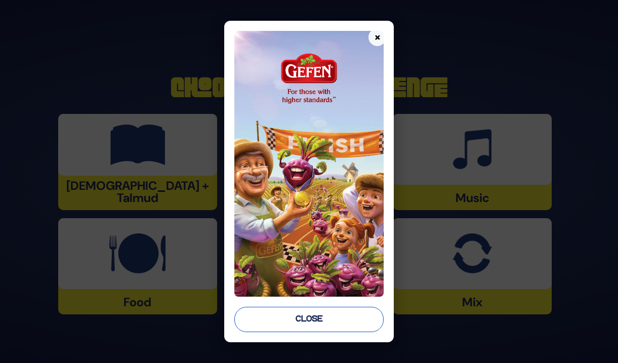
click at [337, 317] on button "Close" at bounding box center [308, 319] width 149 height 25
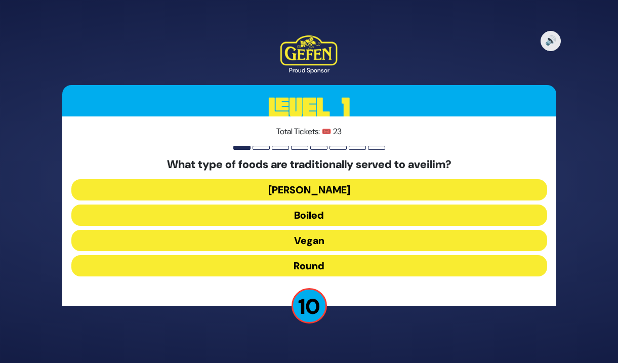
click at [341, 264] on button "Round" at bounding box center [309, 265] width 476 height 21
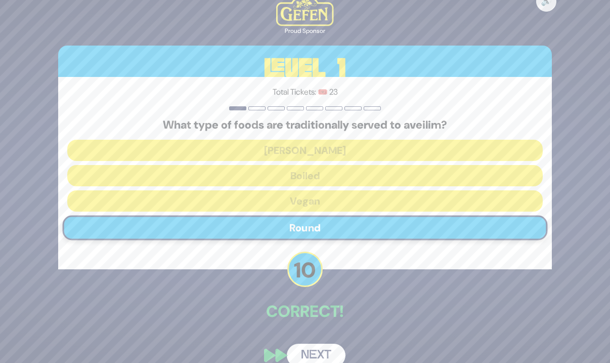
click at [324, 348] on button "Next" at bounding box center [316, 355] width 59 height 23
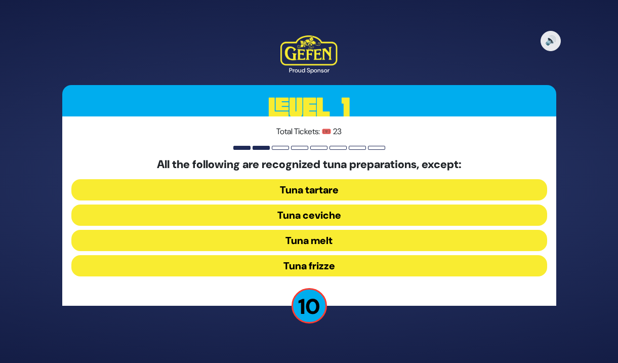
click at [356, 262] on button "Tuna frizze" at bounding box center [309, 265] width 476 height 21
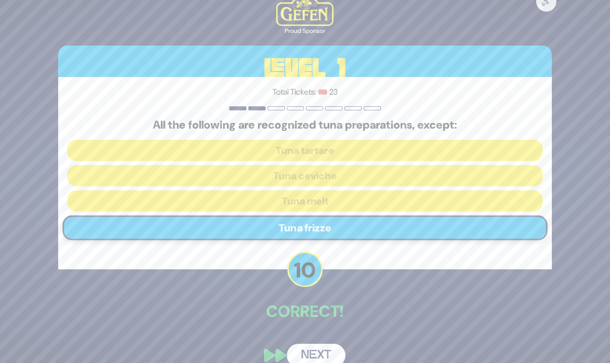
click at [315, 347] on button "Next" at bounding box center [316, 355] width 59 height 23
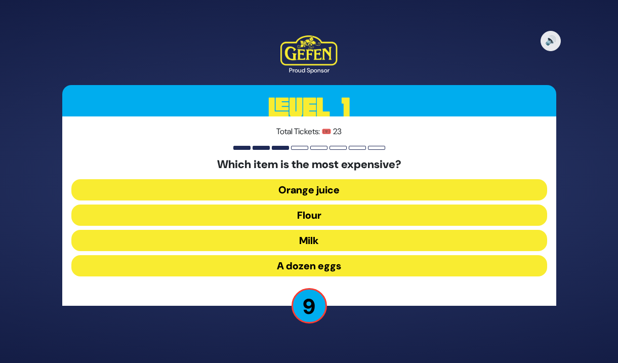
click at [361, 265] on button "A dozen eggs" at bounding box center [309, 265] width 476 height 21
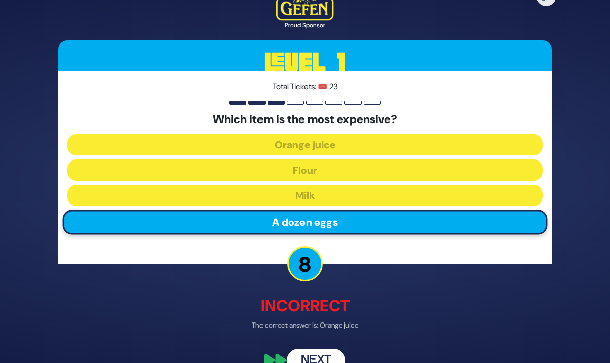
click at [332, 354] on button "Next" at bounding box center [316, 360] width 59 height 23
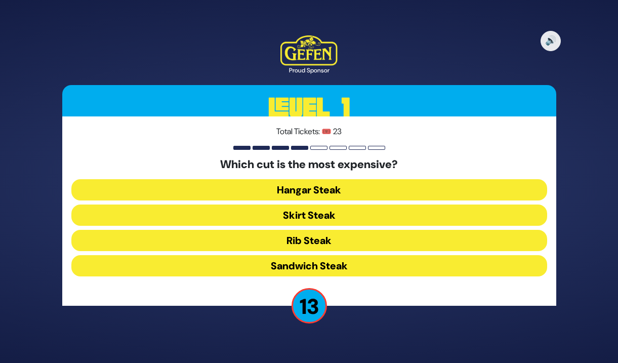
click at [361, 240] on button "Rib Steak" at bounding box center [309, 240] width 476 height 21
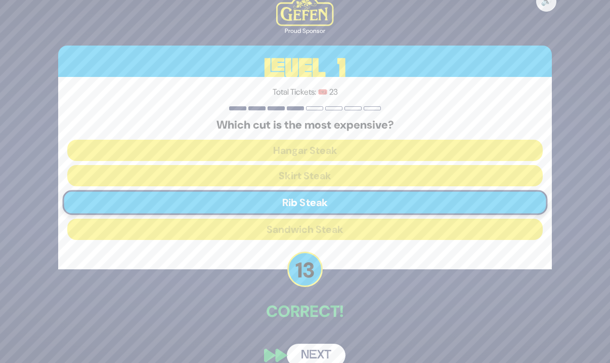
click at [314, 350] on button "Next" at bounding box center [316, 355] width 59 height 23
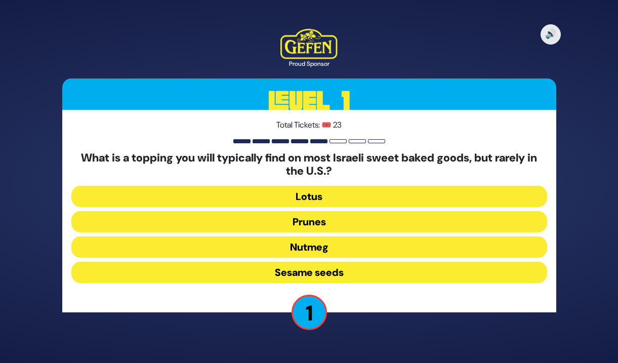
click at [347, 270] on button "Sesame seeds" at bounding box center [309, 272] width 476 height 21
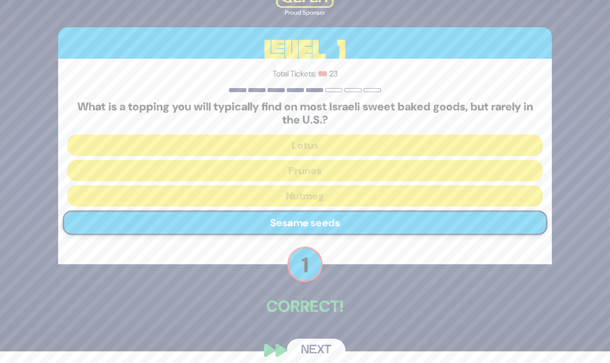
scroll to position [23, 0]
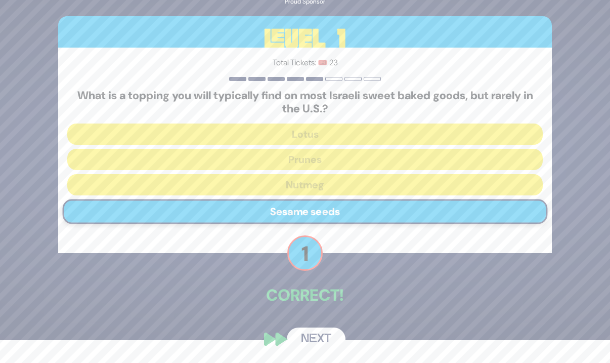
click at [317, 336] on button "Next" at bounding box center [316, 339] width 59 height 23
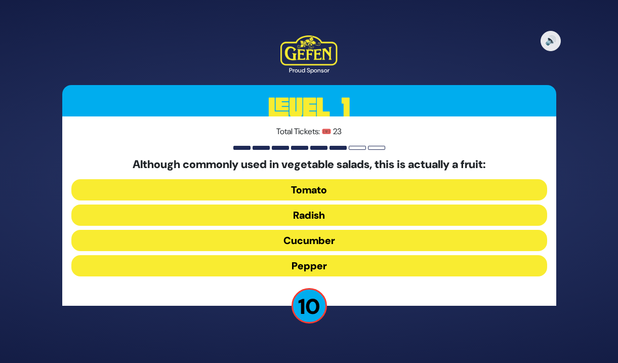
click at [351, 193] on button "Tomato" at bounding box center [309, 189] width 476 height 21
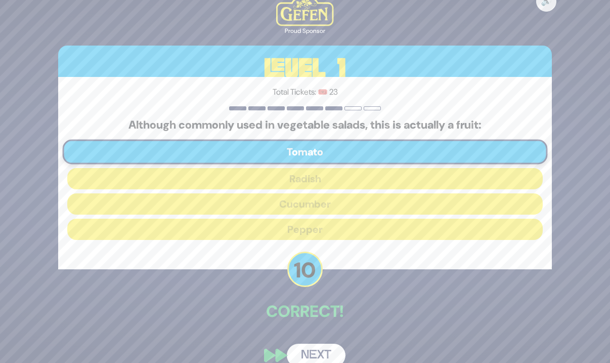
click at [329, 345] on button "Next" at bounding box center [316, 355] width 59 height 23
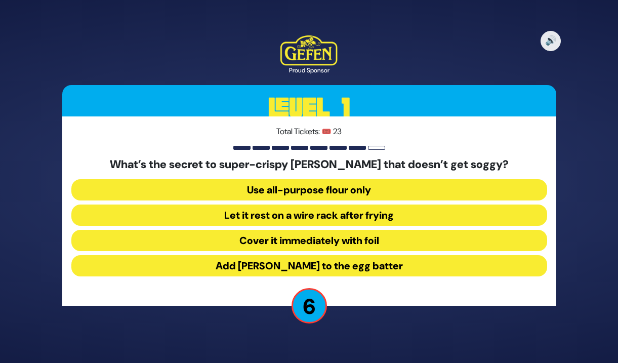
click at [281, 262] on button "Add seltzer to the egg batter" at bounding box center [309, 265] width 476 height 21
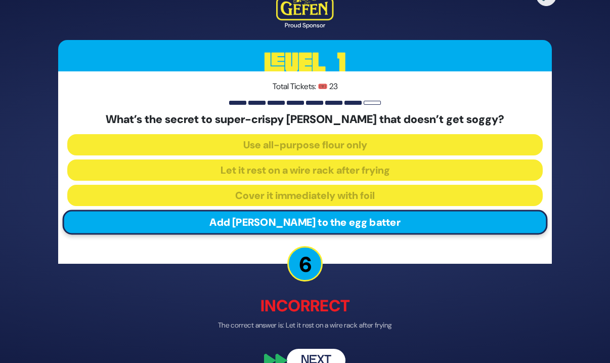
click at [324, 349] on button "Next" at bounding box center [316, 360] width 59 height 23
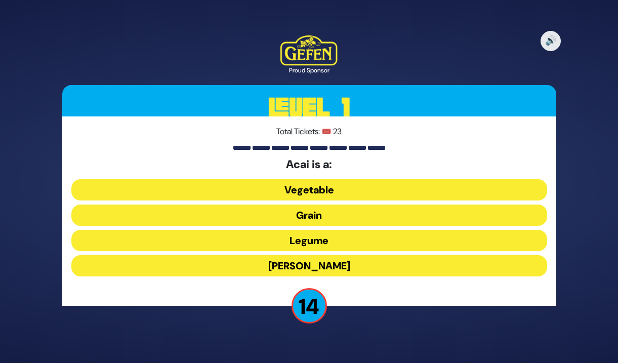
click at [332, 267] on button "Berry" at bounding box center [309, 265] width 476 height 21
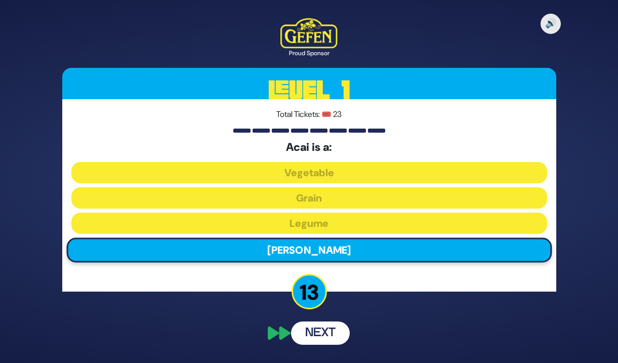
click at [323, 338] on button "Next" at bounding box center [320, 332] width 59 height 23
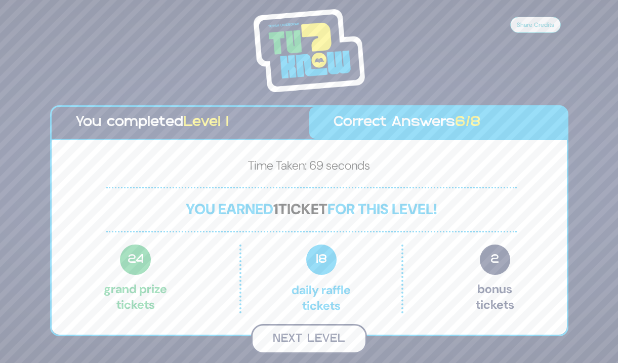
click at [356, 338] on button "Next Level" at bounding box center [309, 339] width 116 height 30
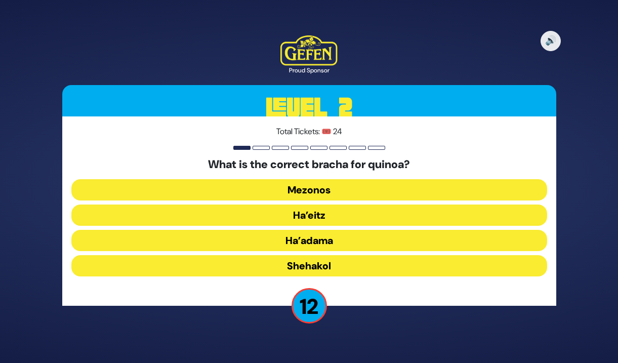
click at [306, 242] on button "Ha’adama" at bounding box center [309, 240] width 476 height 21
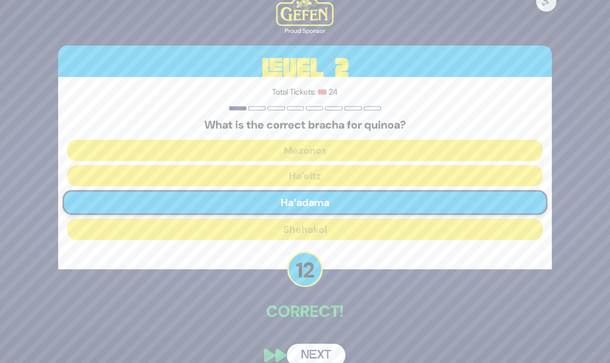
click at [321, 345] on button "Next" at bounding box center [316, 355] width 59 height 23
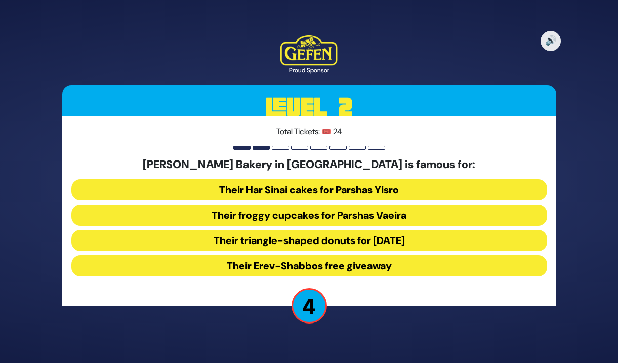
click at [329, 214] on button "Their froggy cupcakes for Parshas Vaeira" at bounding box center [309, 215] width 476 height 21
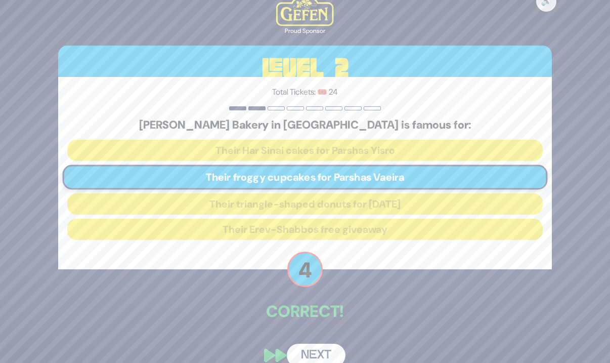
click at [320, 354] on button "Next" at bounding box center [316, 355] width 59 height 23
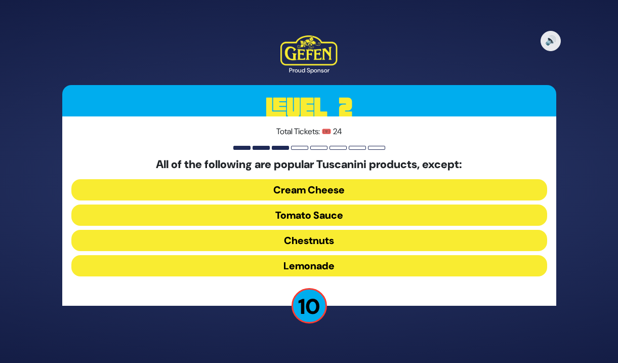
click at [260, 188] on button "Cream Cheese" at bounding box center [309, 189] width 476 height 21
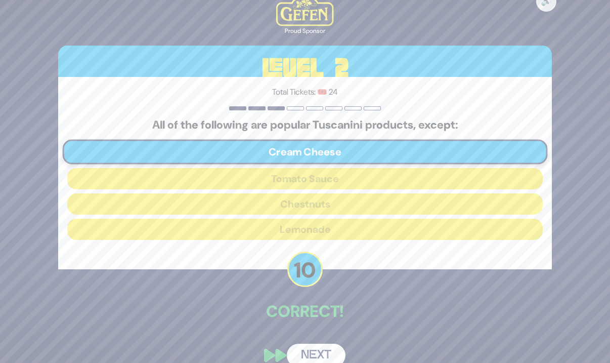
click at [318, 352] on button "Next" at bounding box center [316, 355] width 59 height 23
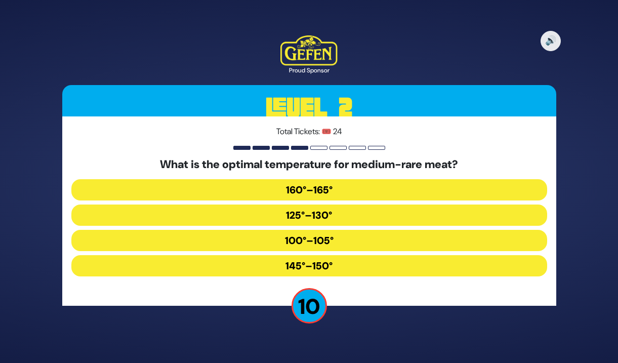
click at [348, 214] on button "125°–130°" at bounding box center [309, 215] width 476 height 21
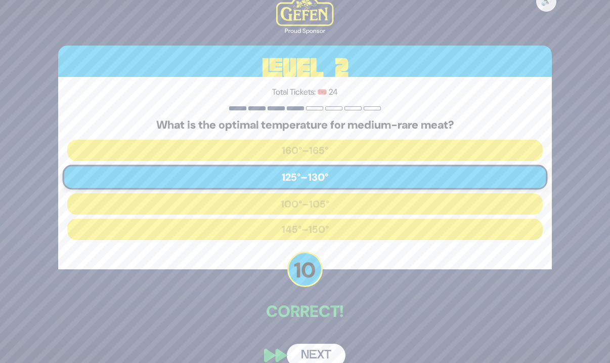
click at [329, 351] on button "Next" at bounding box center [316, 355] width 59 height 23
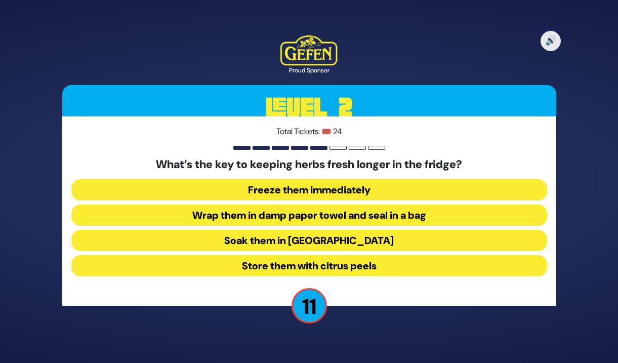
click at [440, 211] on button "Wrap them in damp paper towel and seal in a bag" at bounding box center [309, 215] width 476 height 21
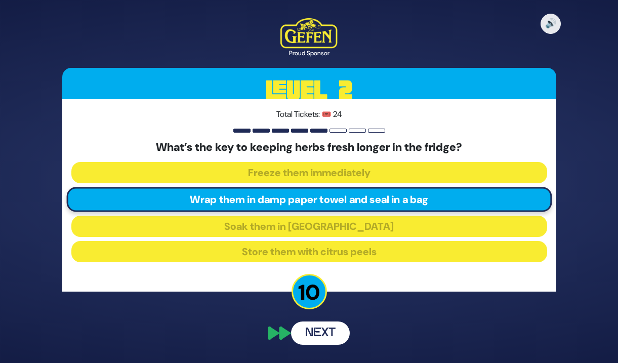
click at [440, 211] on div "What’s the key to keeping herbs fresh longer in the fridge? Freeze them immedia…" at bounding box center [309, 204] width 476 height 126
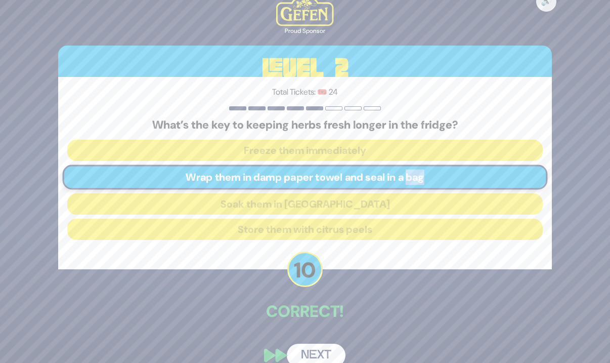
click at [327, 353] on button "Next" at bounding box center [316, 355] width 59 height 23
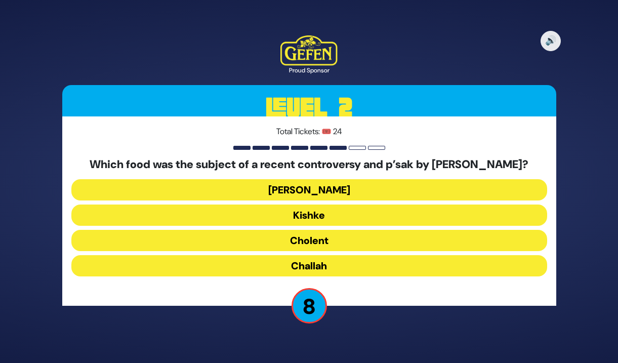
click at [353, 245] on button "Cholent" at bounding box center [309, 240] width 476 height 21
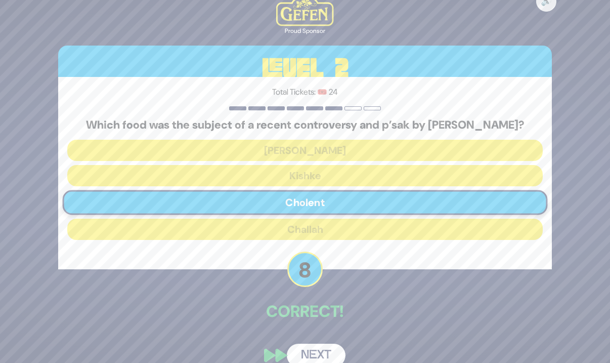
click at [326, 359] on button "Next" at bounding box center [316, 355] width 59 height 23
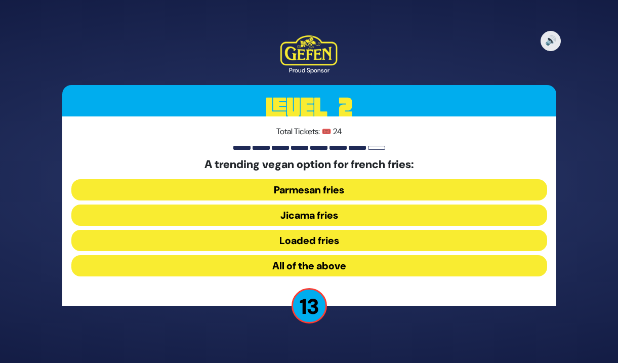
click at [357, 217] on button "Jicama fries" at bounding box center [309, 215] width 476 height 21
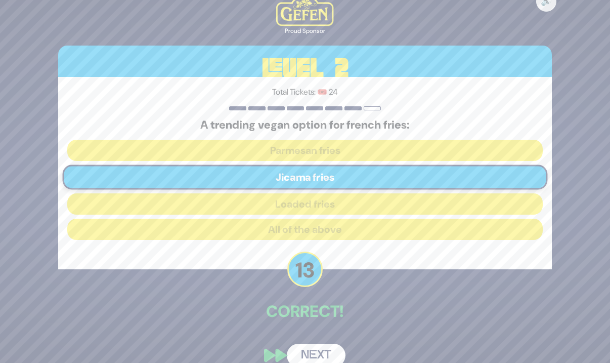
click at [315, 353] on button "Next" at bounding box center [316, 355] width 59 height 23
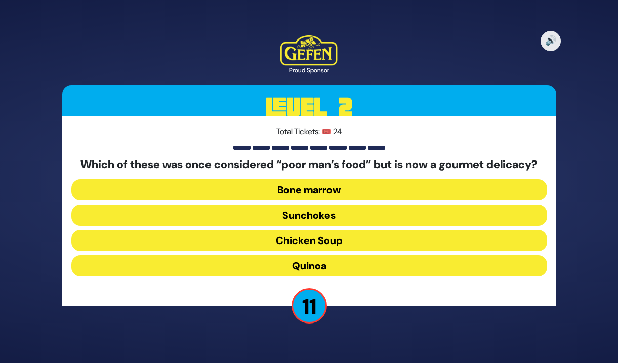
click at [339, 194] on button "Bone marrow" at bounding box center [309, 189] width 476 height 21
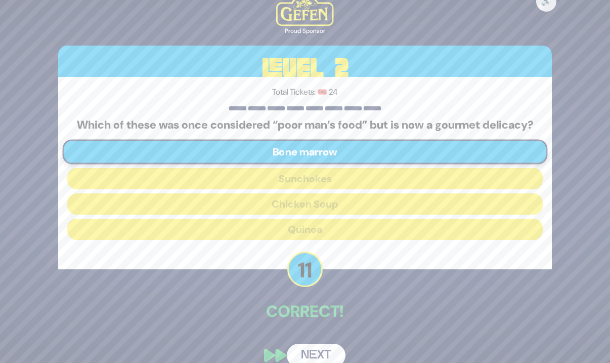
click at [321, 355] on button "Next" at bounding box center [316, 355] width 59 height 23
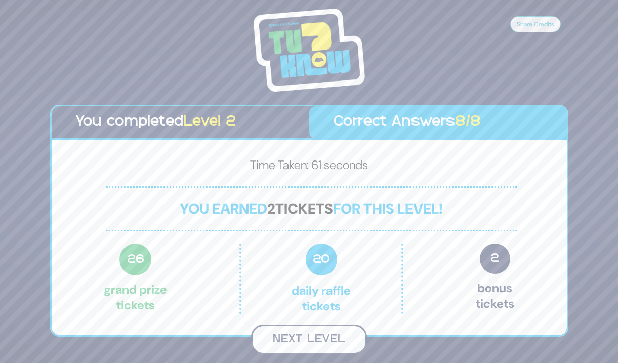
click at [327, 344] on button "Next Level" at bounding box center [309, 339] width 116 height 30
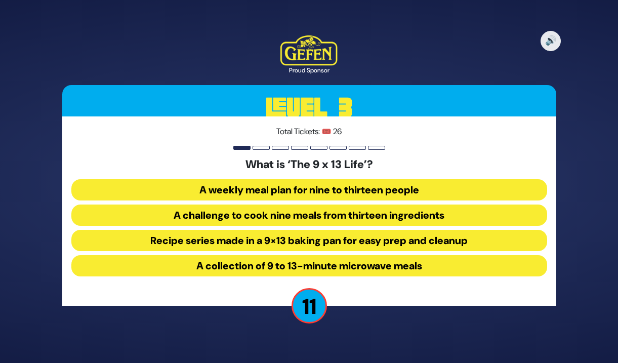
click at [321, 243] on button "Recipe series made in a 9×13 baking pan for easy prep and cleanup" at bounding box center [309, 240] width 476 height 21
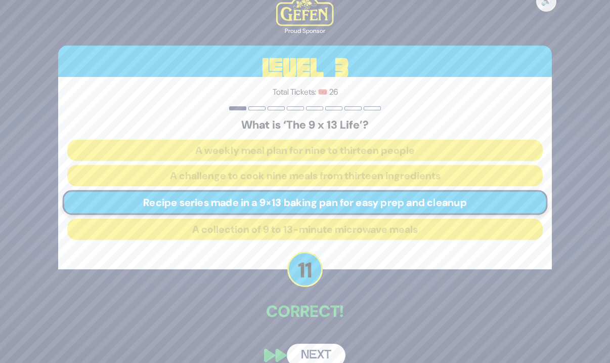
click at [319, 351] on button "Next" at bounding box center [316, 355] width 59 height 23
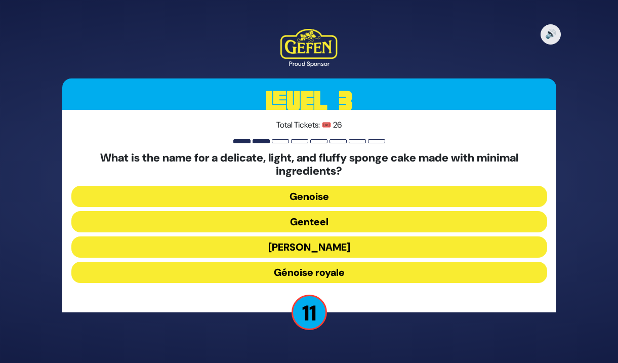
click at [335, 200] on button "Genoise" at bounding box center [309, 196] width 476 height 21
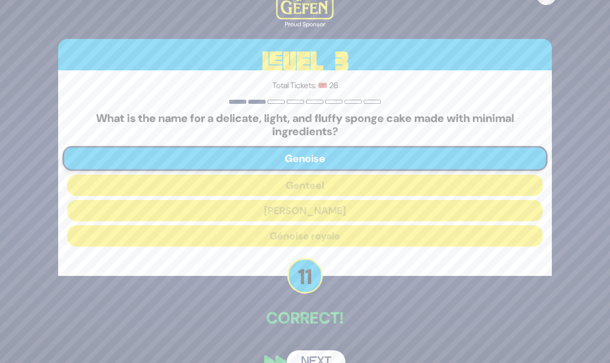
click at [321, 351] on button "Next" at bounding box center [316, 361] width 59 height 23
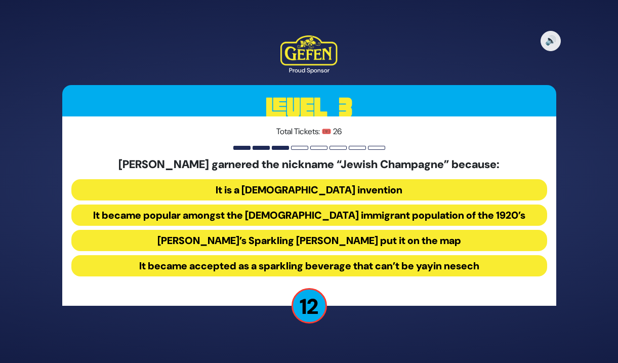
click at [380, 219] on button "It became popular amongst the Jewish immigrant population of the 1920’s" at bounding box center [309, 215] width 476 height 21
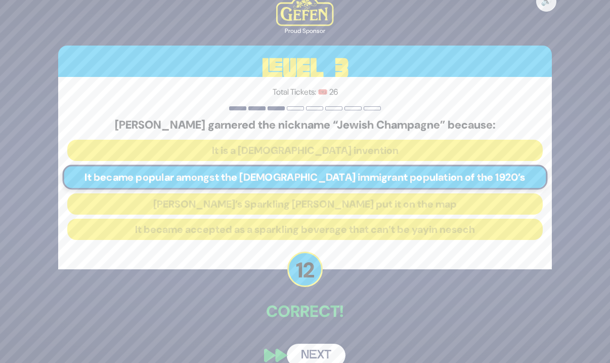
click at [320, 348] on button "Next" at bounding box center [316, 355] width 59 height 23
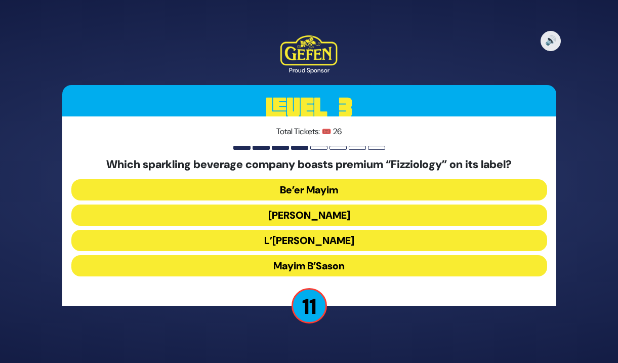
click at [379, 217] on button "Mayim Chayim" at bounding box center [309, 215] width 476 height 21
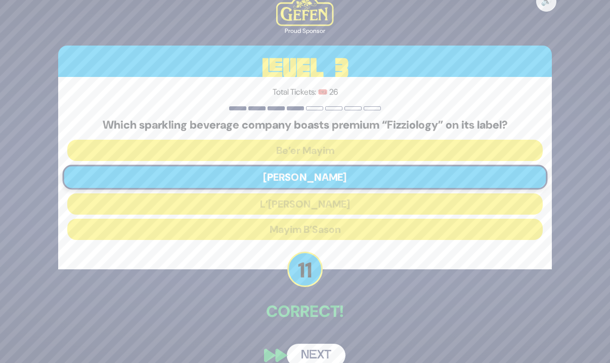
click at [326, 350] on button "Next" at bounding box center [316, 355] width 59 height 23
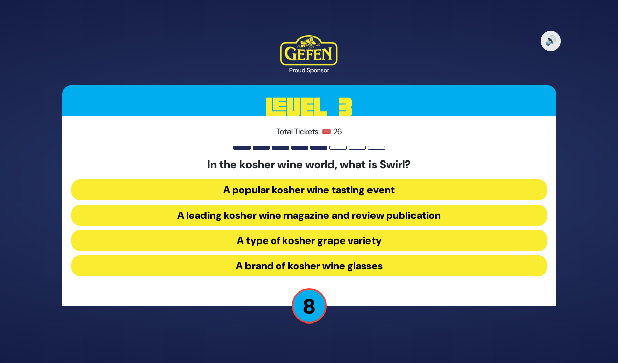
click at [418, 213] on button "A leading kosher wine magazine and review publication" at bounding box center [309, 215] width 476 height 21
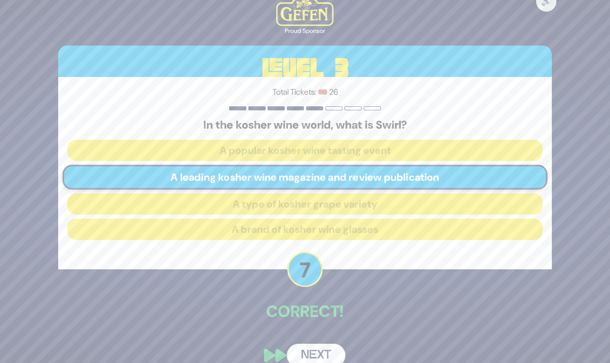
click at [326, 347] on button "Next" at bounding box center [316, 355] width 59 height 23
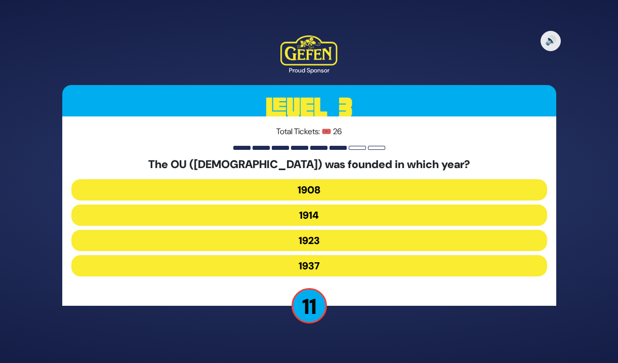
click at [359, 263] on button "1937" at bounding box center [309, 265] width 476 height 21
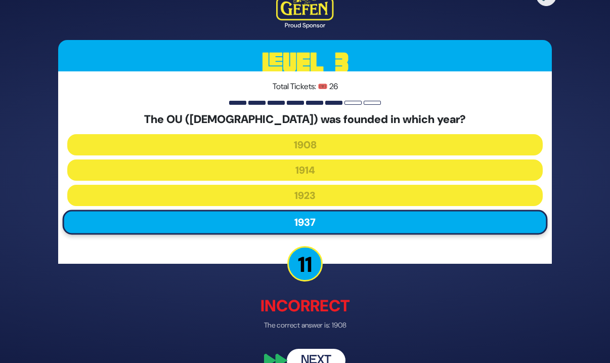
click at [337, 348] on div "🔊 Proud Sponsor Level 3 Total Tickets: 🎟️ 26 The OU (Orthodox Union) was founde…" at bounding box center [305, 181] width 518 height 406
click at [332, 354] on button "Next" at bounding box center [316, 360] width 59 height 23
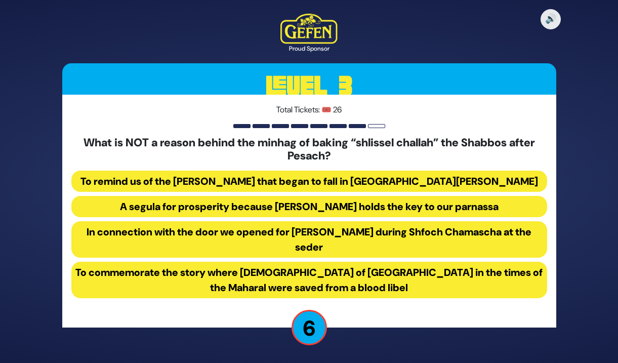
click at [369, 246] on button "In connection with the door we opened for Eliyahu Hanavi during Shfoch Chamasch…" at bounding box center [309, 239] width 476 height 36
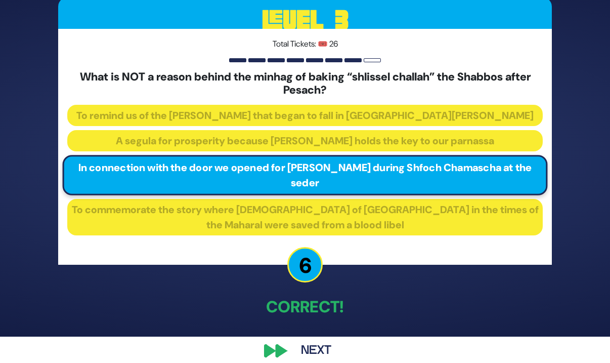
scroll to position [38, 0]
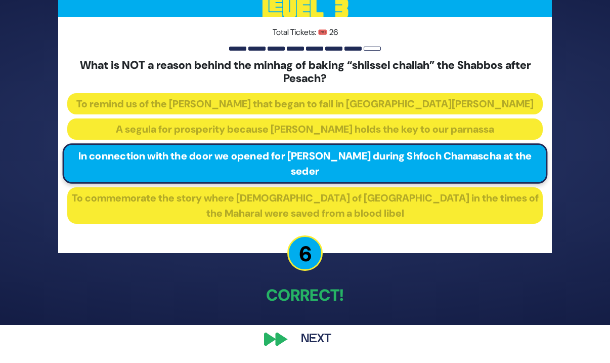
click at [316, 340] on button "Next" at bounding box center [316, 339] width 59 height 23
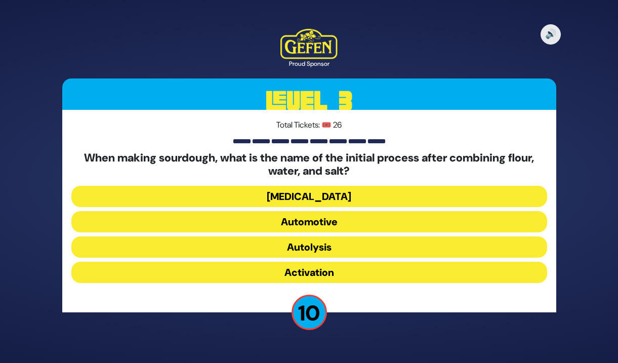
click at [337, 276] on button "Activation" at bounding box center [309, 272] width 476 height 21
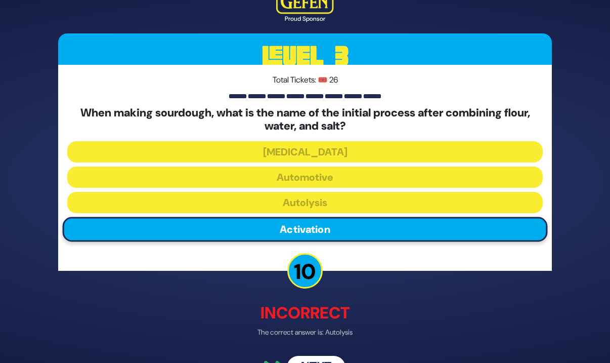
click at [325, 340] on div "🔊 Proud Sponsor Level 3 Total Tickets: 🎟️ 26 When making sourdough, what is the…" at bounding box center [305, 182] width 518 height 420
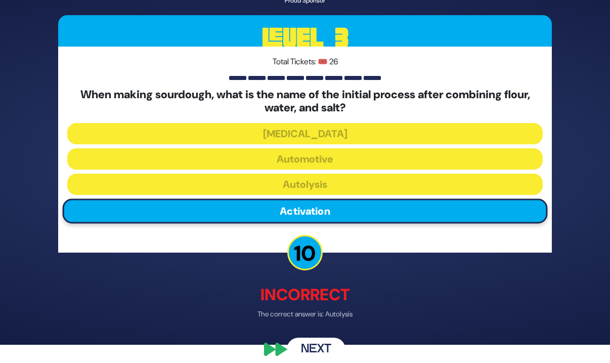
scroll to position [28, 0]
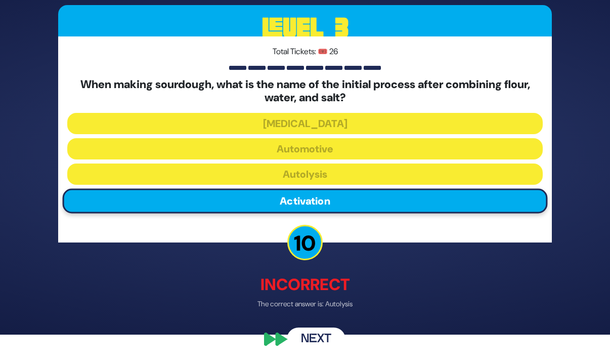
click at [327, 336] on button "Next" at bounding box center [316, 339] width 59 height 23
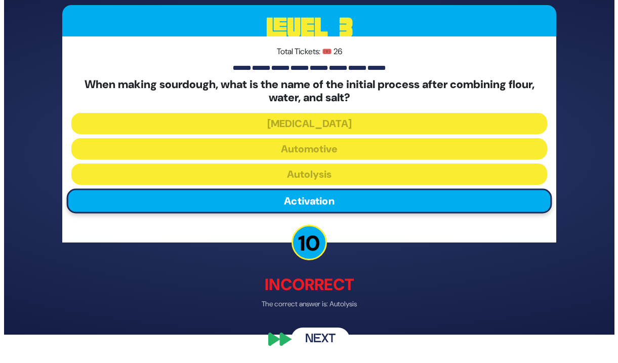
scroll to position [0, 0]
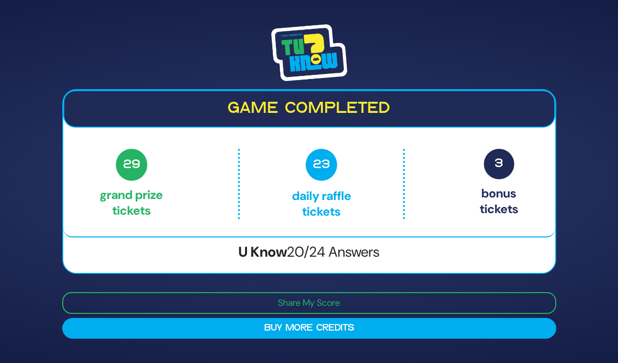
click at [398, 52] on div at bounding box center [309, 52] width 494 height 57
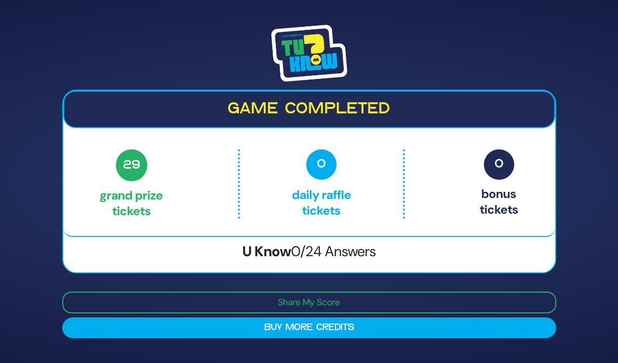
click at [316, 38] on img at bounding box center [309, 53] width 76 height 57
